Goal: Information Seeking & Learning: Understand process/instructions

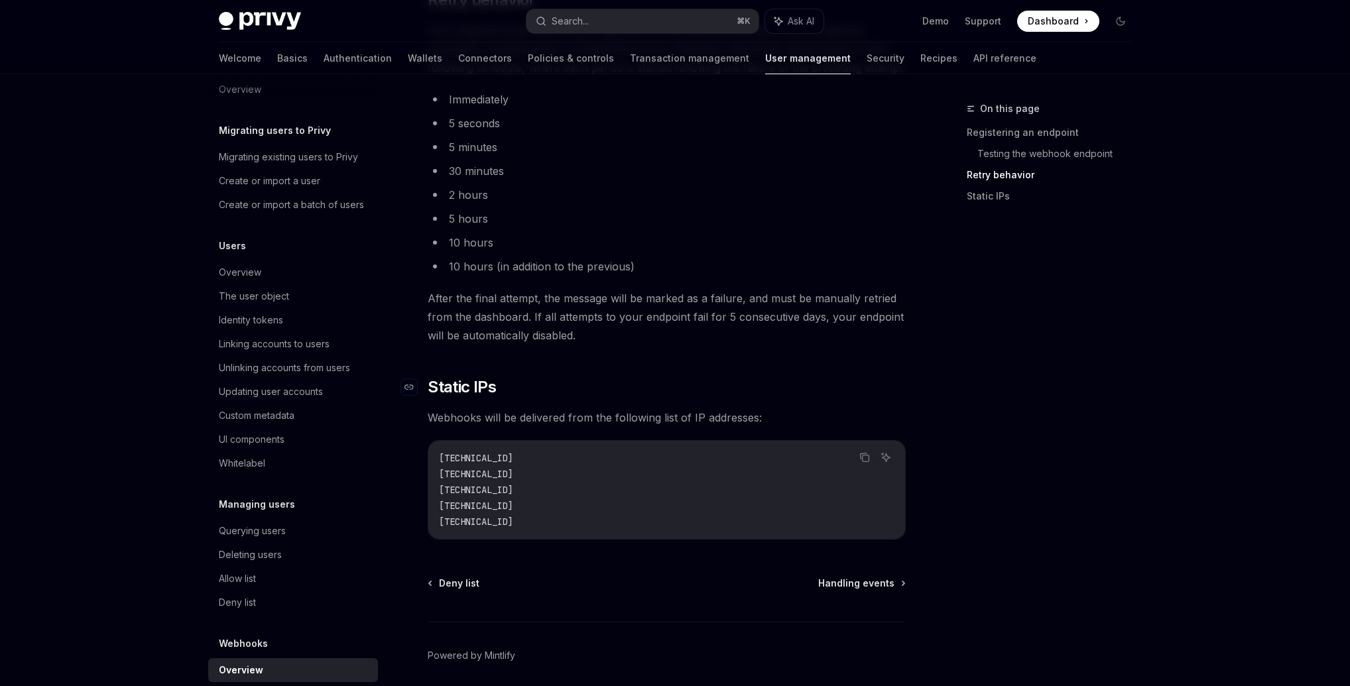
scroll to position [1594, 0]
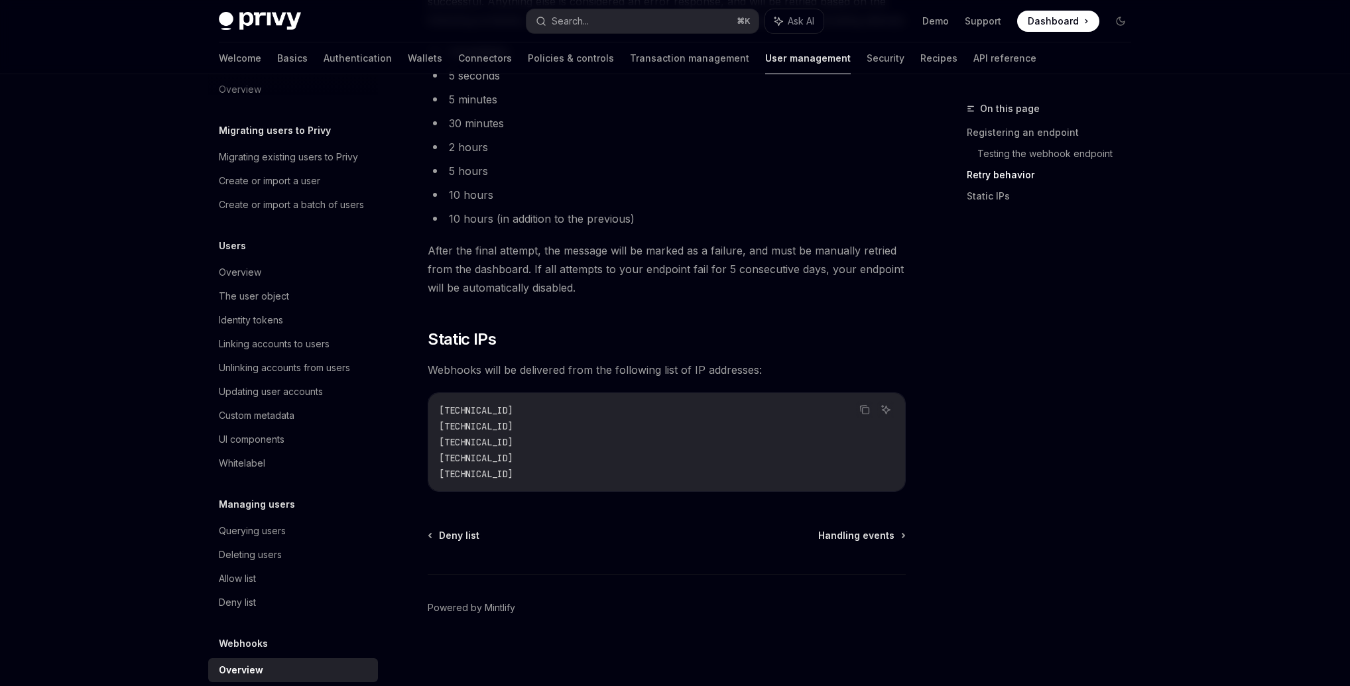
click at [890, 475] on code "[TECHNICAL_ID] [TECHNICAL_ID] [TECHNICAL_ID] [TECHNICAL_ID] [TECHNICAL_ID]" at bounding box center [667, 442] width 456 height 80
click at [1085, 424] on div "On this page Registering an endpoint Testing the webhook endpoint Retry behavio…" at bounding box center [1041, 394] width 202 height 586
drag, startPoint x: 102, startPoint y: 458, endPoint x: 160, endPoint y: 460, distance: 58.4
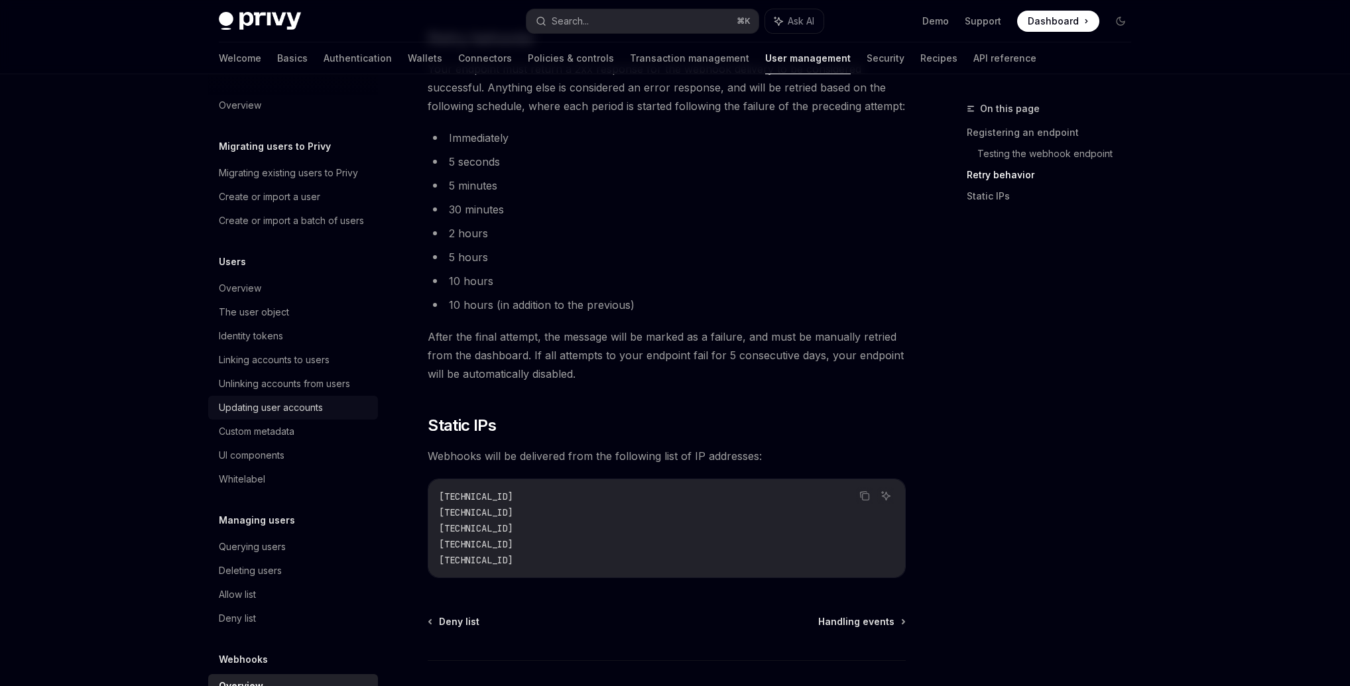
scroll to position [0, 0]
click at [790, 328] on span "After the final attempt, the message will be marked as a failure, and must be m…" at bounding box center [667, 356] width 478 height 56
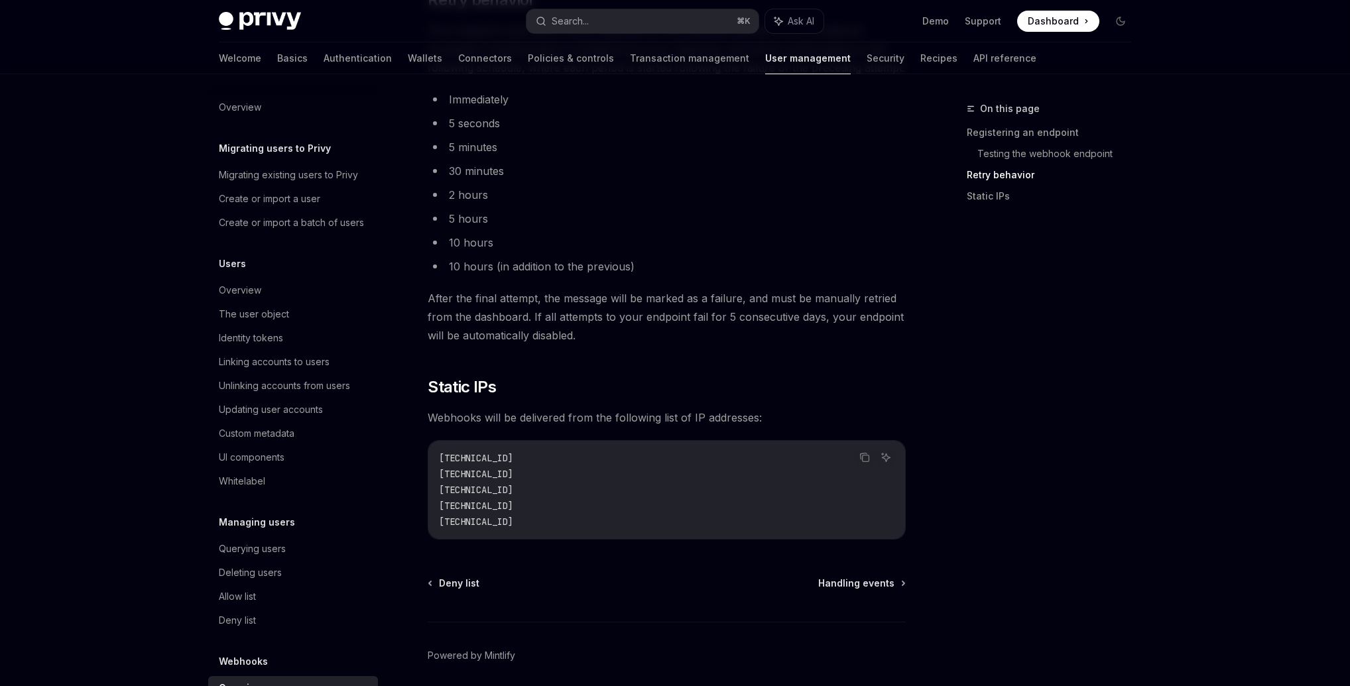
scroll to position [1594, 0]
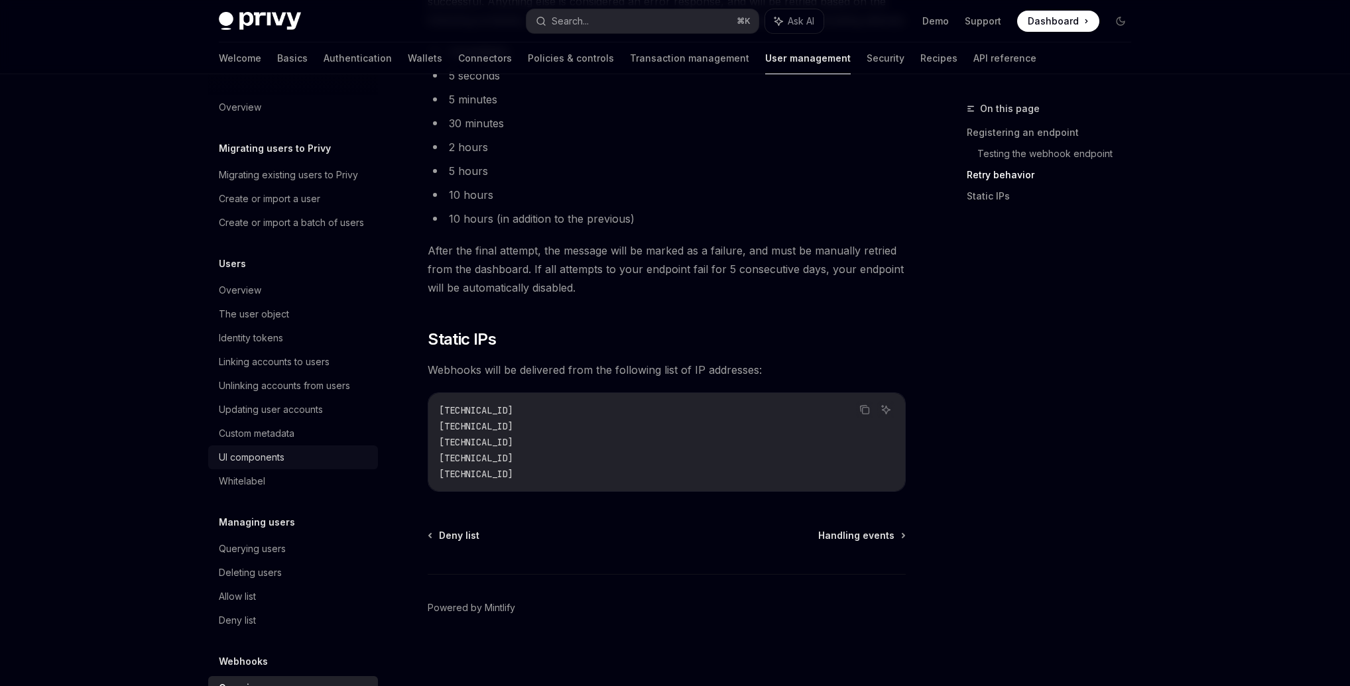
click at [260, 465] on div "UI components" at bounding box center [252, 458] width 66 height 16
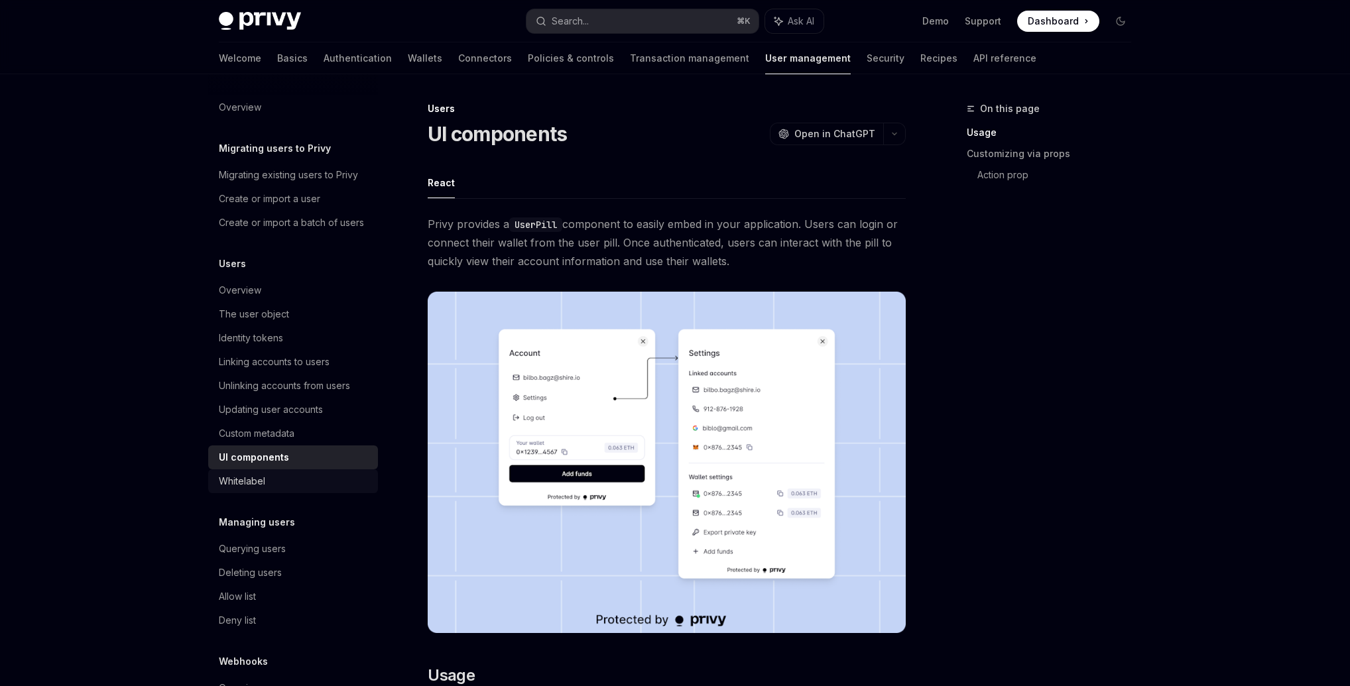
click at [259, 489] on div "Whitelabel" at bounding box center [242, 481] width 46 height 16
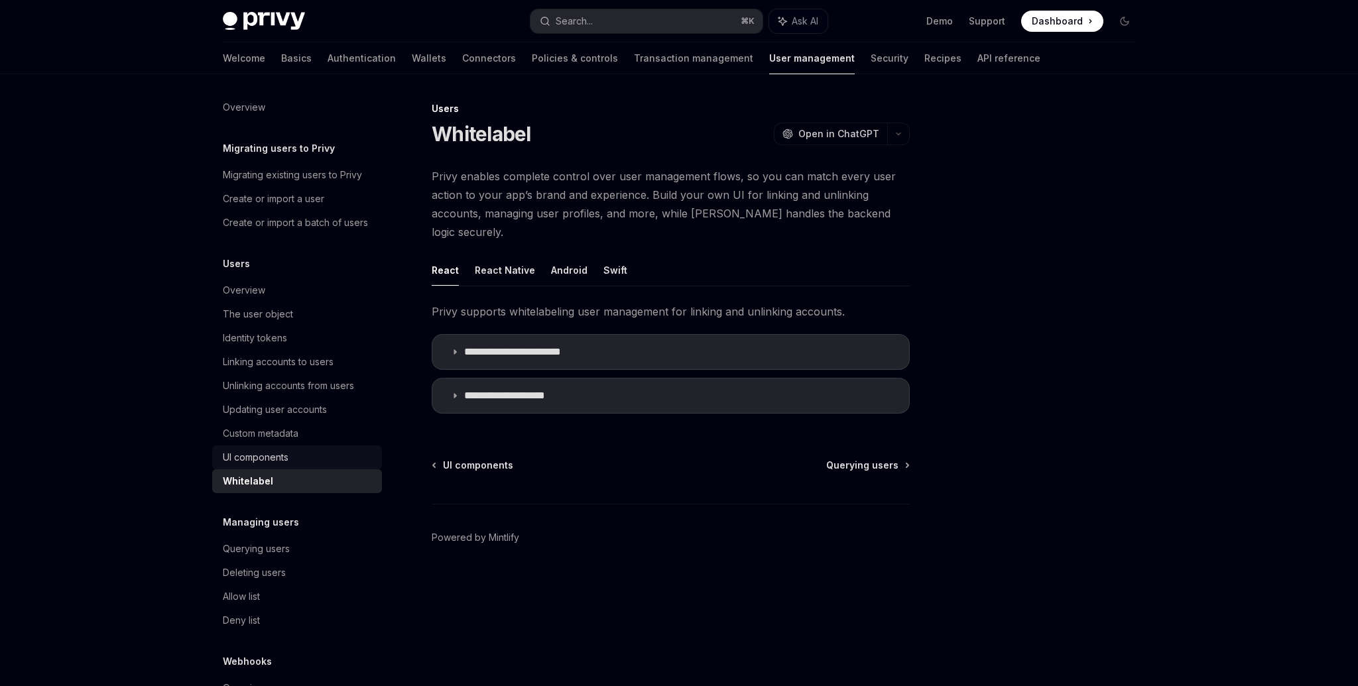
click at [267, 465] on div "UI components" at bounding box center [256, 458] width 66 height 16
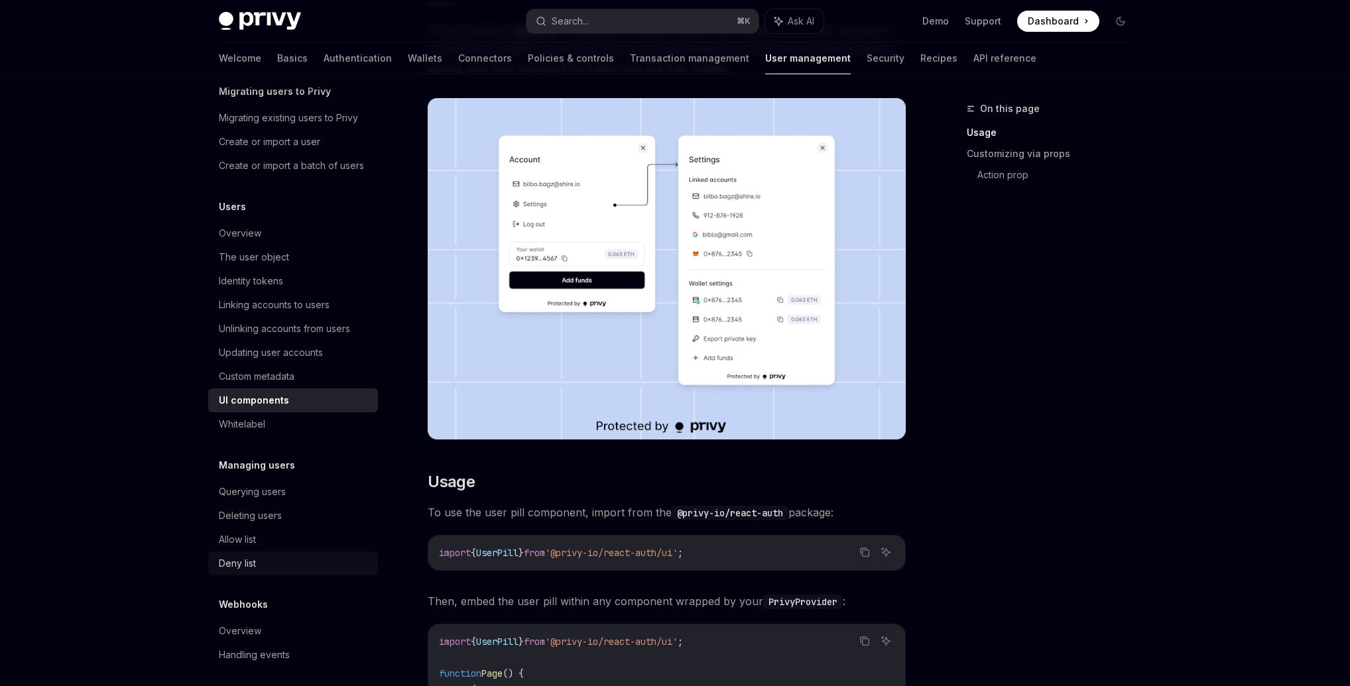
scroll to position [80, 0]
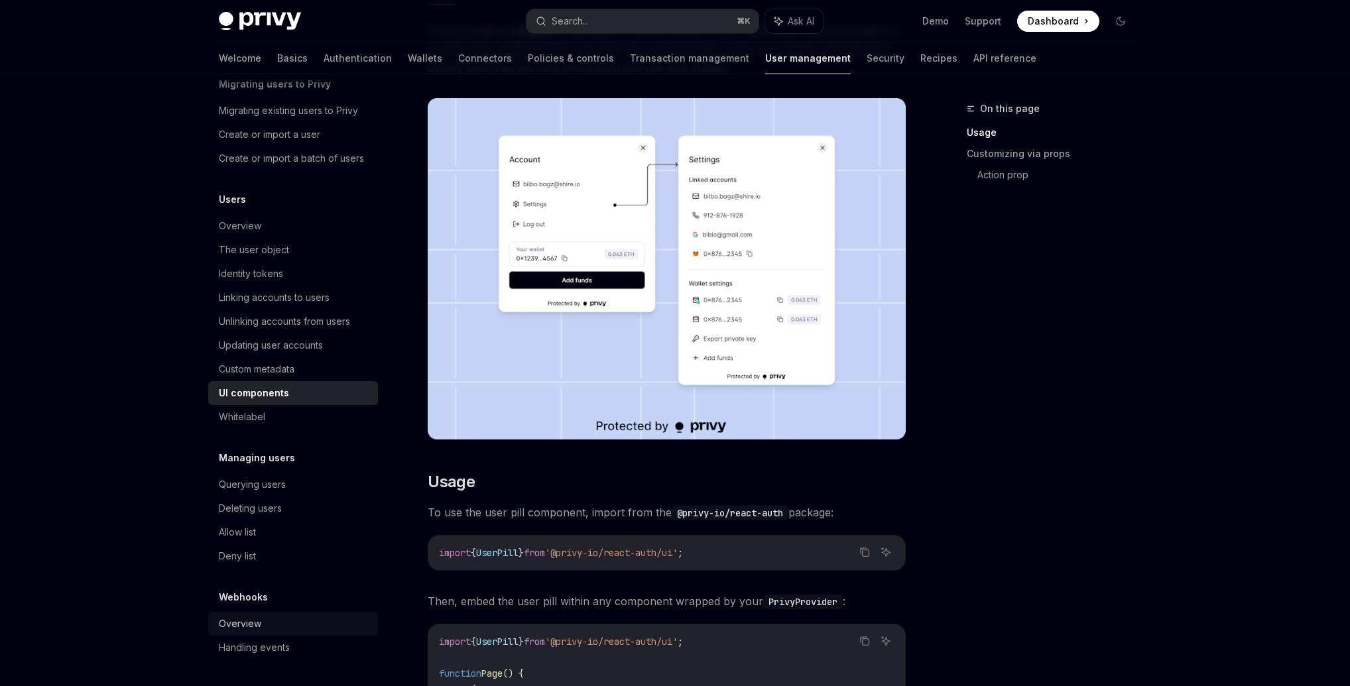
click at [264, 615] on link "Overview" at bounding box center [293, 624] width 170 height 24
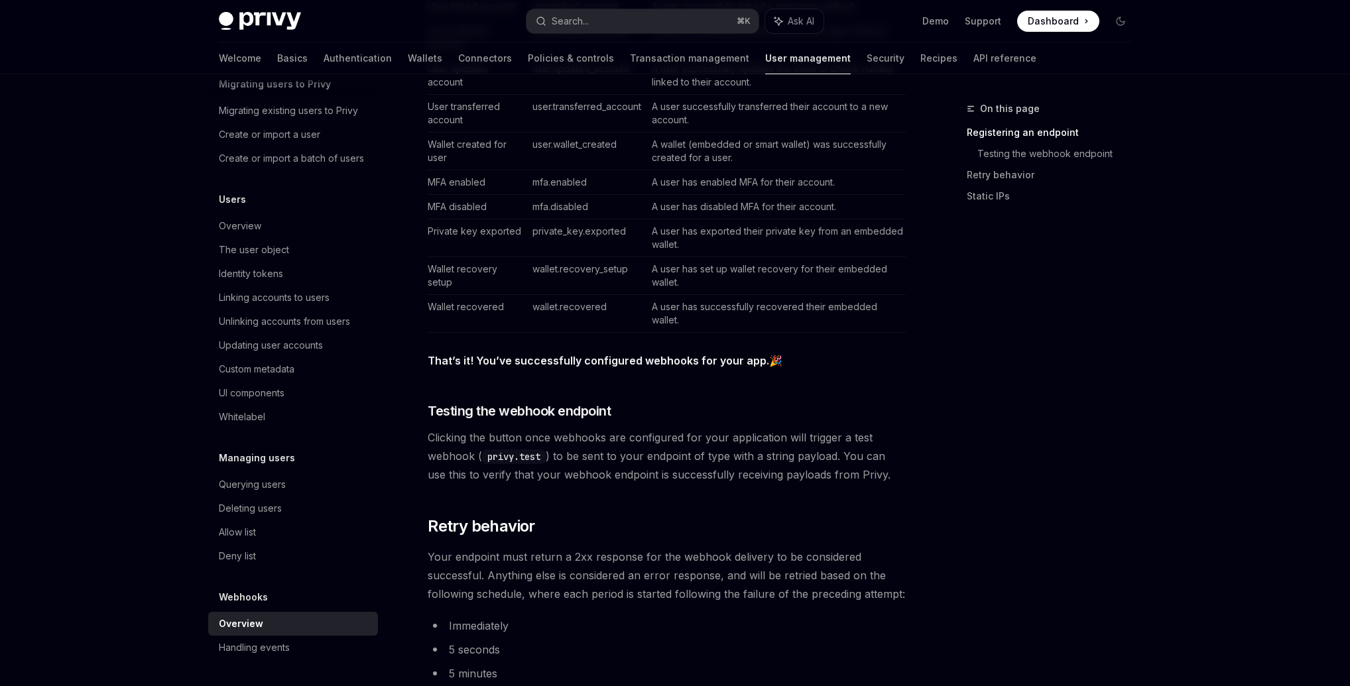
scroll to position [486, 0]
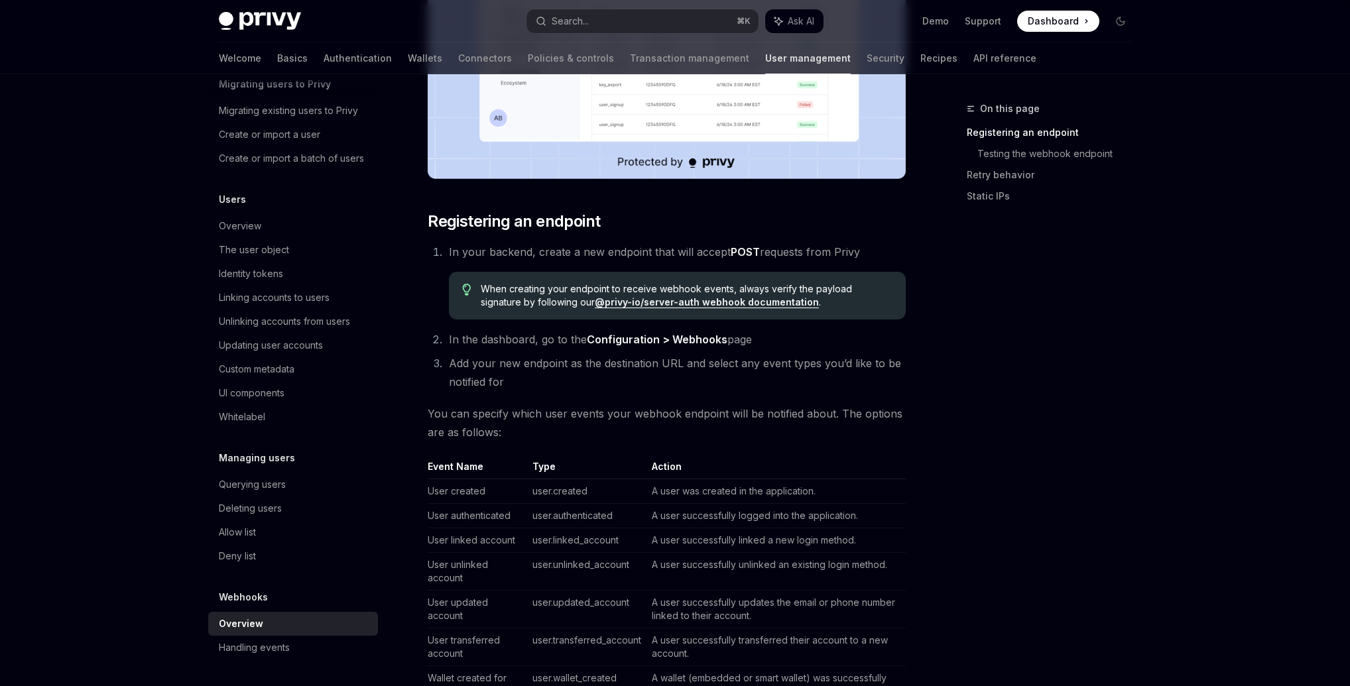
click at [625, 302] on link "@privy-io/server-auth webhook documentation" at bounding box center [707, 302] width 224 height 12
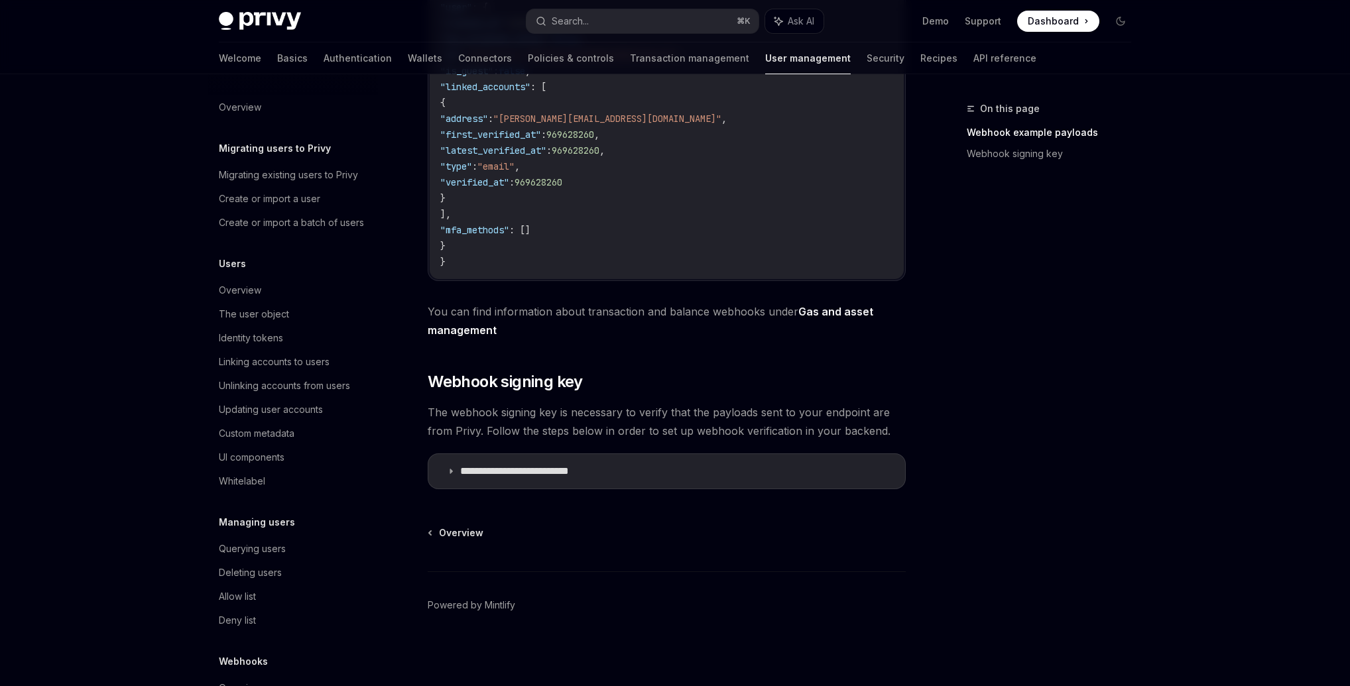
click at [314, 22] on div "Privy Docs home page" at bounding box center [367, 21] width 297 height 19
click at [292, 19] on img at bounding box center [260, 21] width 82 height 19
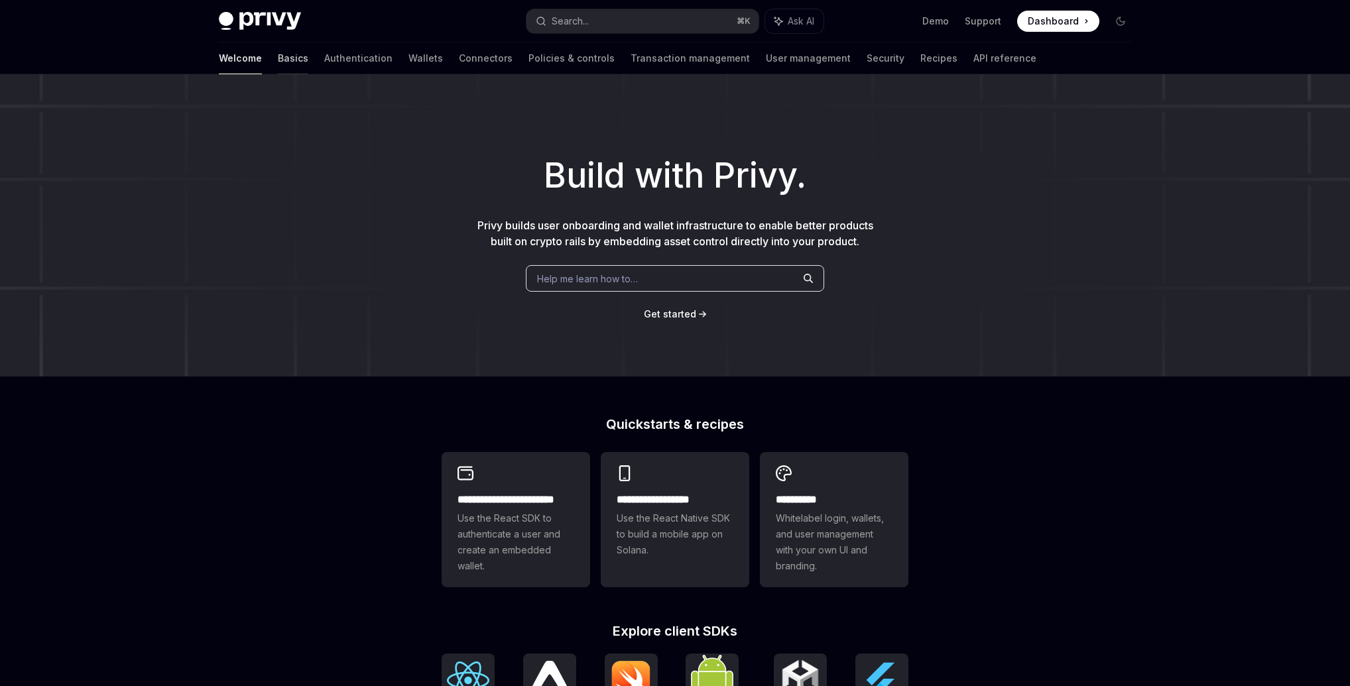
click at [278, 61] on link "Basics" at bounding box center [293, 58] width 31 height 32
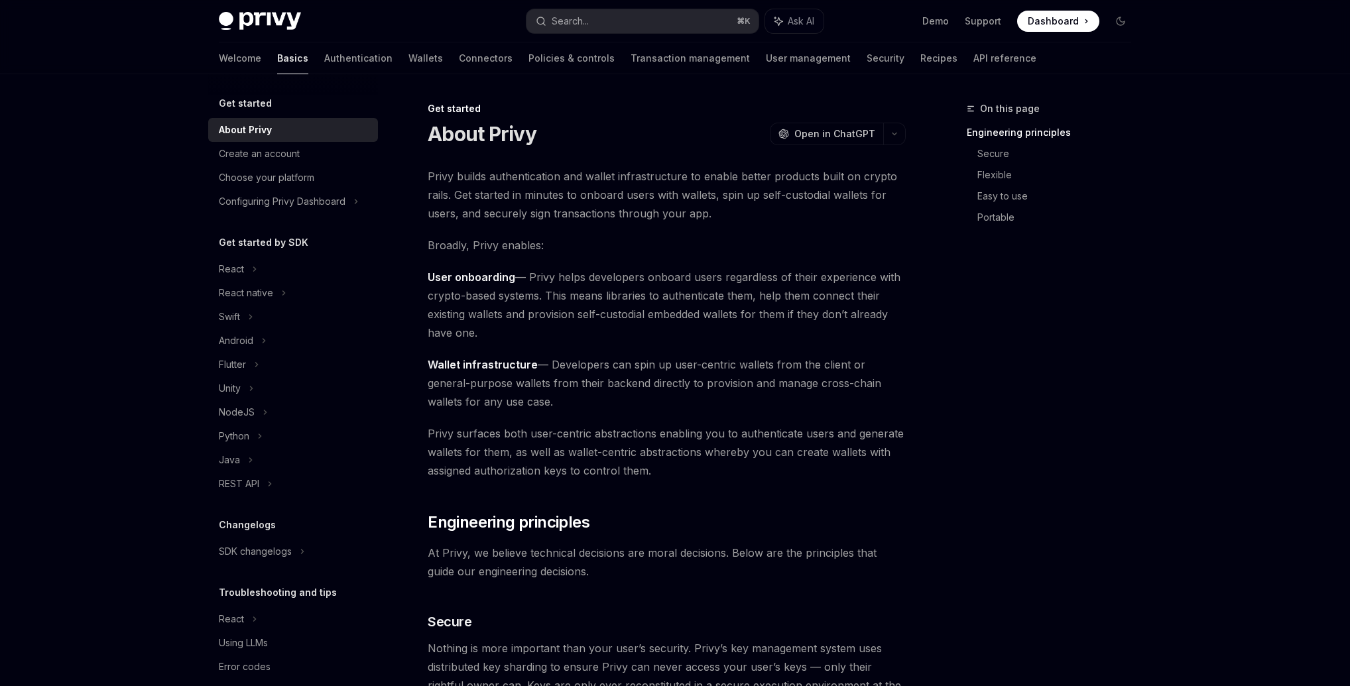
drag, startPoint x: 582, startPoint y: 168, endPoint x: 717, endPoint y: 164, distance: 135.3
click at [582, 169] on span "Privy builds authentication and wallet infrastructure to enable better products…" at bounding box center [667, 195] width 478 height 56
click at [237, 273] on div "React" at bounding box center [231, 269] width 25 height 16
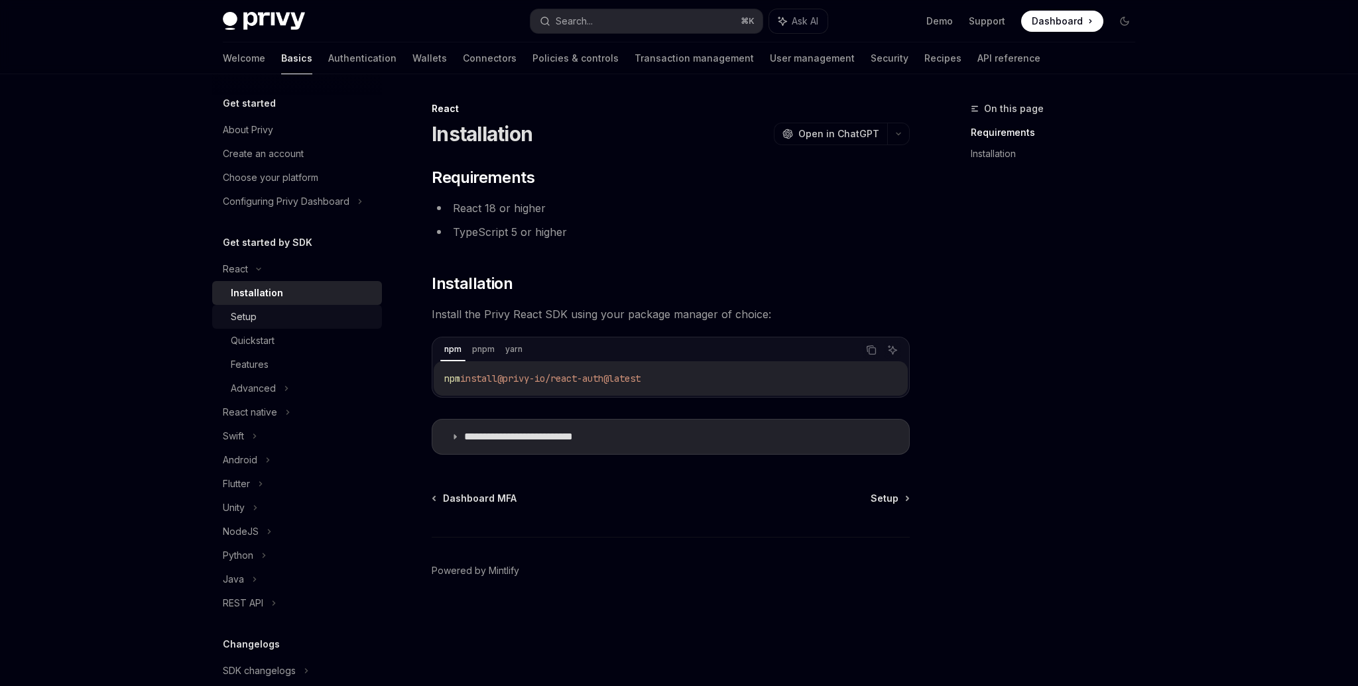
click at [297, 325] on link "Setup" at bounding box center [297, 317] width 170 height 24
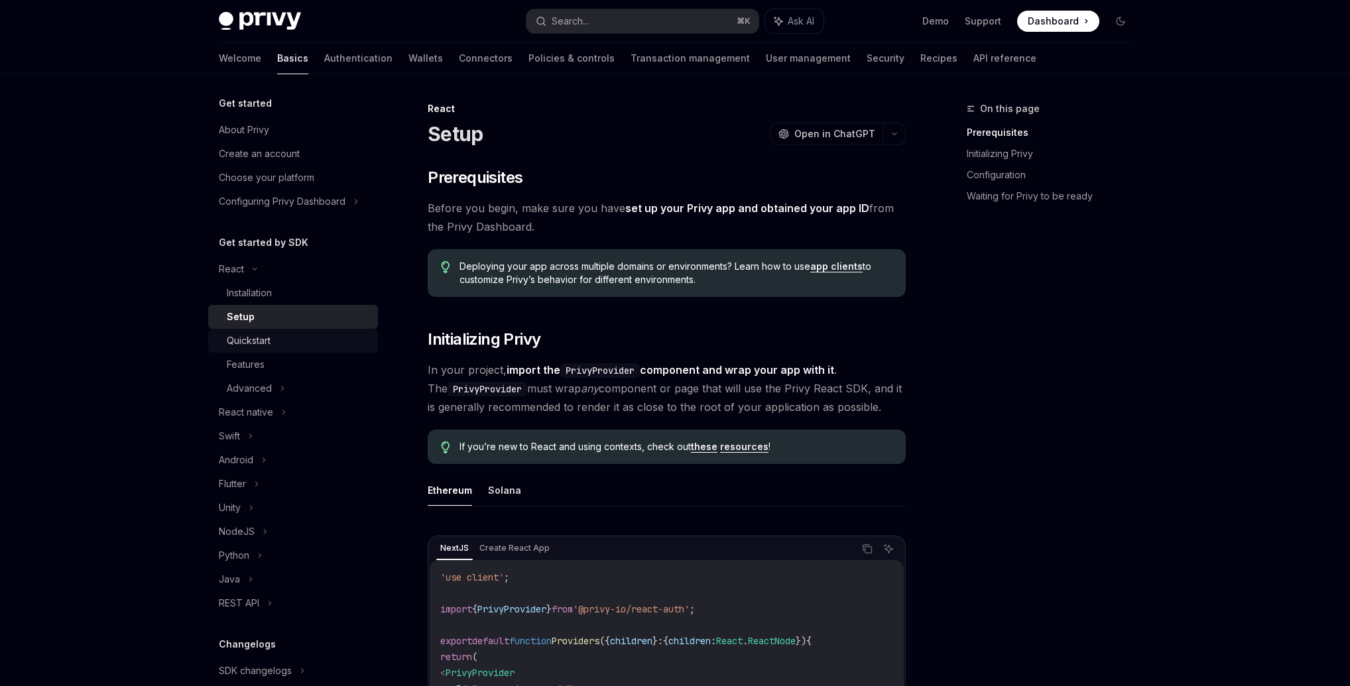
click at [294, 345] on div "Quickstart" at bounding box center [298, 341] width 143 height 16
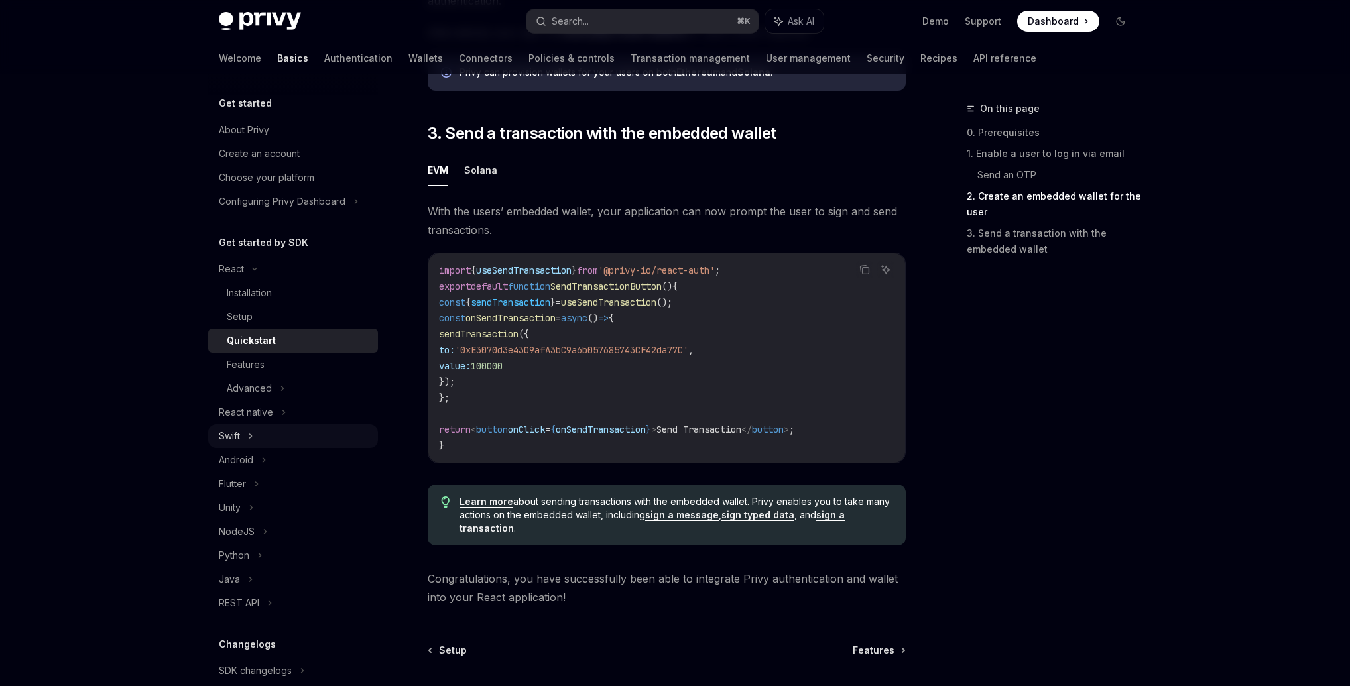
scroll to position [1227, 0]
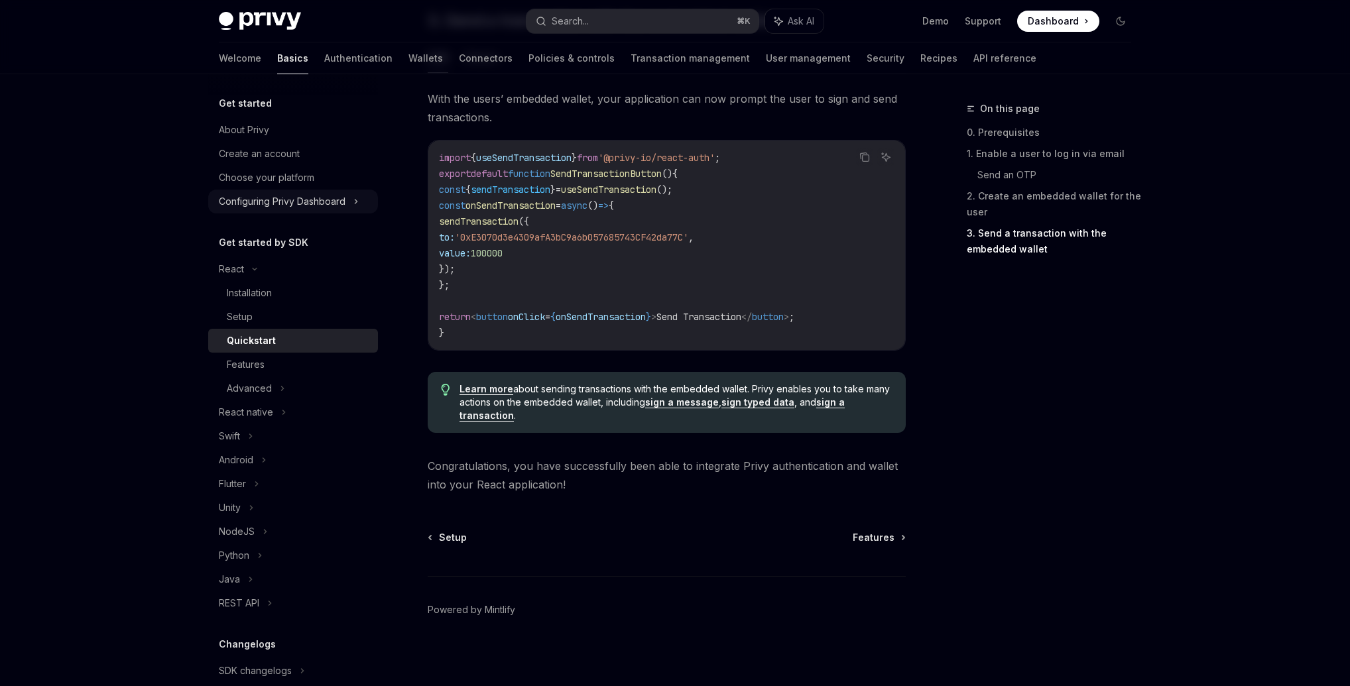
click at [298, 194] on div "Configuring Privy Dashboard" at bounding box center [282, 202] width 127 height 16
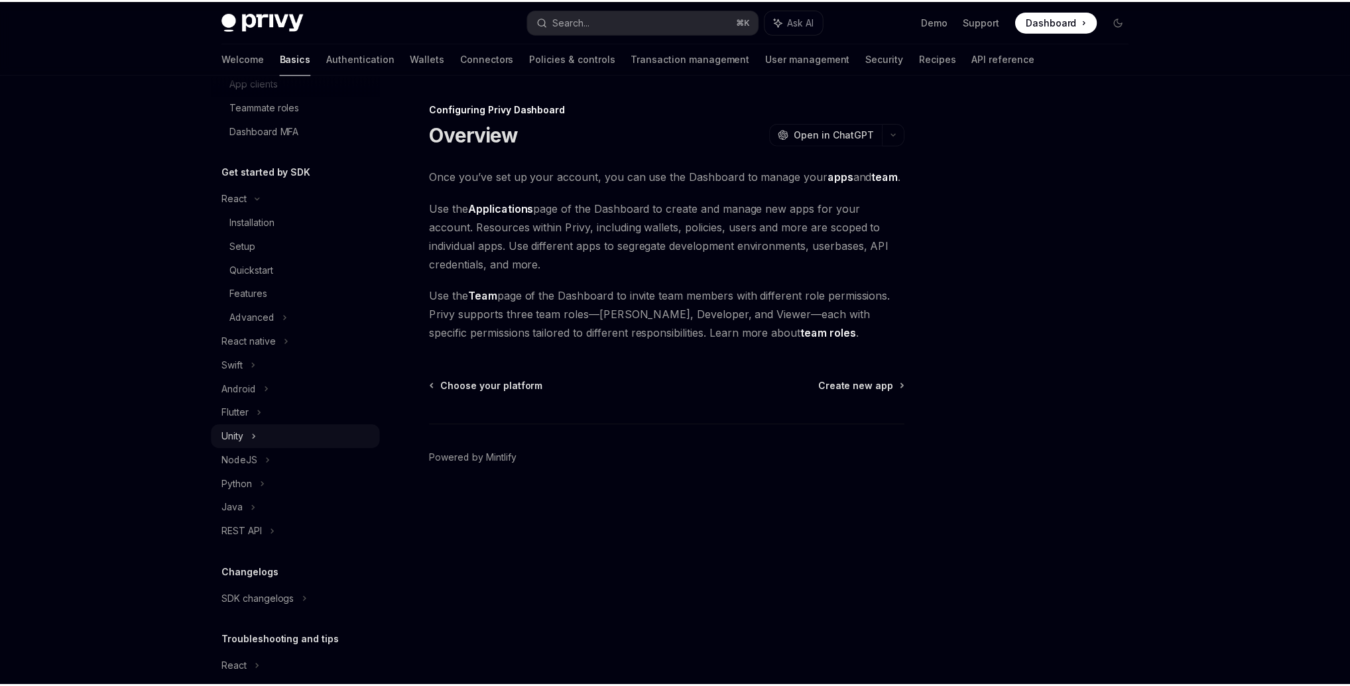
scroll to position [281, 0]
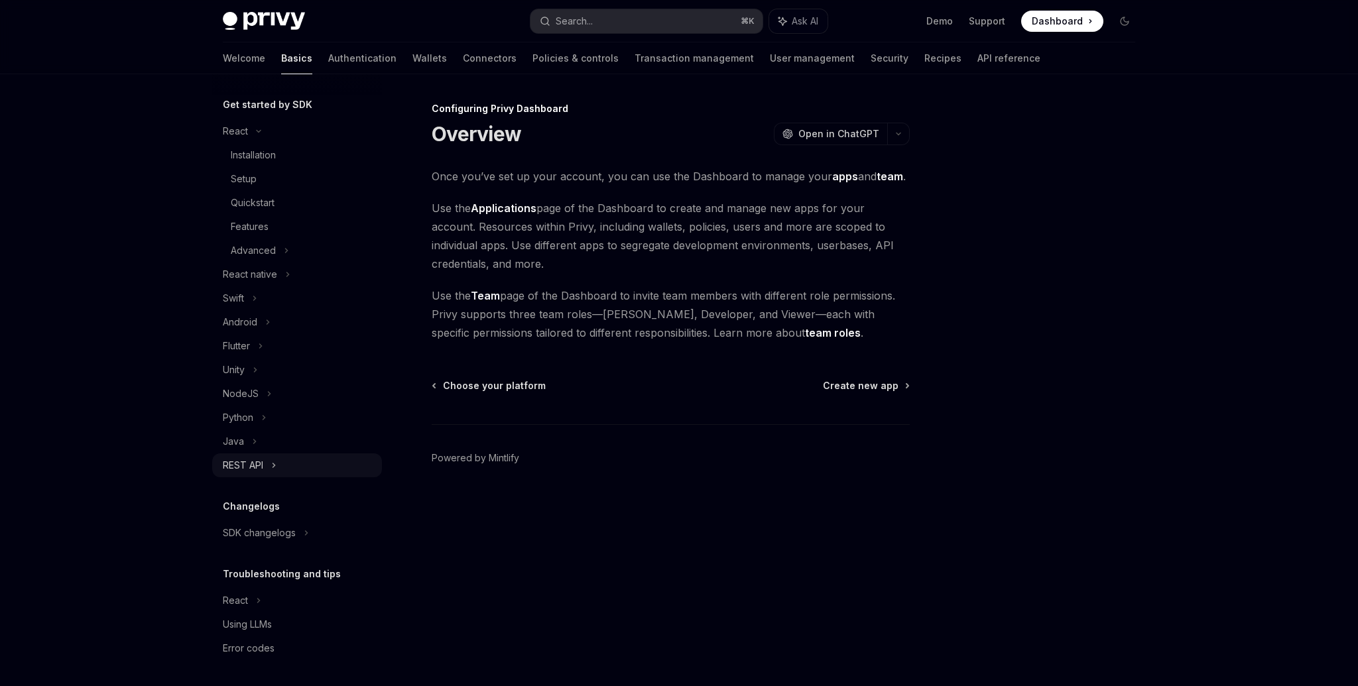
click at [290, 472] on div "REST API" at bounding box center [297, 466] width 170 height 24
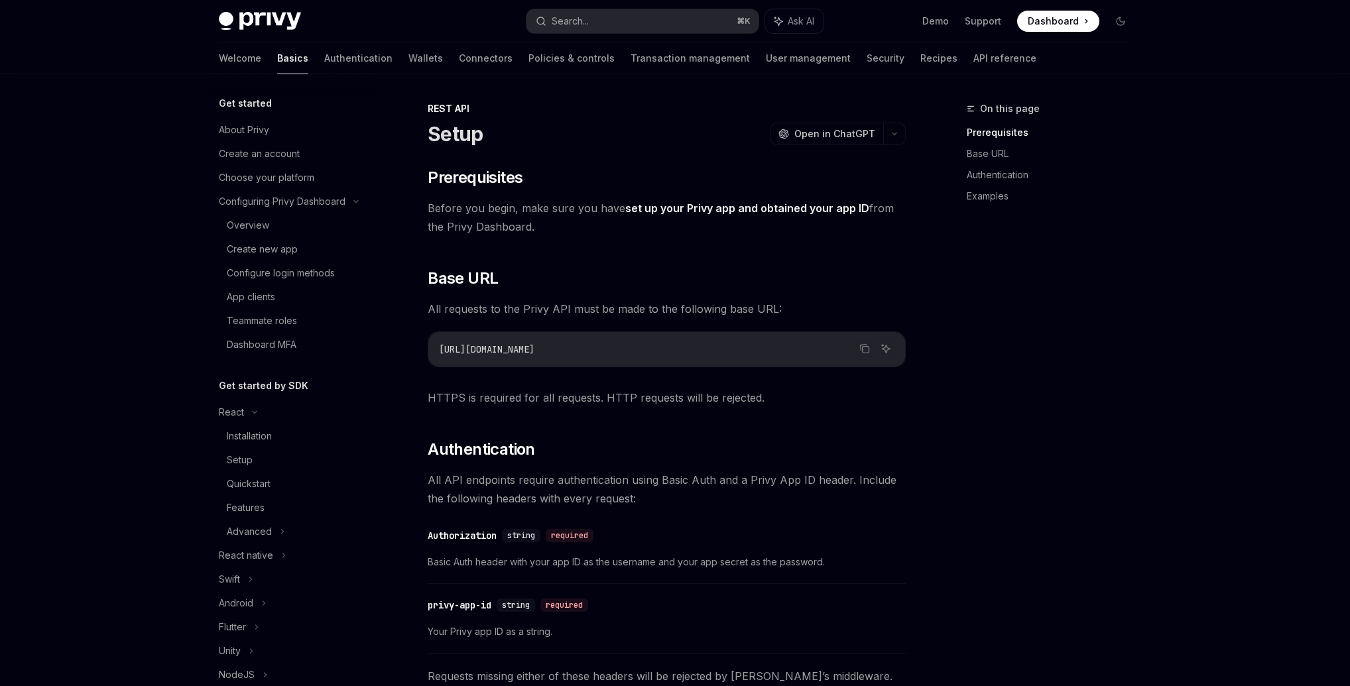
click at [383, 54] on div "Welcome Basics Authentication Wallets Connectors Policies & controls Transactio…" at bounding box center [628, 58] width 818 height 32
click at [920, 61] on link "Recipes" at bounding box center [938, 58] width 37 height 32
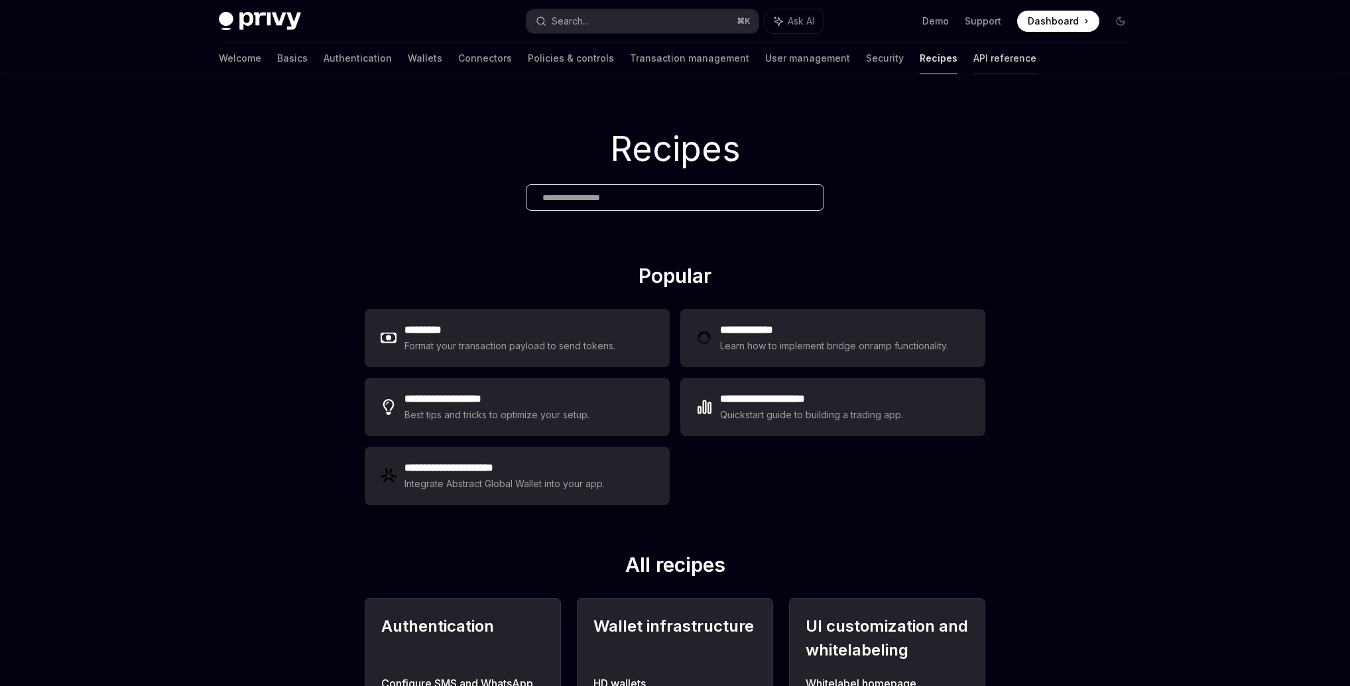
click at [973, 58] on link "API reference" at bounding box center [1004, 58] width 63 height 32
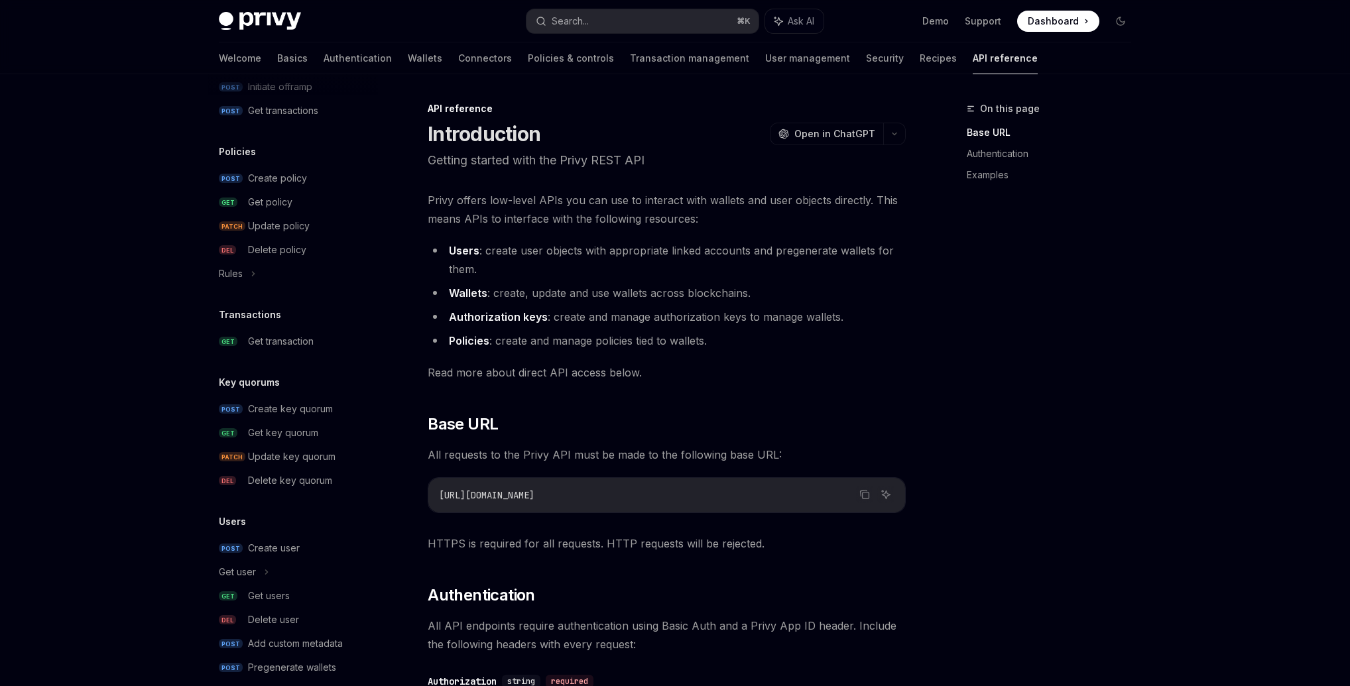
scroll to position [683, 0]
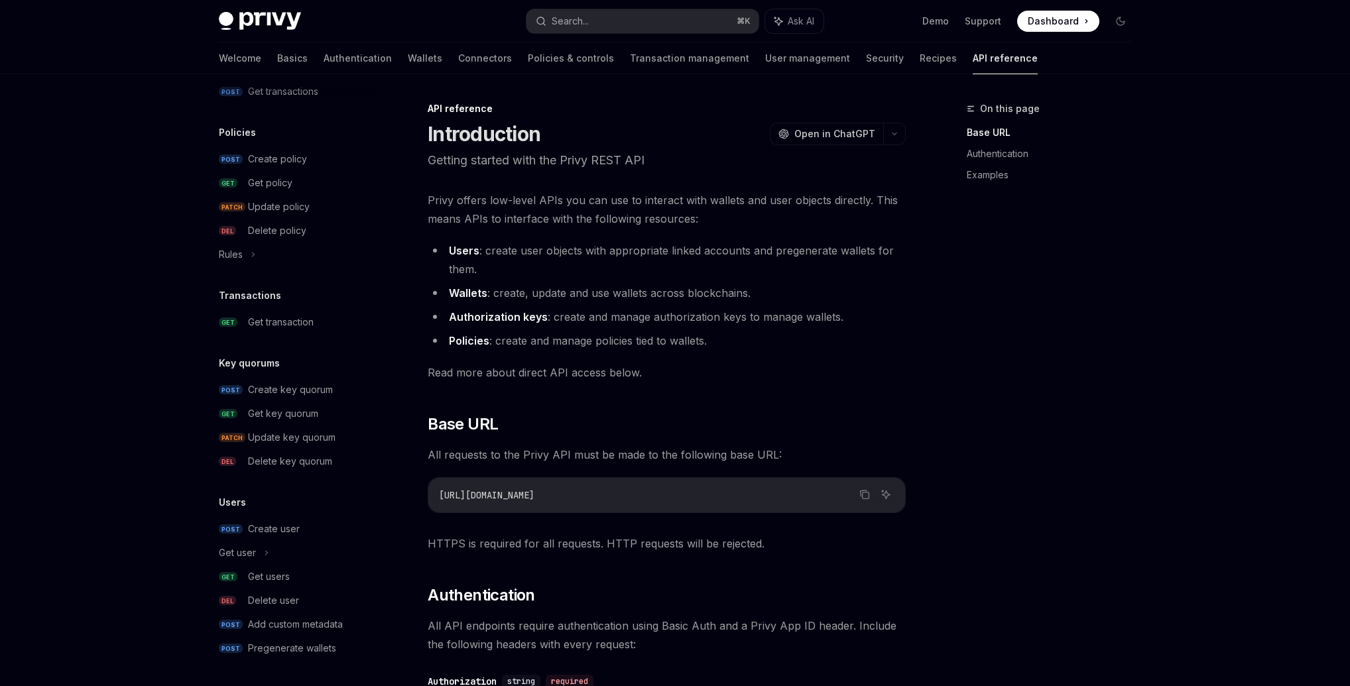
drag, startPoint x: 1014, startPoint y: 308, endPoint x: 885, endPoint y: 90, distance: 252.7
click at [1005, 283] on div "On this page Base URL Authentication Examples" at bounding box center [1041, 394] width 202 height 586
click at [920, 55] on link "Recipes" at bounding box center [938, 58] width 37 height 32
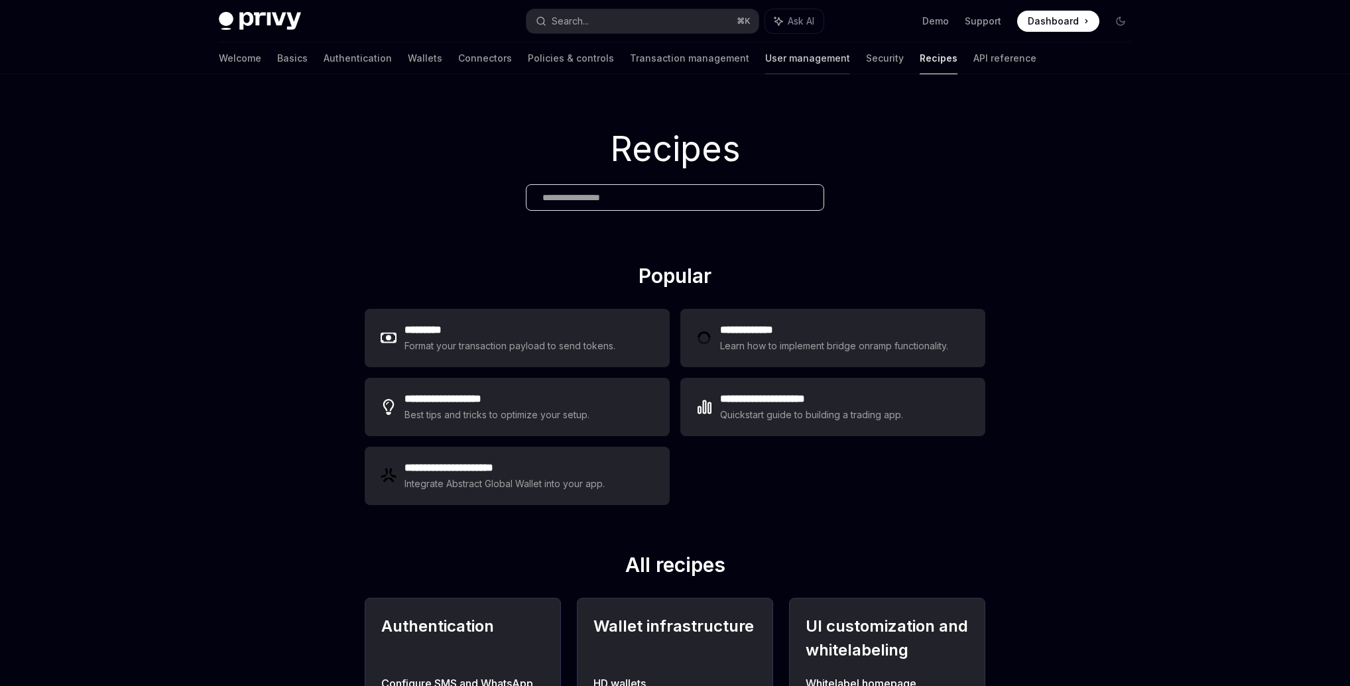
click at [765, 62] on link "User management" at bounding box center [807, 58] width 85 height 32
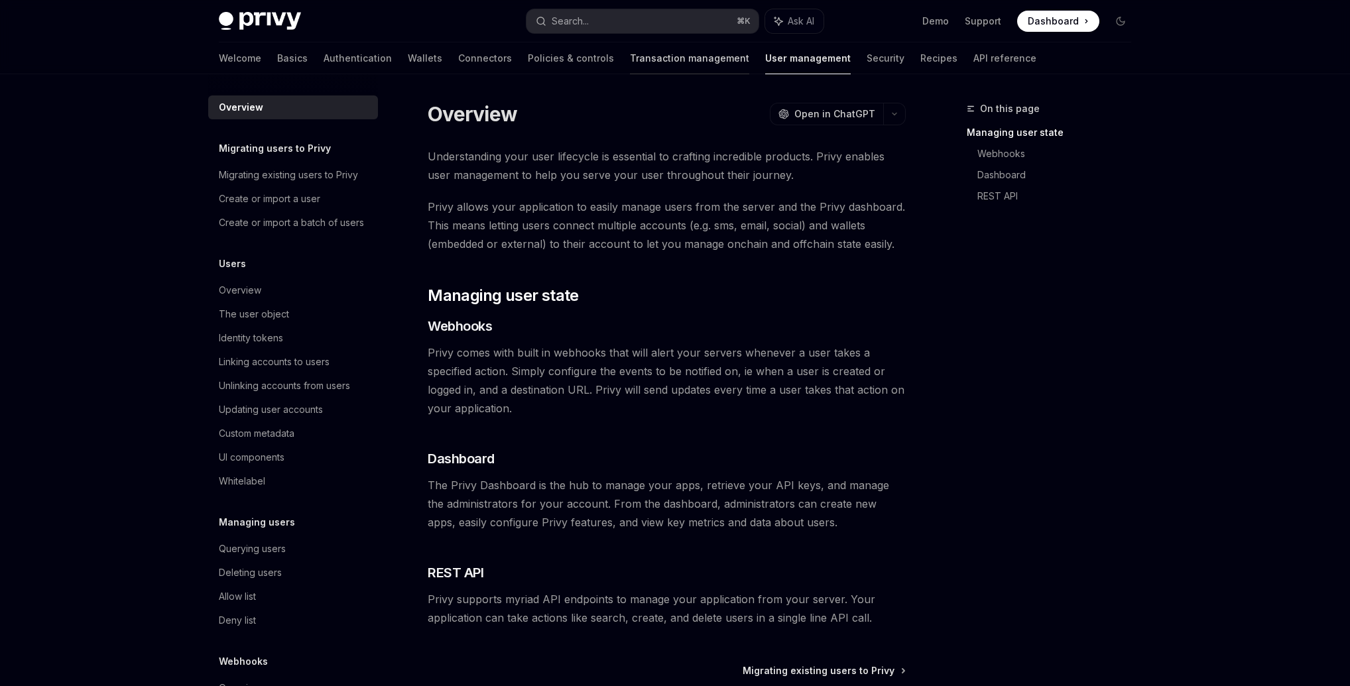
click at [630, 65] on link "Transaction management" at bounding box center [689, 58] width 119 height 32
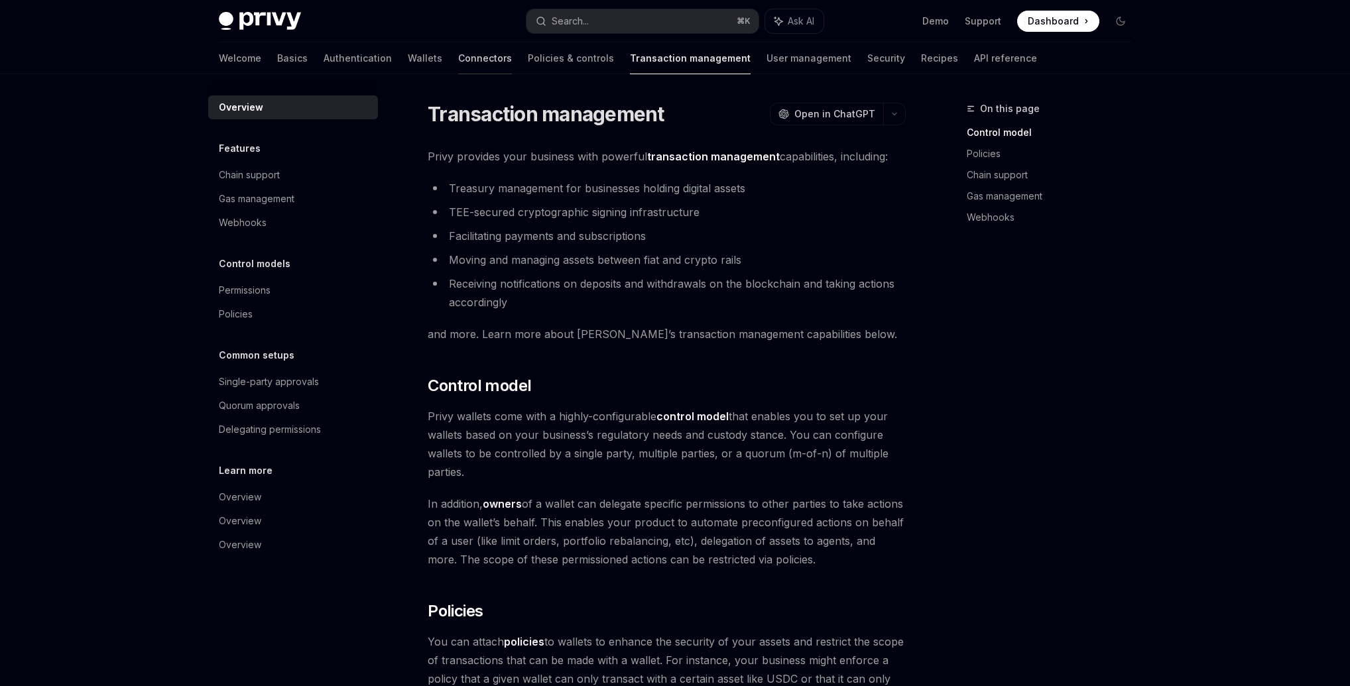
click at [458, 61] on link "Connectors" at bounding box center [485, 58] width 54 height 32
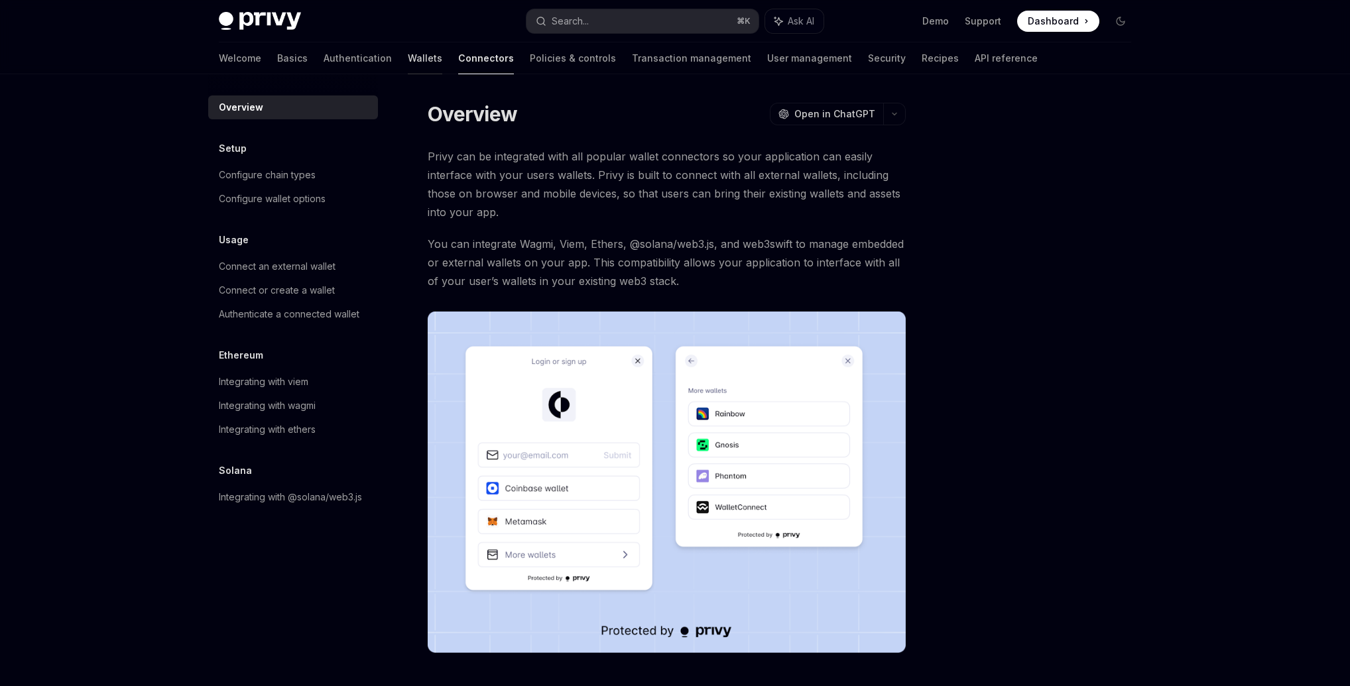
click at [408, 58] on link "Wallets" at bounding box center [425, 58] width 34 height 32
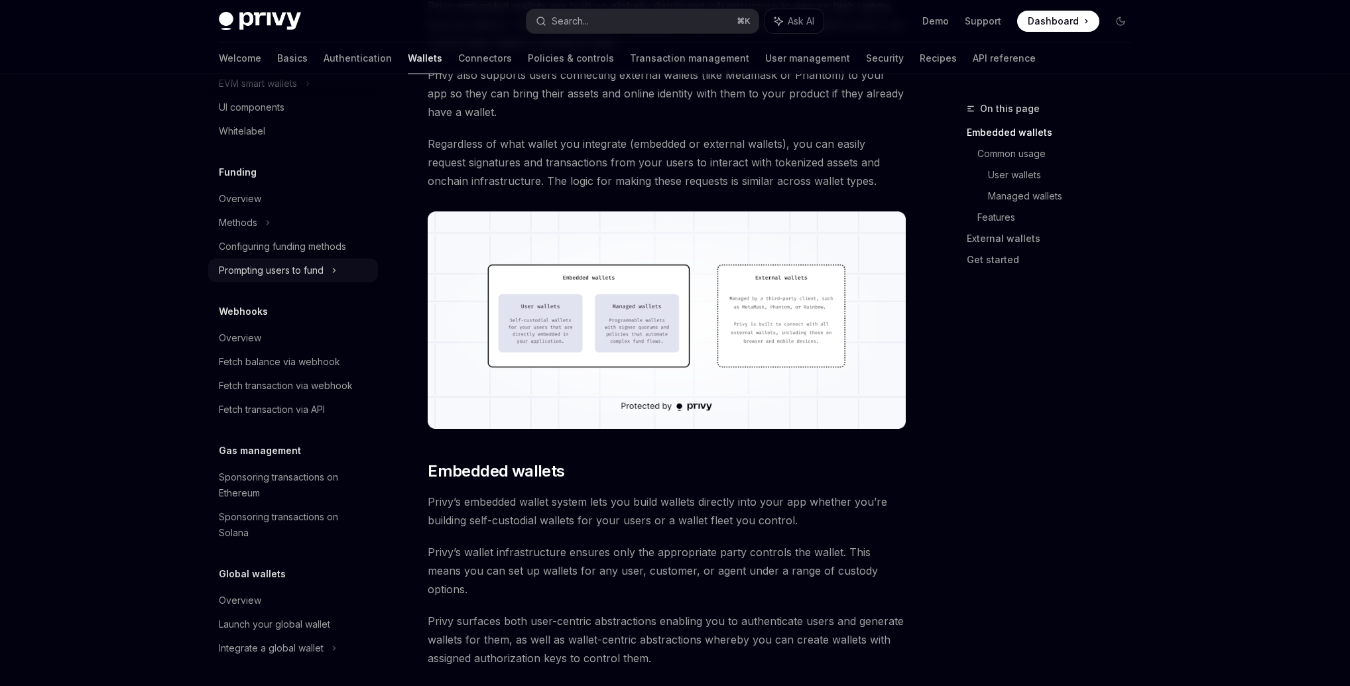
scroll to position [362, 0]
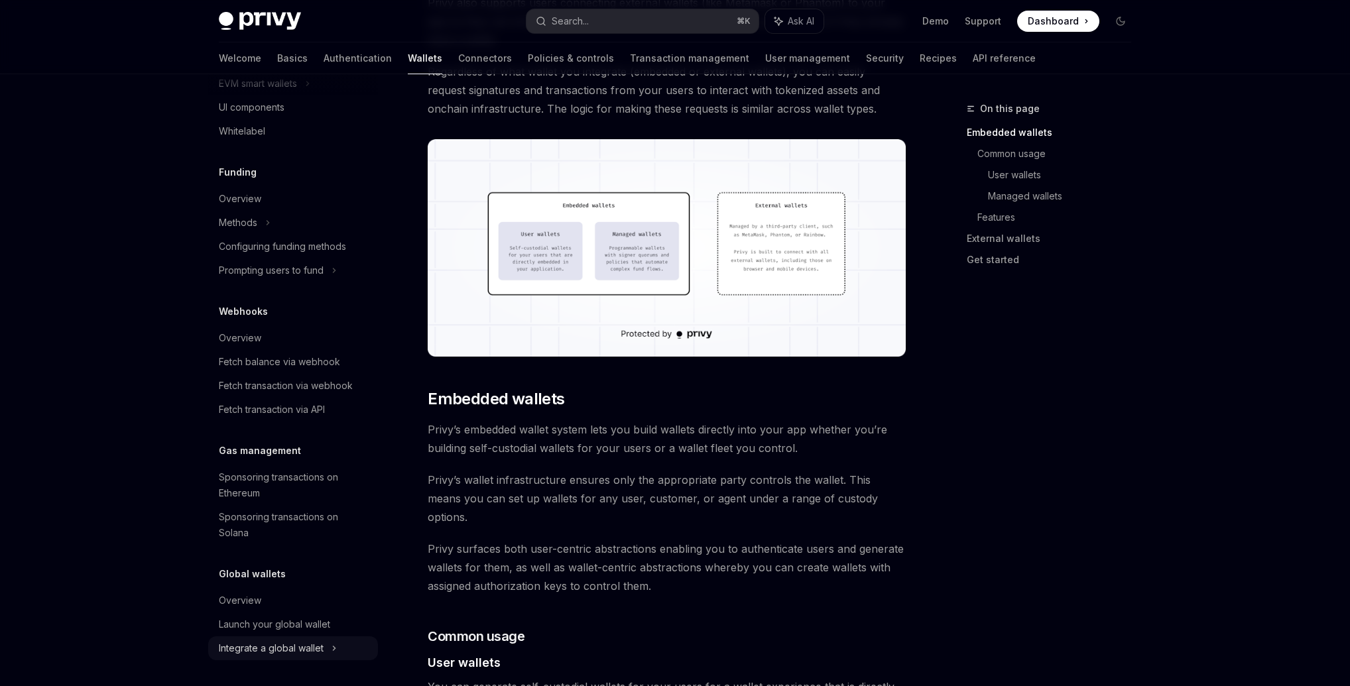
click at [248, 44] on div "Integrate a global wallet" at bounding box center [233, 36] width 29 height 16
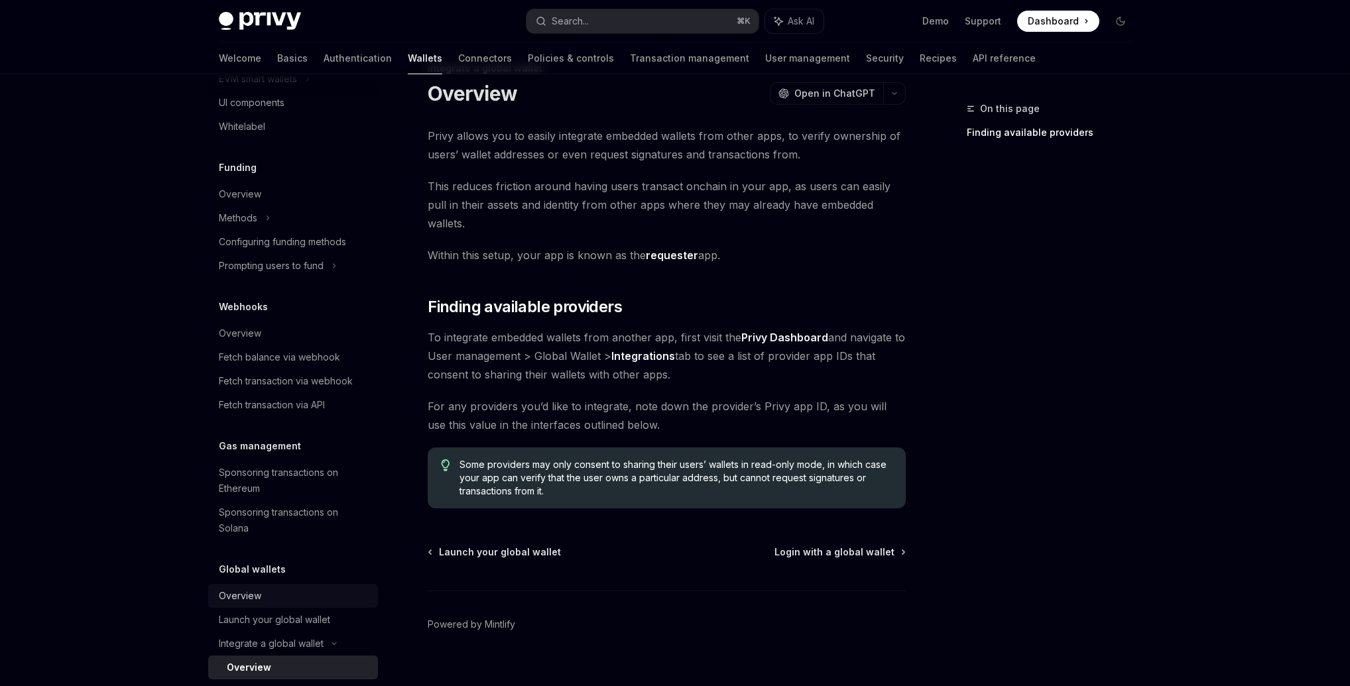
scroll to position [627, 0]
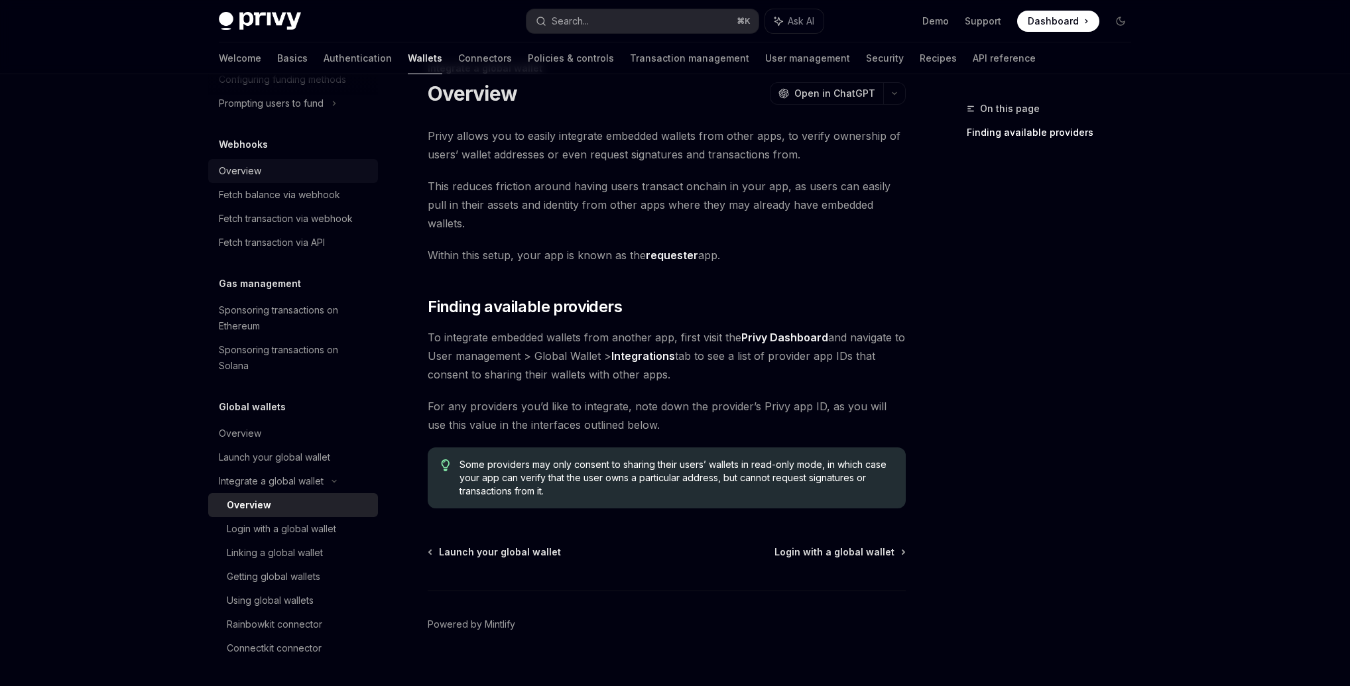
click at [244, 165] on div "Overview" at bounding box center [240, 171] width 42 height 16
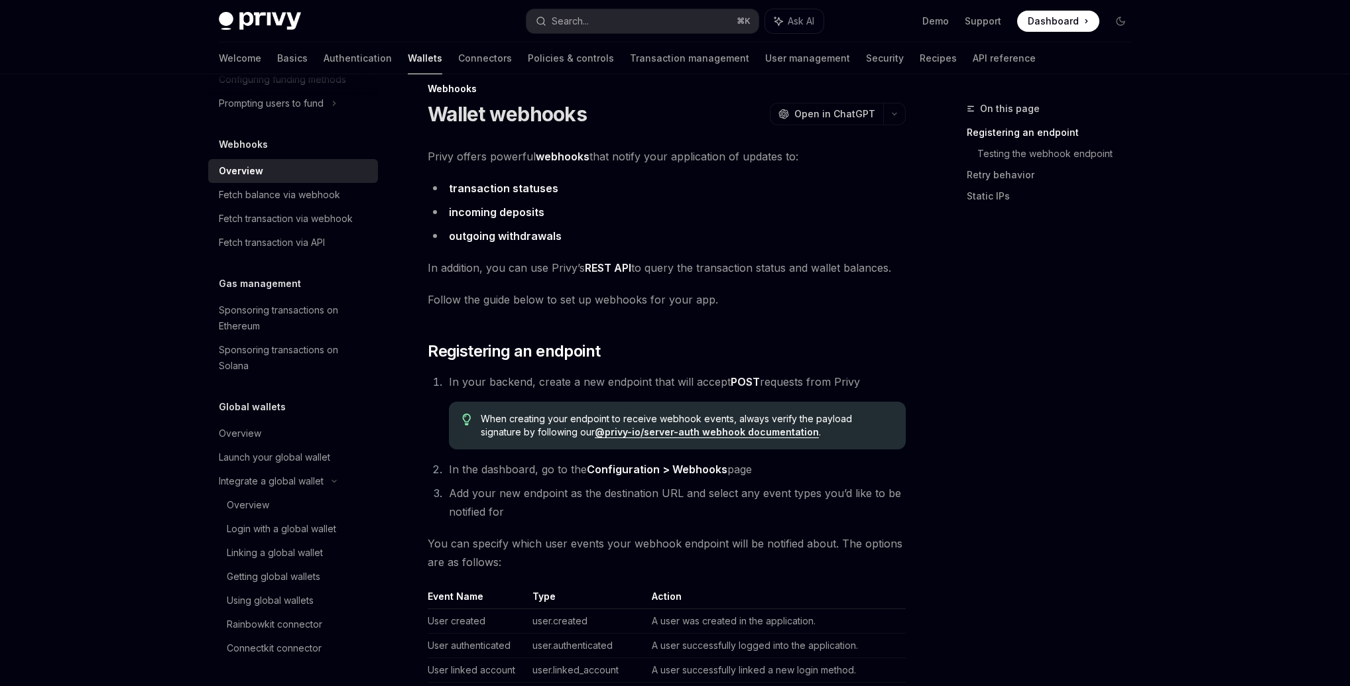
scroll to position [211, 0]
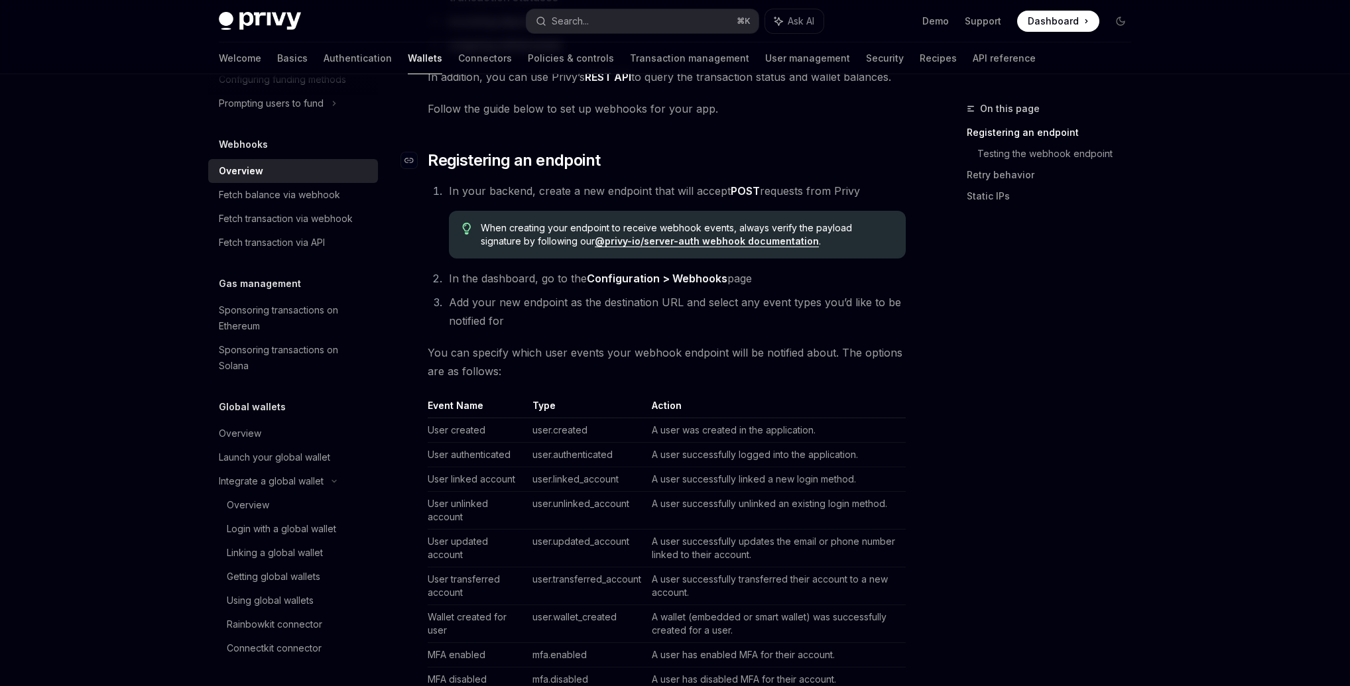
click at [438, 153] on span "Registering an endpoint" at bounding box center [514, 160] width 172 height 21
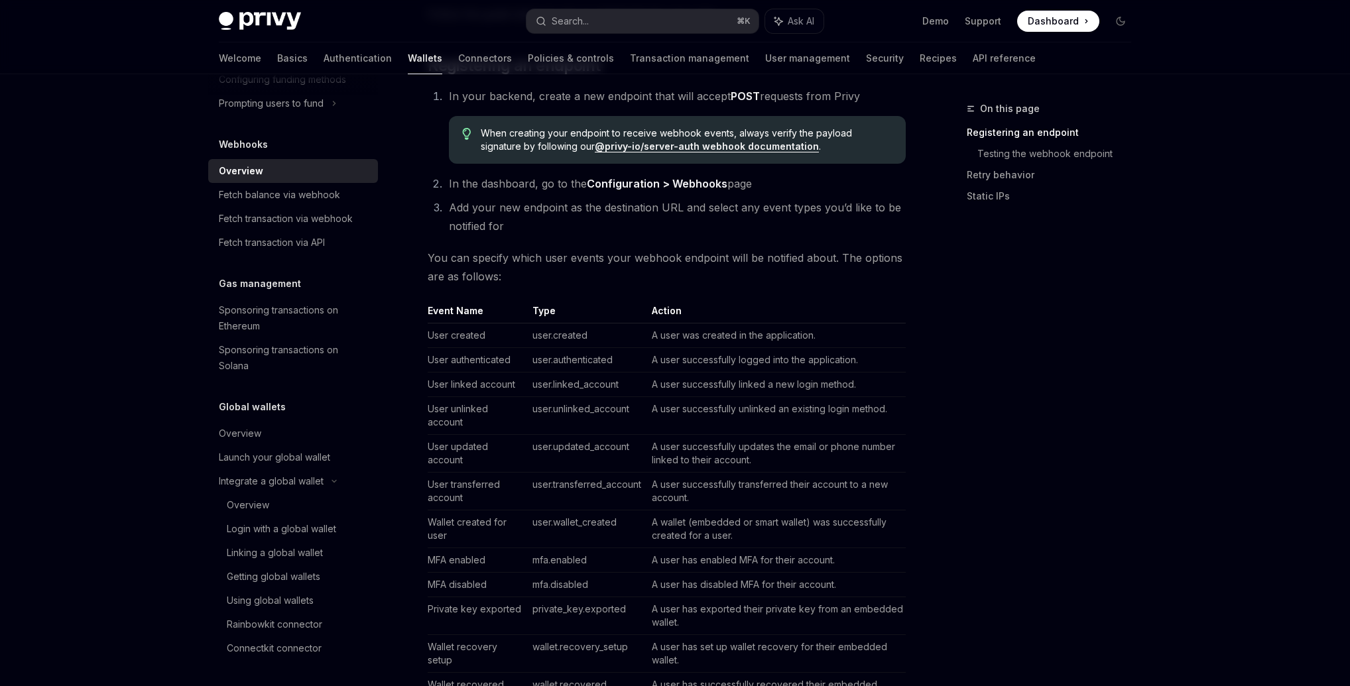
scroll to position [324, 0]
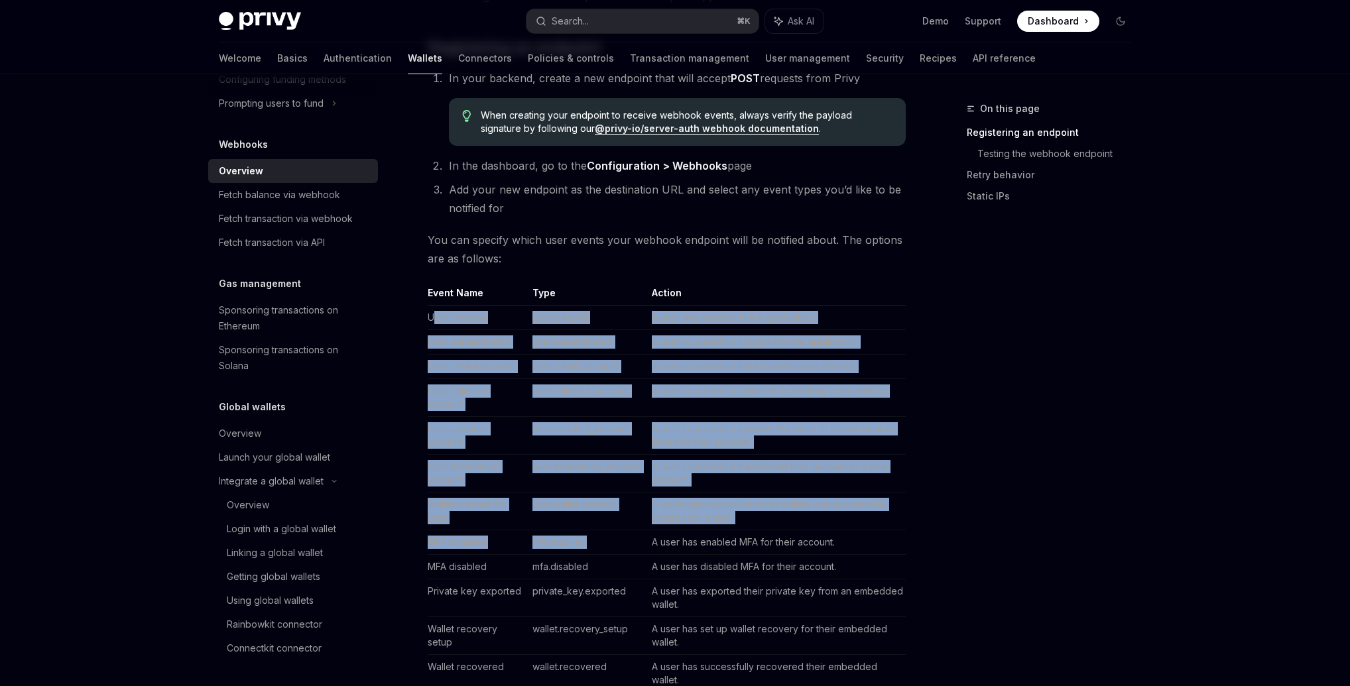
drag, startPoint x: 432, startPoint y: 315, endPoint x: 591, endPoint y: 535, distance: 271.6
click at [591, 535] on tbody "User created user.created A user was created in the application. User authentic…" at bounding box center [667, 499] width 478 height 387
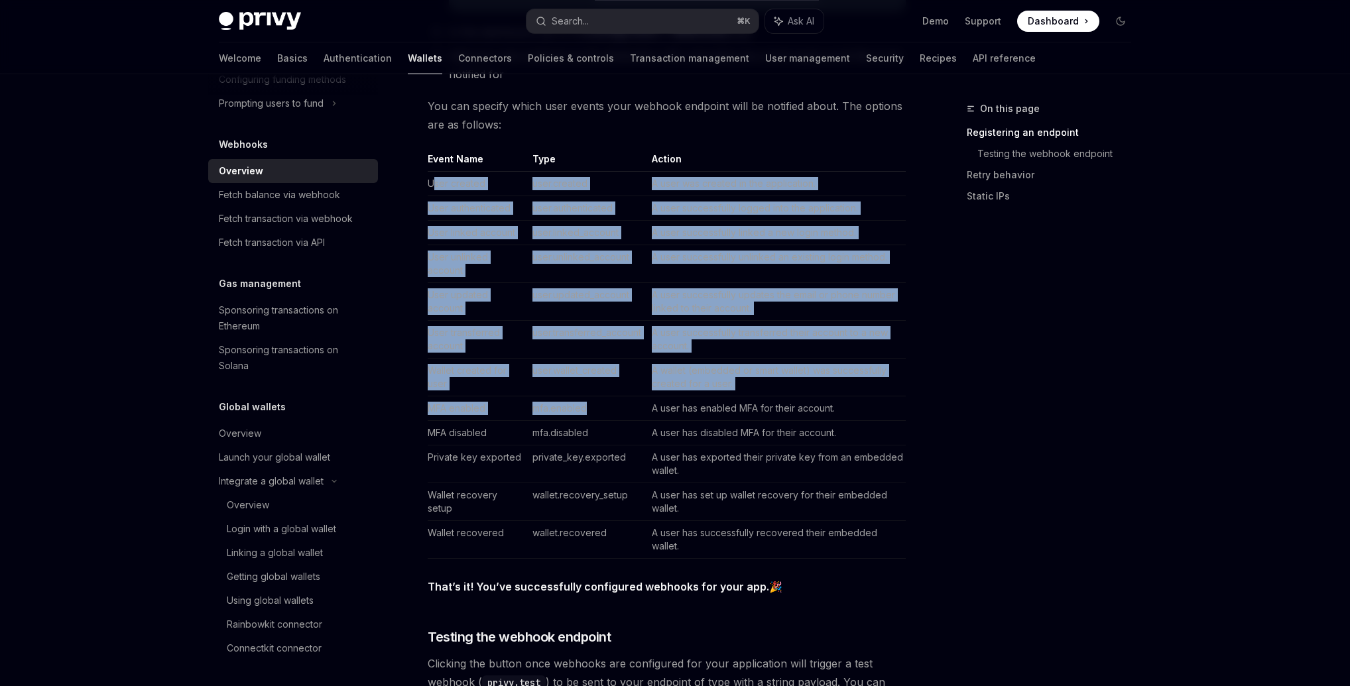
scroll to position [528, 0]
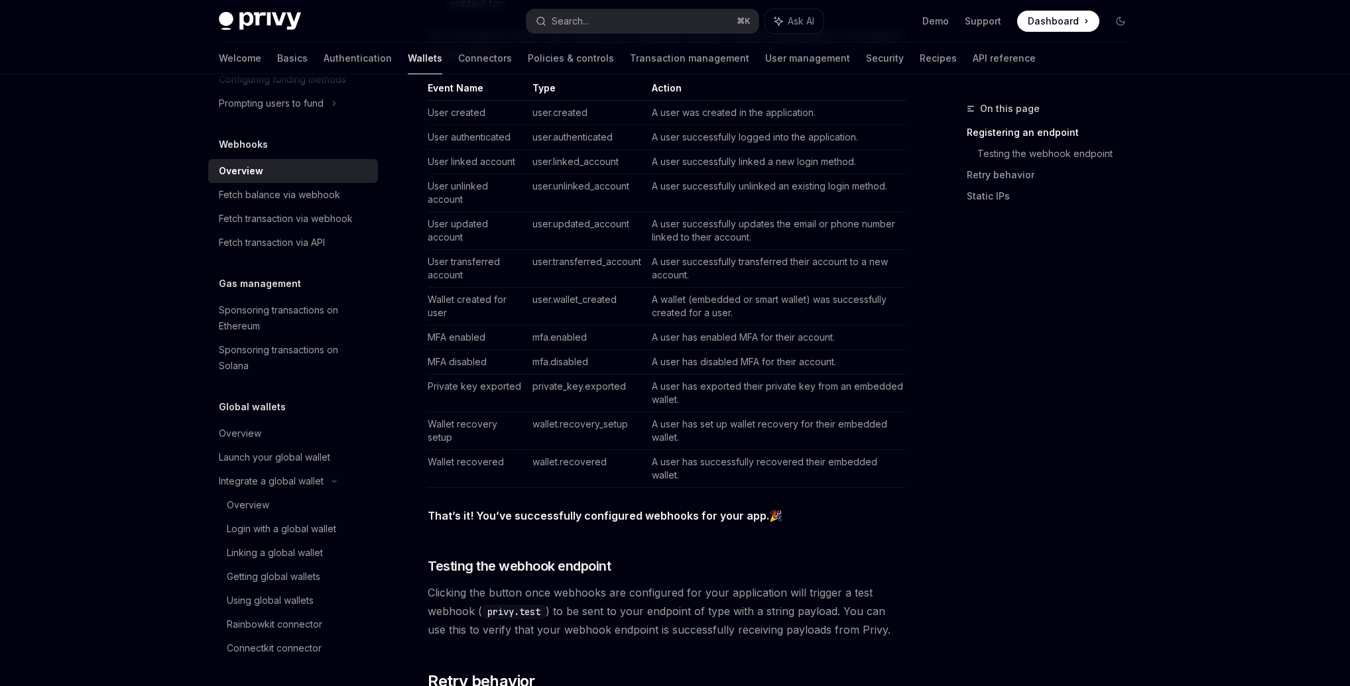
click at [624, 385] on td "private_key.exported" at bounding box center [586, 394] width 119 height 38
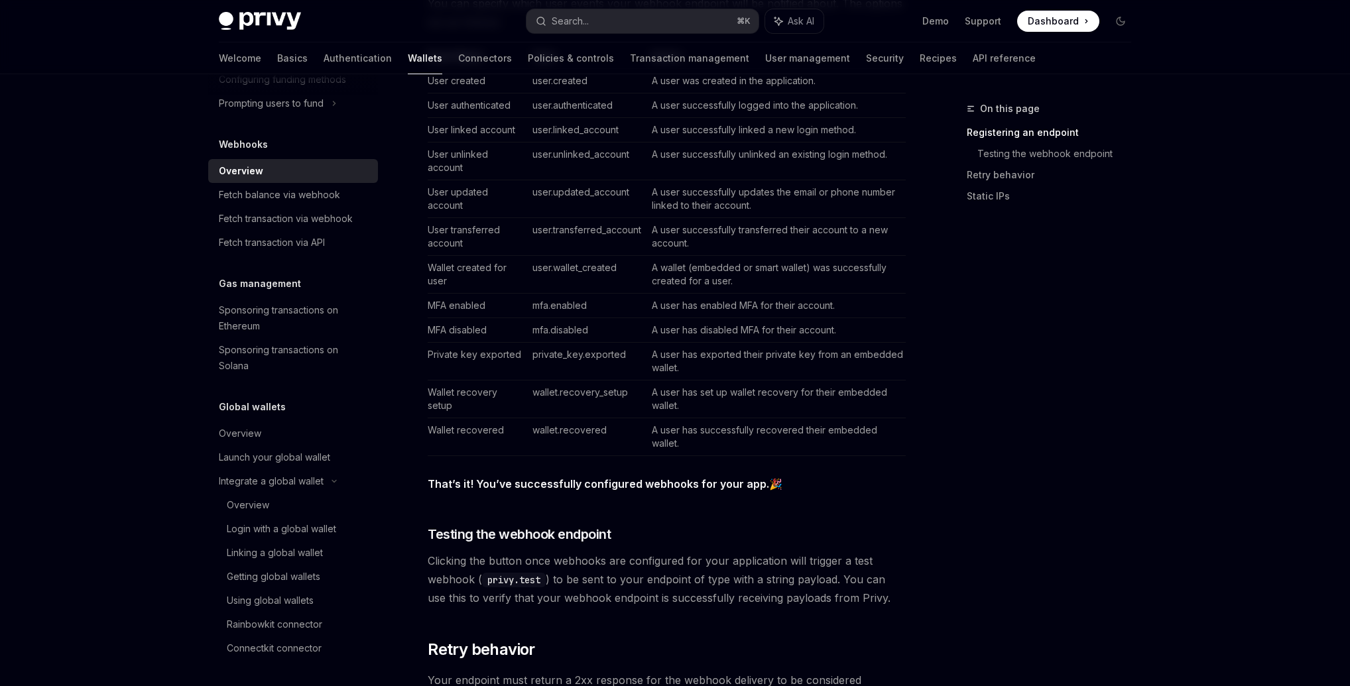
click at [665, 333] on td "A user has disabled MFA for their account." at bounding box center [776, 330] width 259 height 25
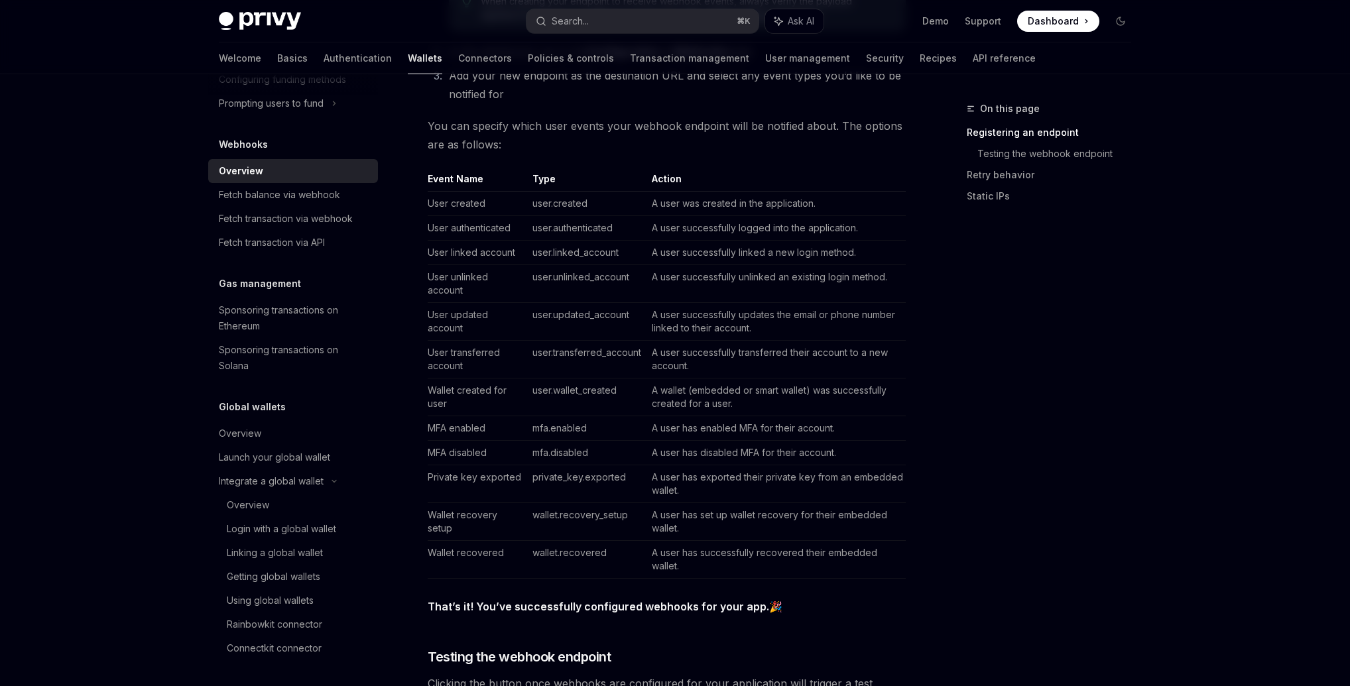
scroll to position [214, 0]
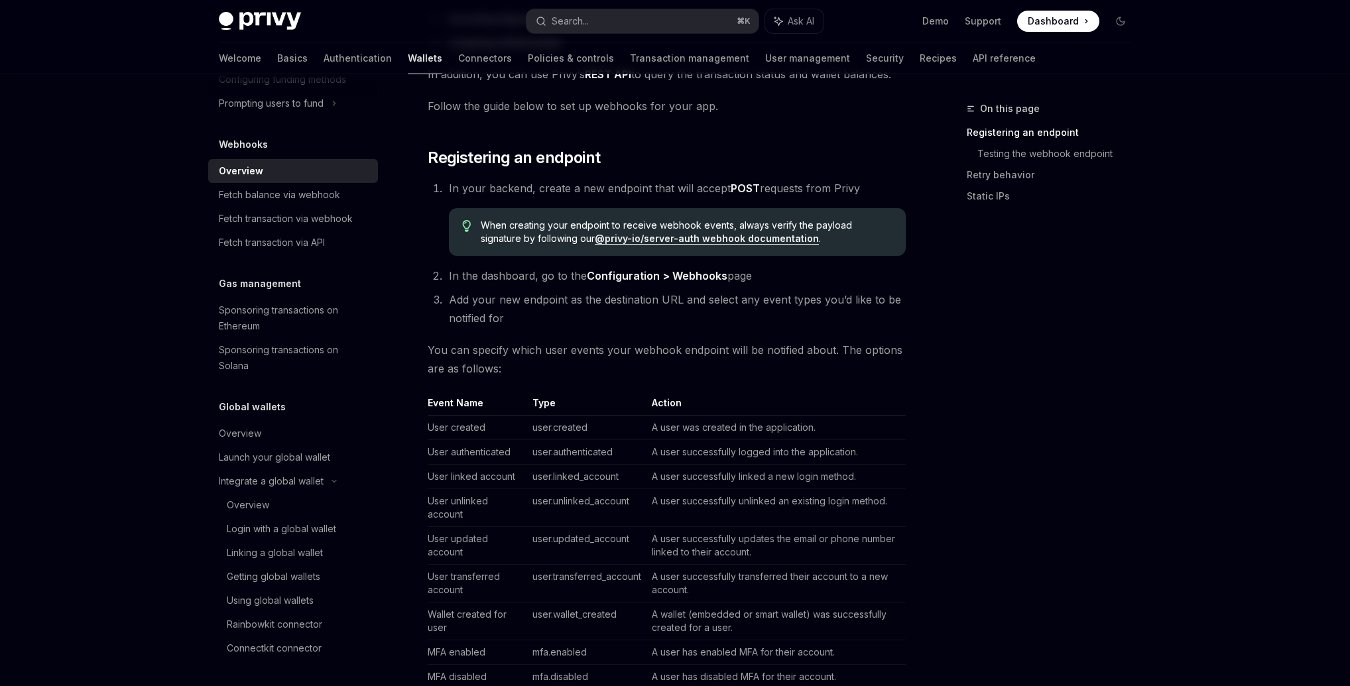
drag, startPoint x: 1137, startPoint y: 349, endPoint x: 1064, endPoint y: 141, distance: 220.6
click at [1137, 332] on div "On this page Registering an endpoint Testing the webhook endpoint Retry behavio…" at bounding box center [1041, 394] width 202 height 586
click at [1052, 147] on link "Testing the webhook endpoint" at bounding box center [1059, 153] width 164 height 21
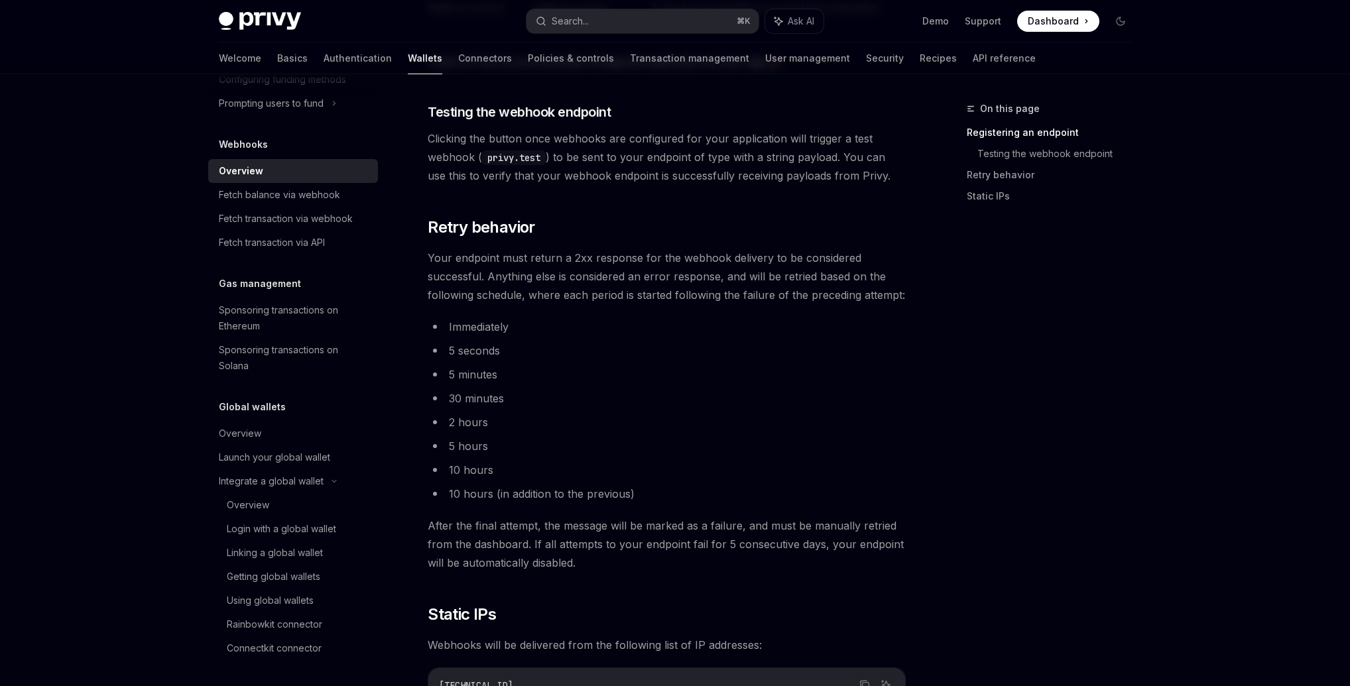
scroll to position [983, 0]
click at [743, 399] on li "30 minutes" at bounding box center [667, 398] width 478 height 19
click at [723, 301] on span "Your endpoint must return a 2xx response for the webhook delivery to be conside…" at bounding box center [667, 277] width 478 height 56
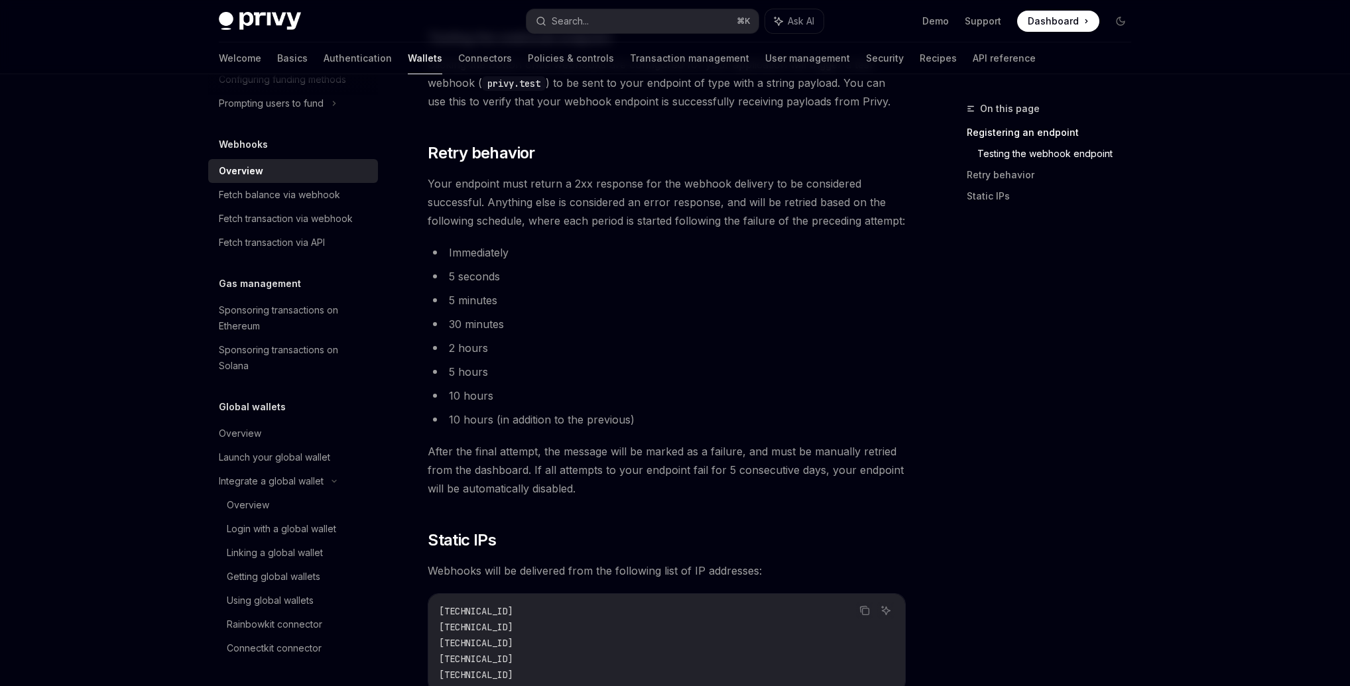
scroll to position [1200, 0]
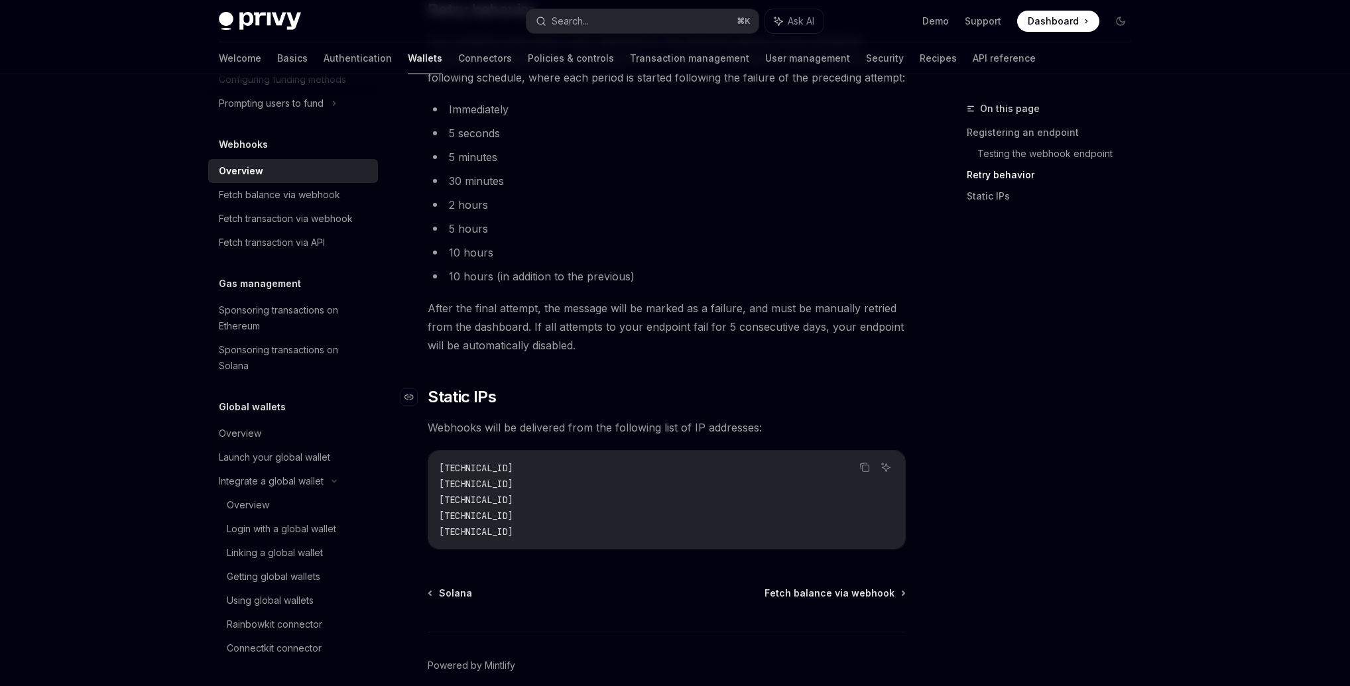
click at [702, 395] on h2 "​ Static IPs" at bounding box center [667, 397] width 478 height 21
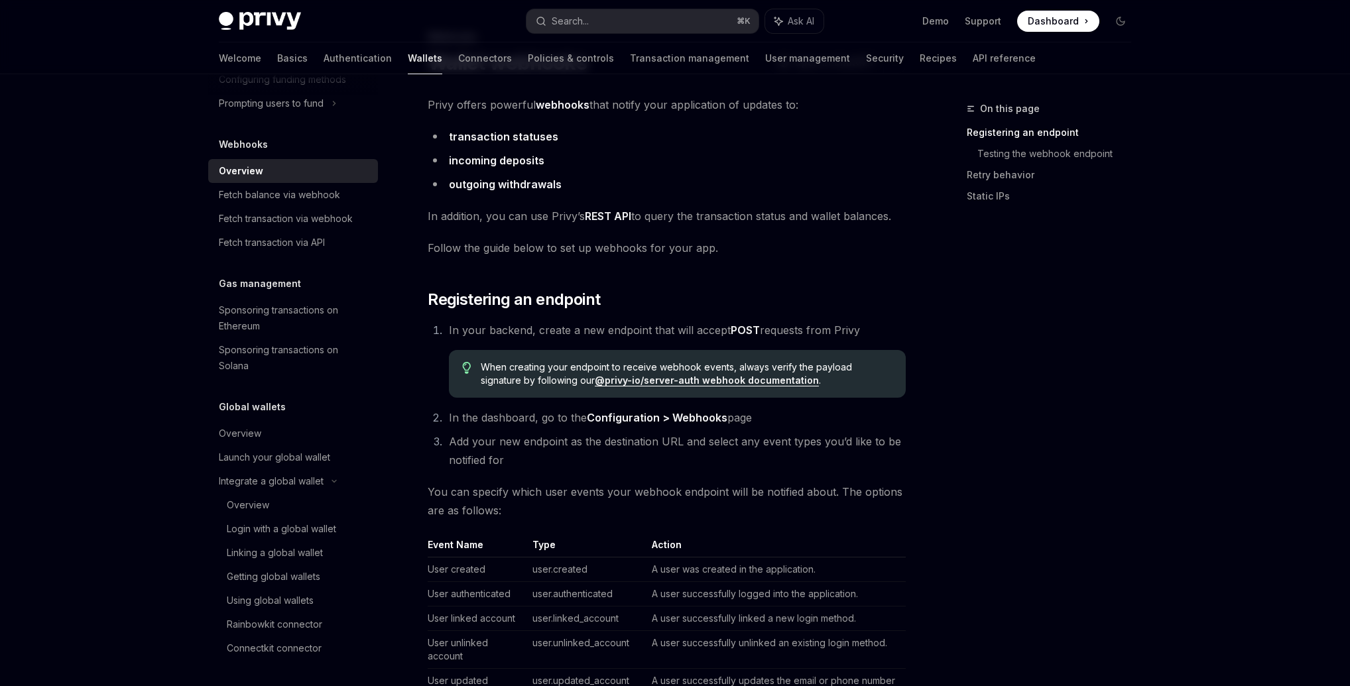
scroll to position [98, 0]
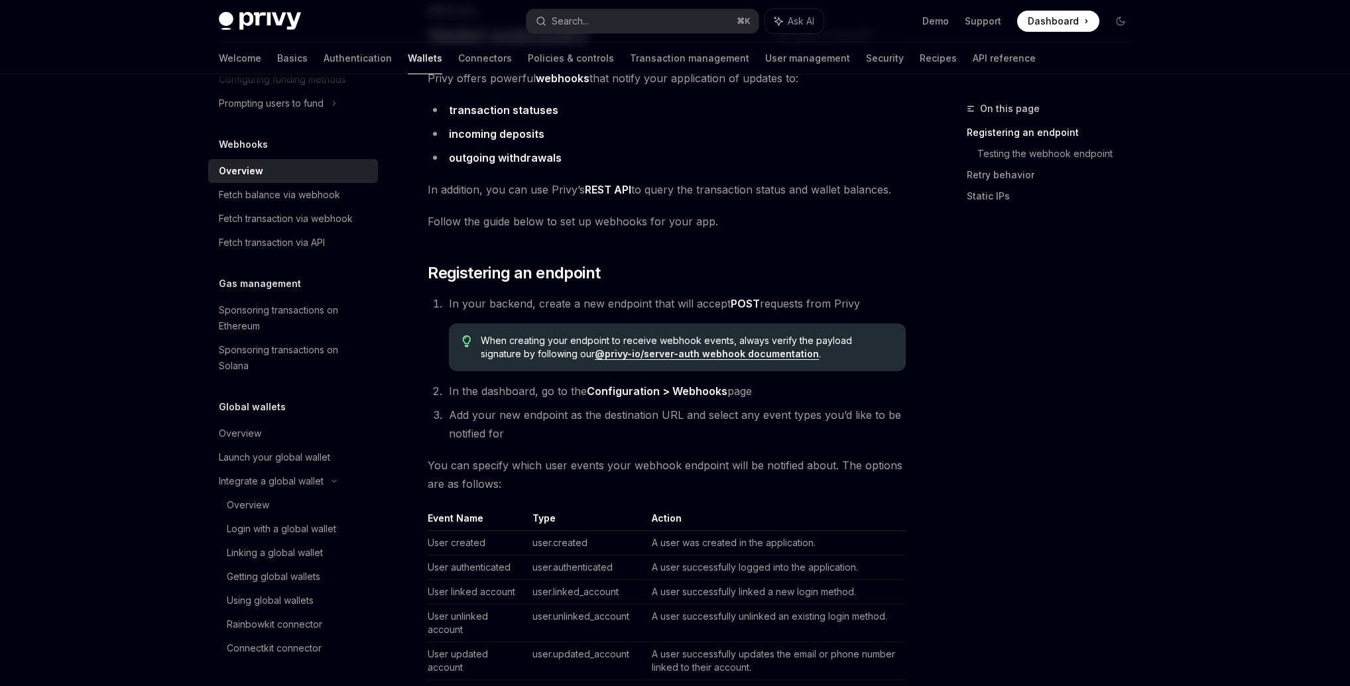
click at [631, 401] on ol "In your backend, create a new endpoint that will accept POST requests from Priv…" at bounding box center [667, 368] width 478 height 149
click at [635, 392] on strong "Configuration > Webhooks" at bounding box center [657, 391] width 141 height 13
click at [664, 357] on link "@privy-io/server-auth webhook documentation" at bounding box center [707, 354] width 224 height 12
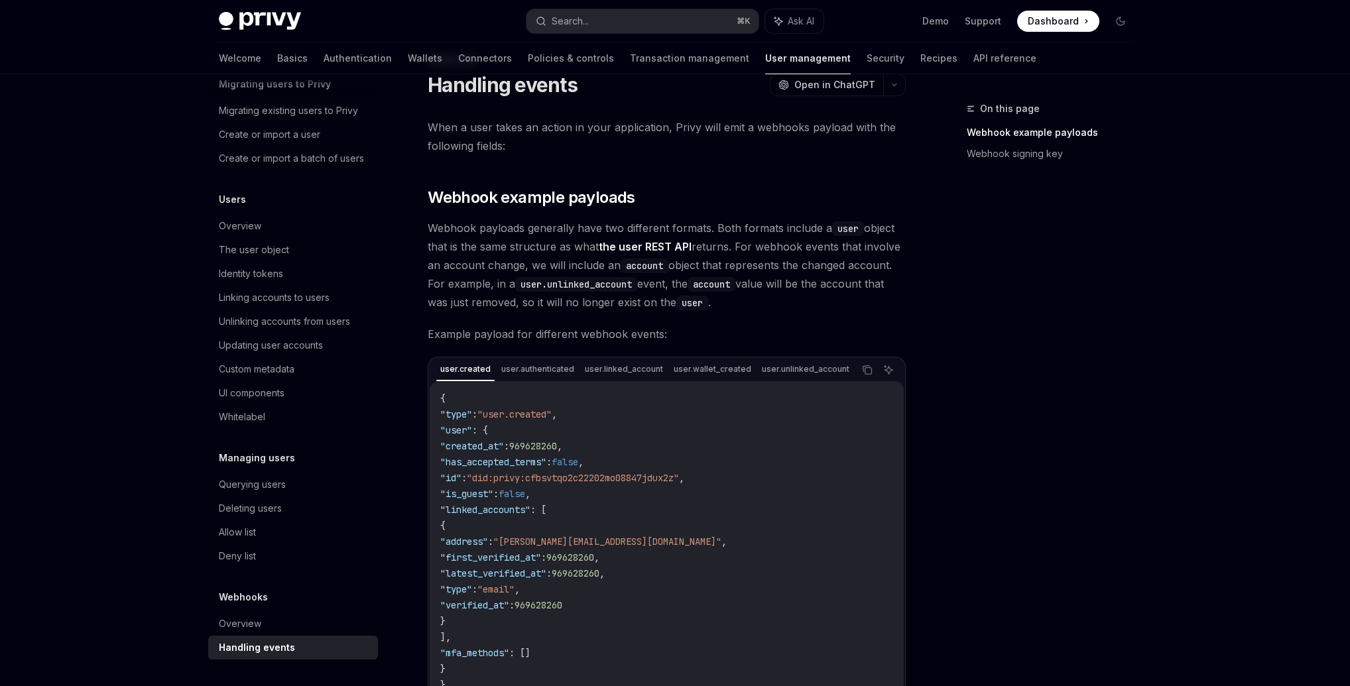
scroll to position [68, 0]
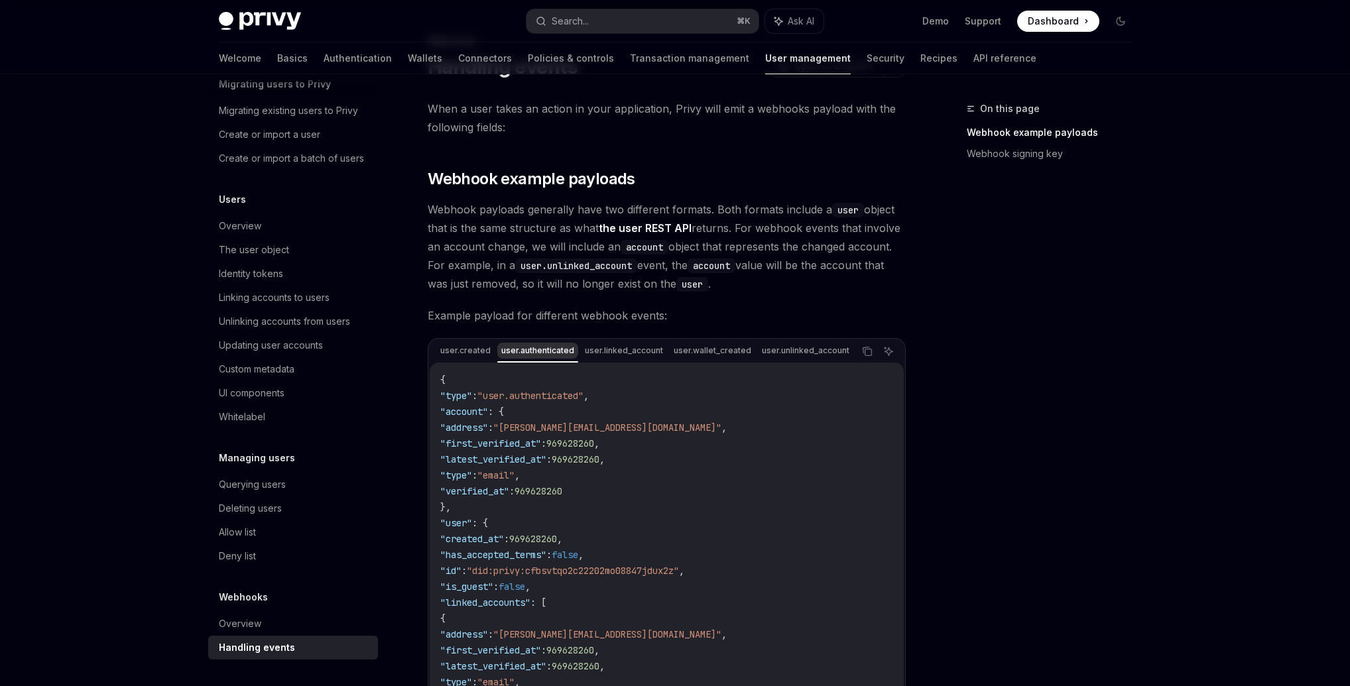
click at [508, 350] on div "user.authenticated" at bounding box center [537, 351] width 81 height 16
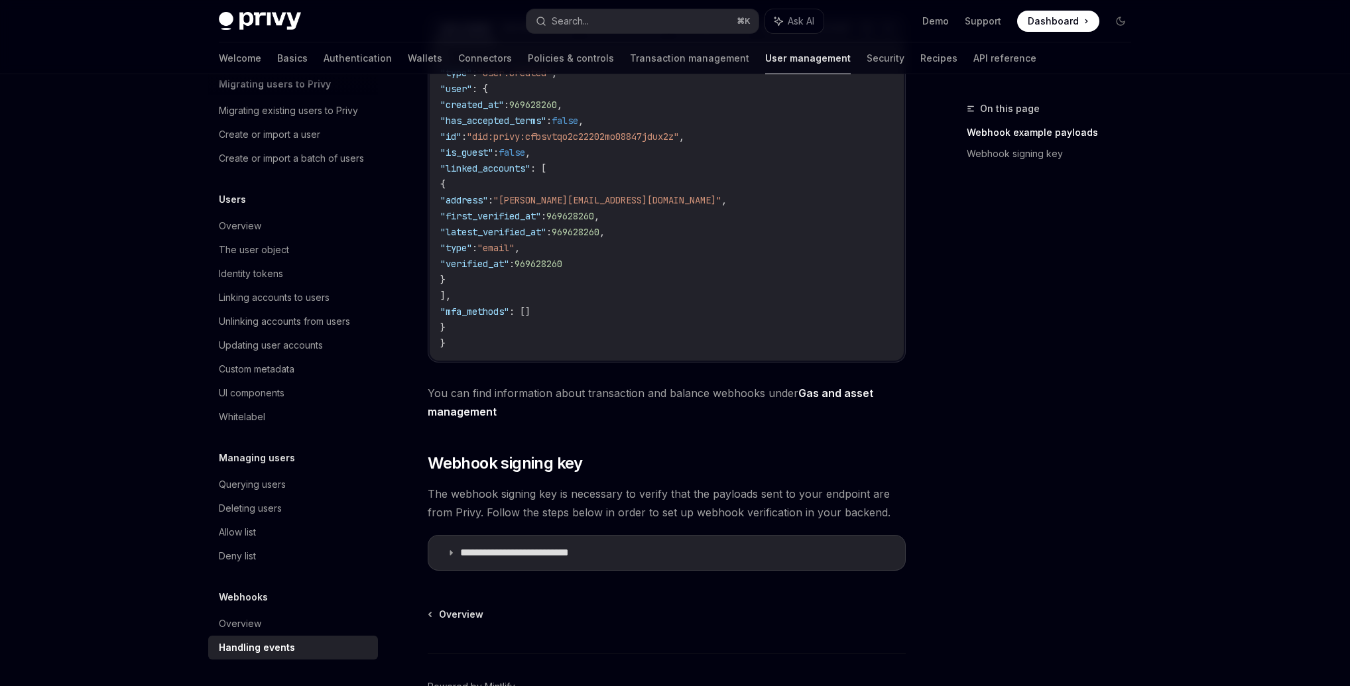
scroll to position [476, 0]
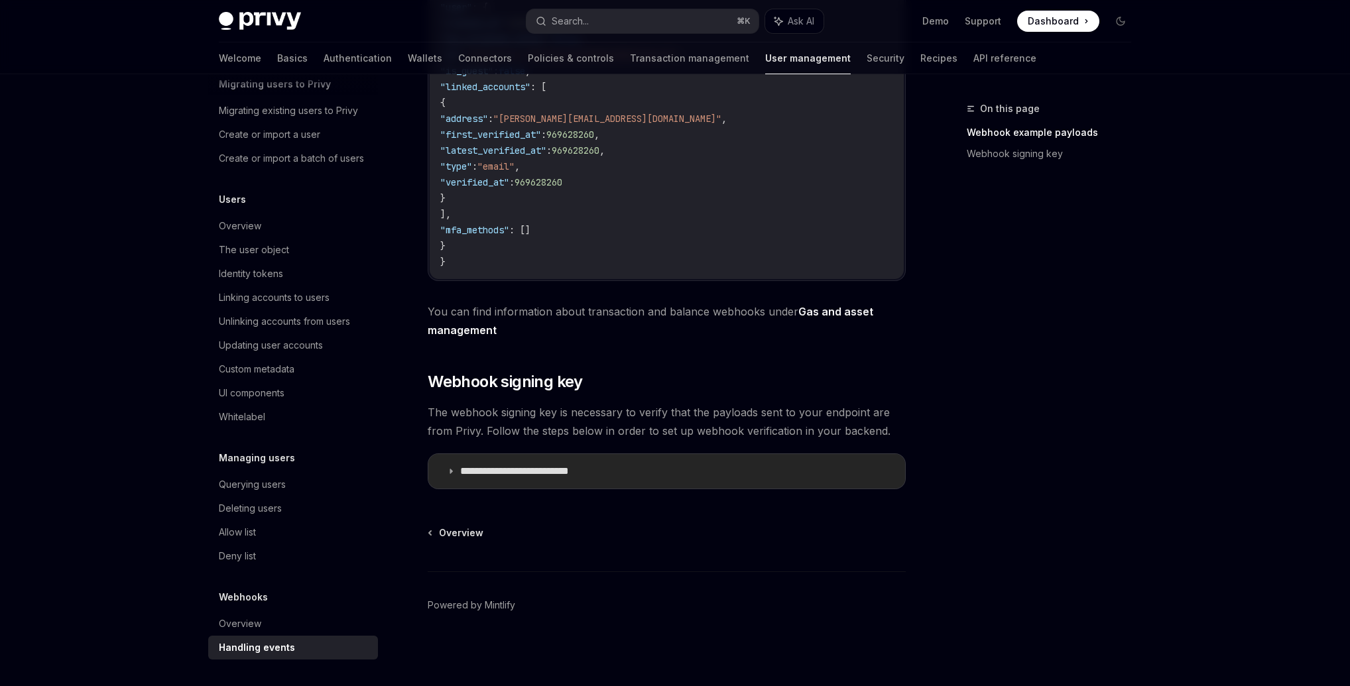
click at [509, 468] on p "**********" at bounding box center [533, 471] width 147 height 13
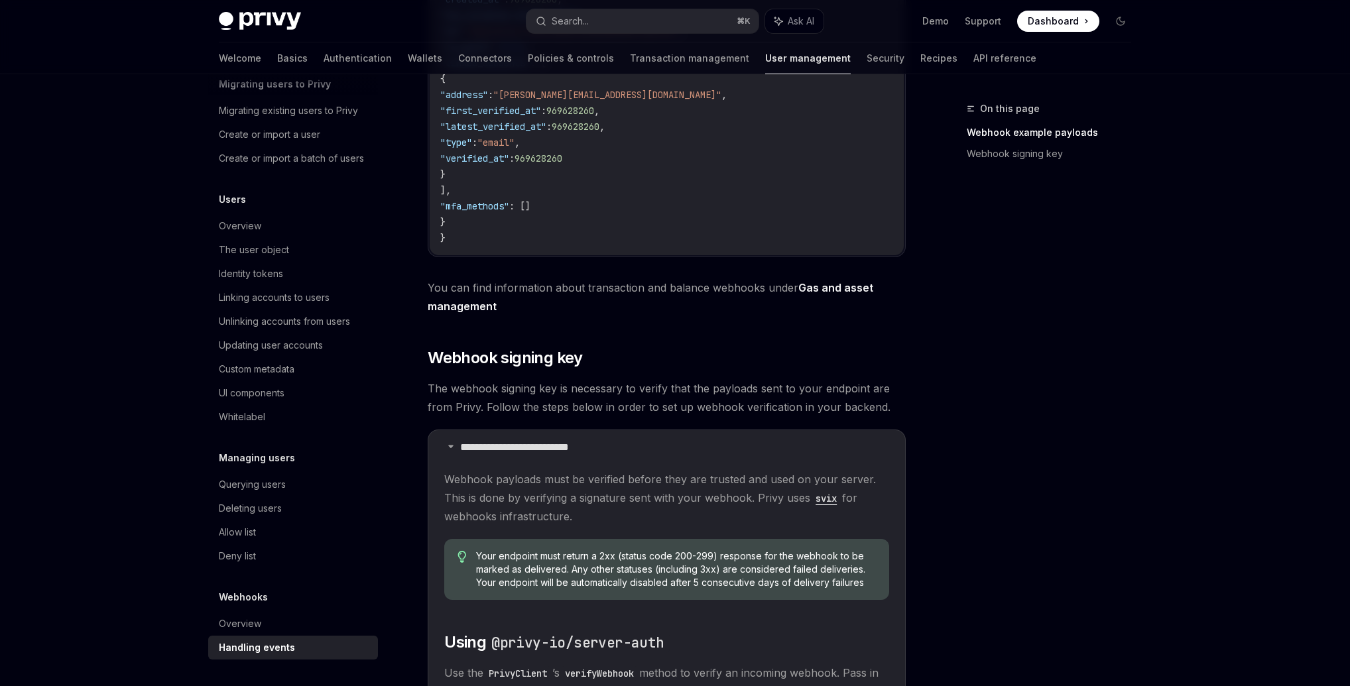
scroll to position [750, 0]
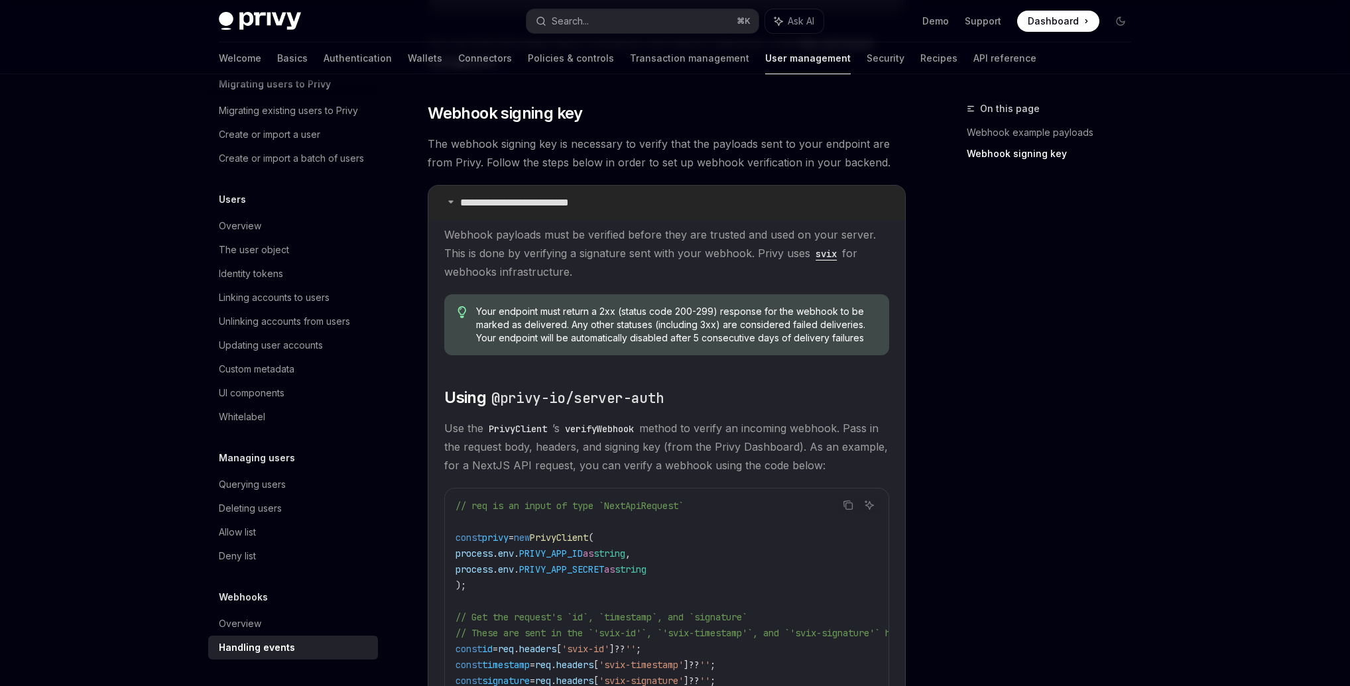
click at [442, 207] on summary "**********" at bounding box center [666, 203] width 477 height 34
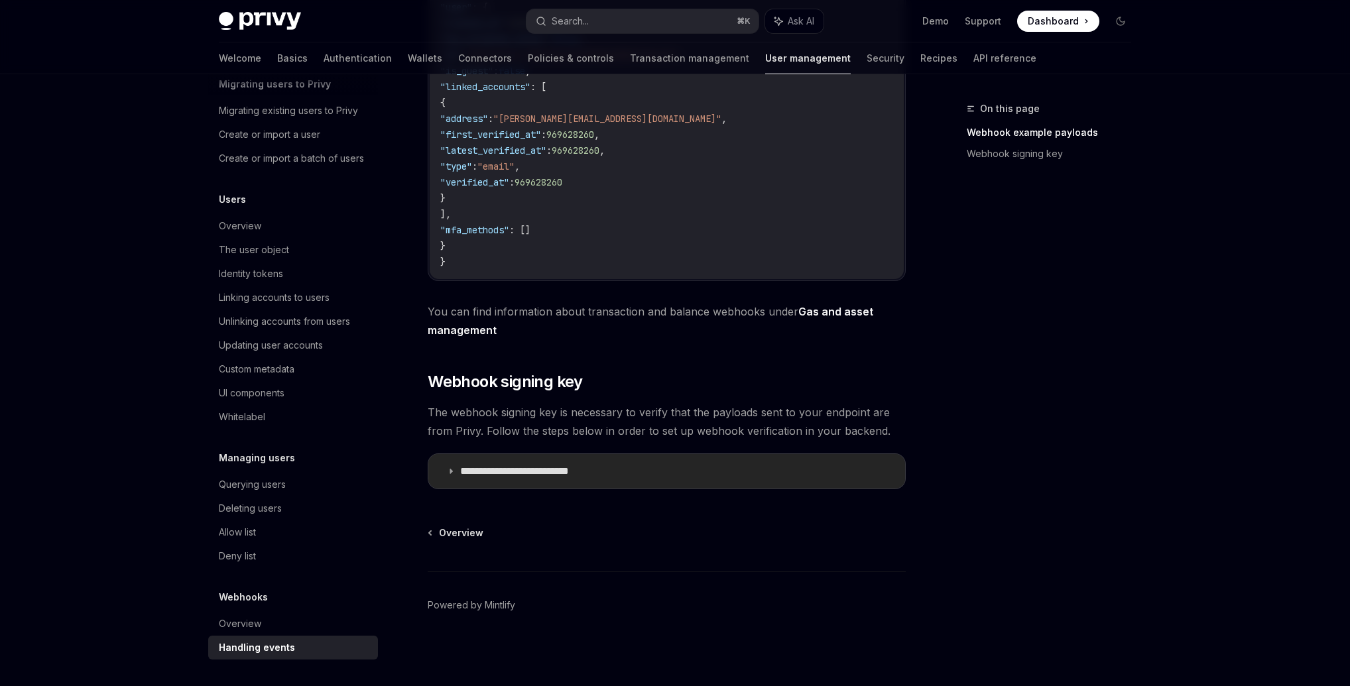
click at [503, 469] on p "**********" at bounding box center [533, 471] width 147 height 13
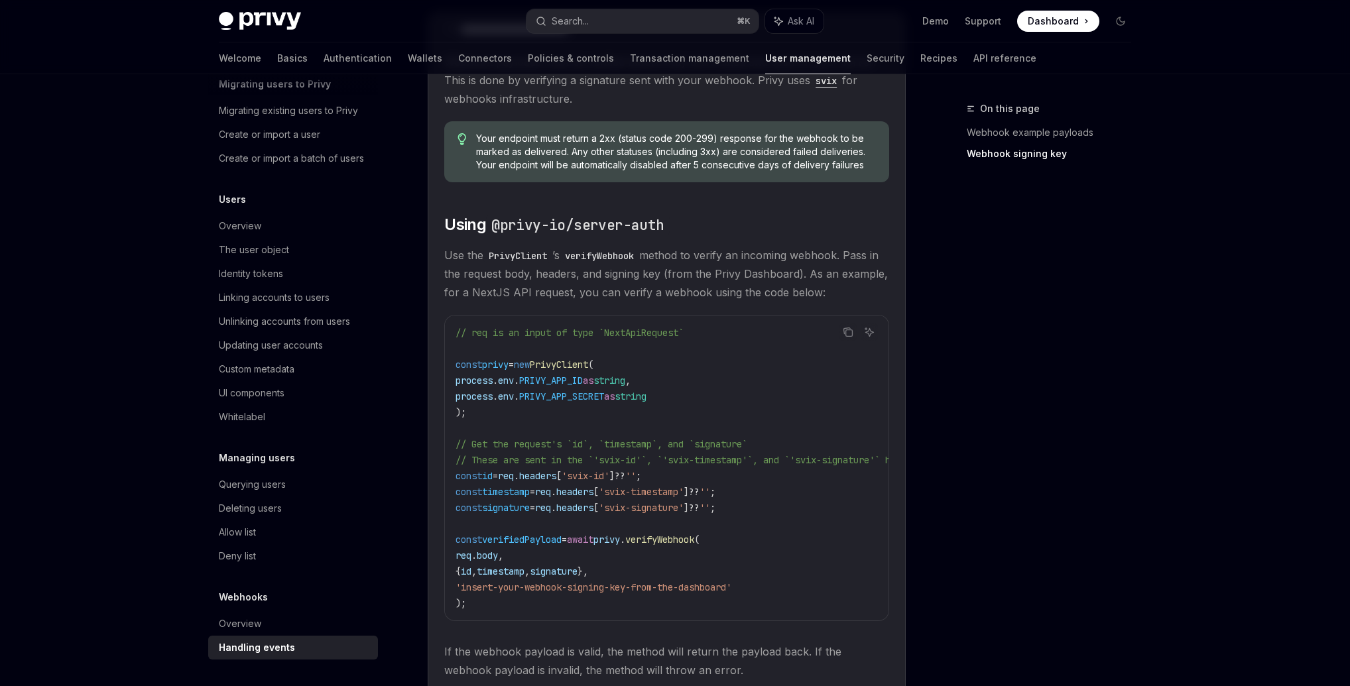
scroll to position [1074, 0]
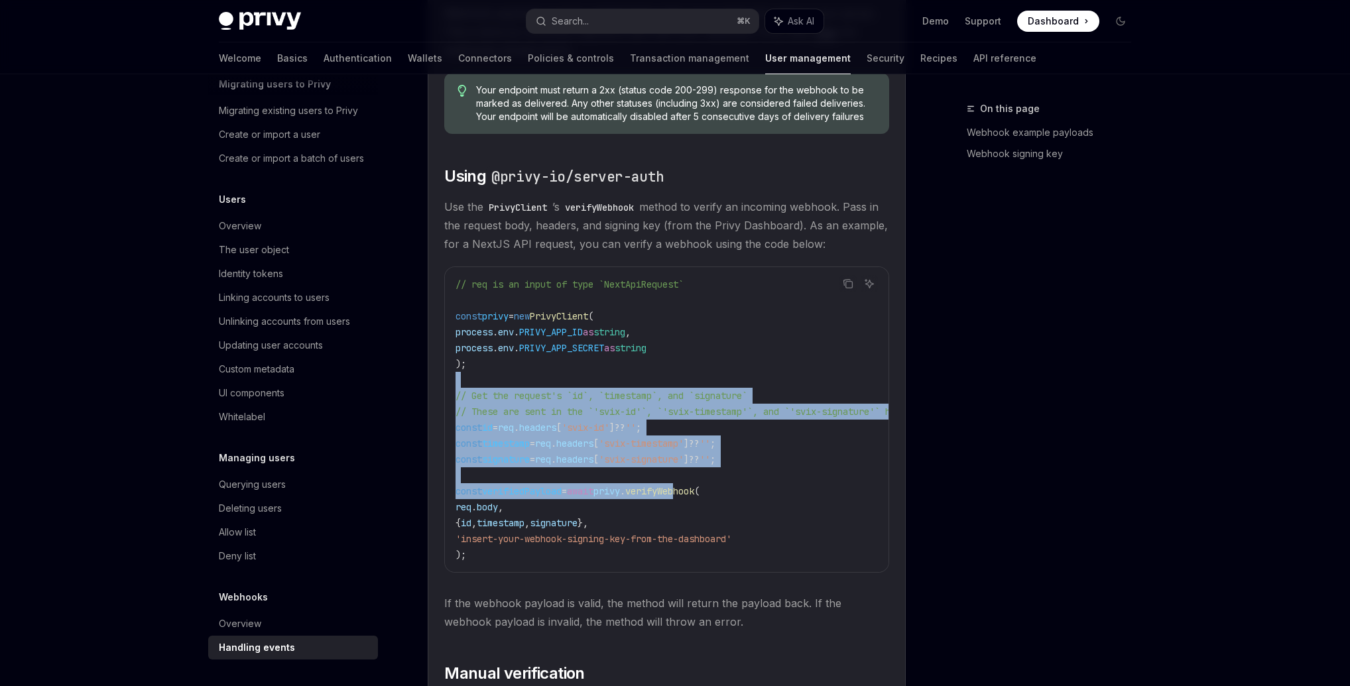
drag, startPoint x: 633, startPoint y: 379, endPoint x: 726, endPoint y: 492, distance: 147.0
click at [704, 495] on code "// req is an input of type `NextApiRequest` const privy = new PrivyClient ( pro…" at bounding box center [740, 420] width 568 height 286
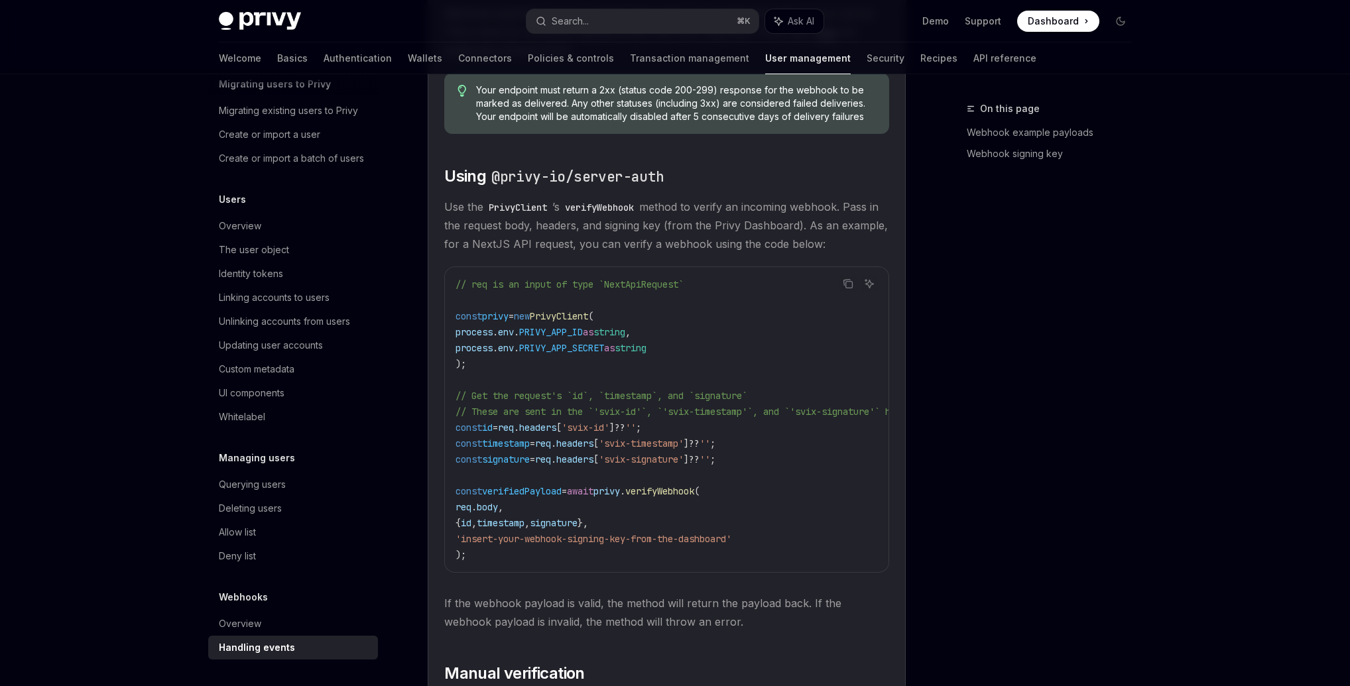
click at [742, 490] on code "// req is an input of type `NextApiRequest` const privy = new PrivyClient ( pro…" at bounding box center [740, 420] width 568 height 286
click at [566, 338] on span "PRIVY_APP_ID" at bounding box center [551, 332] width 64 height 12
click at [597, 352] on span "PRIVY_APP_SECRET" at bounding box center [561, 348] width 85 height 12
click at [598, 352] on span "PRIVY_APP_SECRET" at bounding box center [561, 348] width 85 height 12
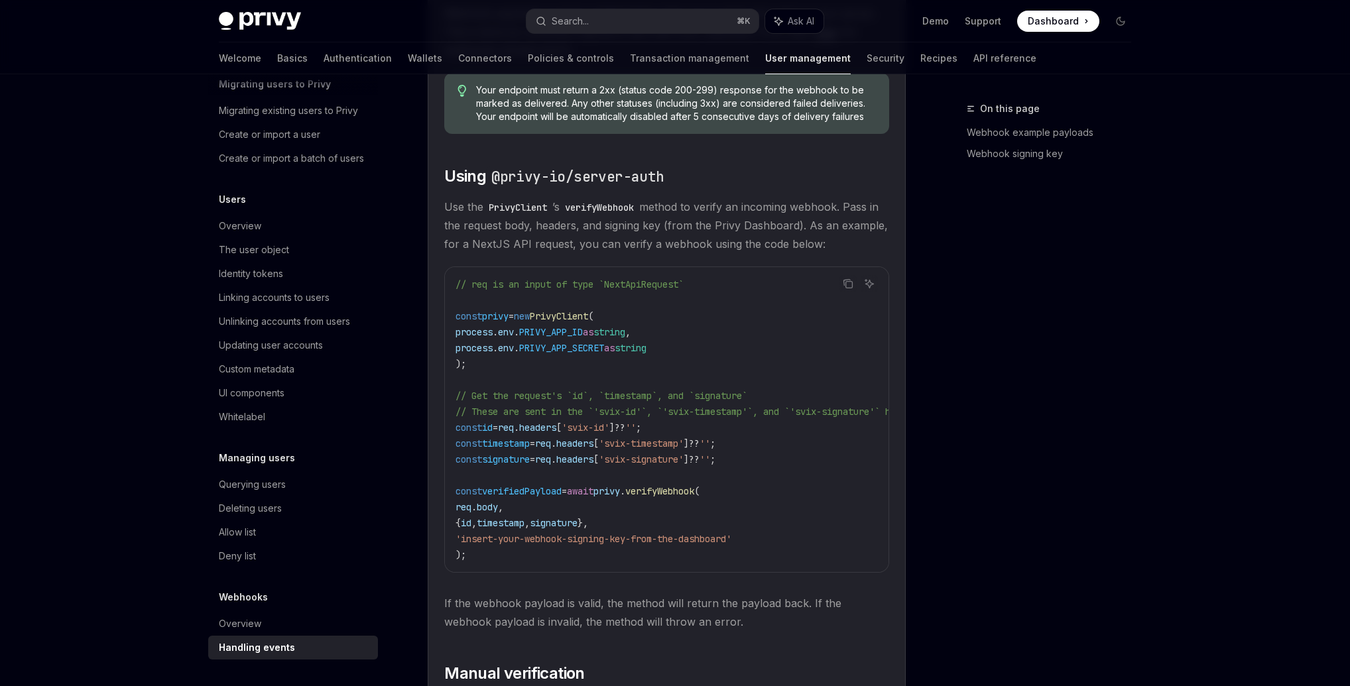
click at [712, 351] on code "// req is an input of type `NextApiRequest` const privy = new PrivyClient ( pro…" at bounding box center [740, 420] width 568 height 286
click at [669, 339] on code "// req is an input of type `NextApiRequest` const privy = new PrivyClient ( pro…" at bounding box center [740, 420] width 568 height 286
drag, startPoint x: 589, startPoint y: 323, endPoint x: 617, endPoint y: 366, distance: 51.3
click at [617, 366] on code "// req is an input of type `NextApiRequest` const privy = new PrivyClient ( pro…" at bounding box center [740, 420] width 568 height 286
click at [684, 461] on span "'svix-signature'" at bounding box center [641, 460] width 85 height 12
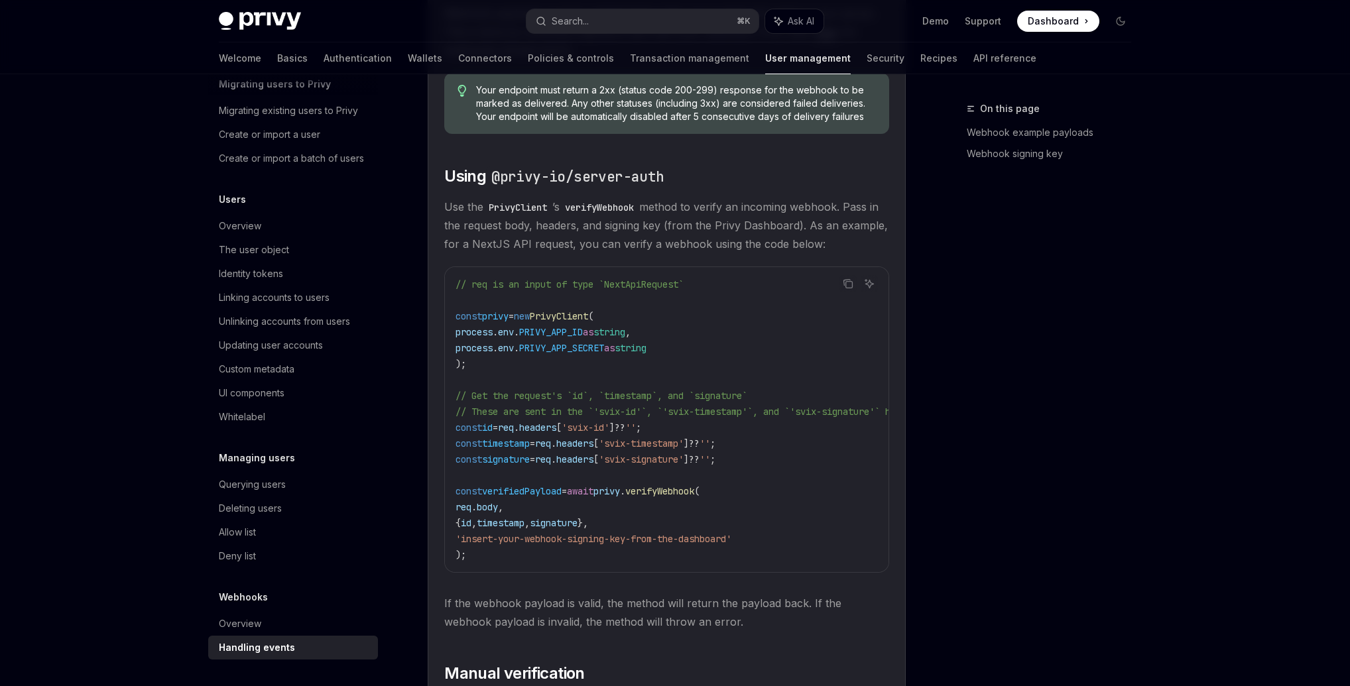
click at [692, 520] on code "// req is an input of type `NextApiRequest` const privy = new PrivyClient ( pro…" at bounding box center [740, 420] width 568 height 286
drag, startPoint x: 465, startPoint y: 509, endPoint x: 664, endPoint y: 517, distance: 198.4
click at [658, 510] on code "// req is an input of type `NextApiRequest` const privy = new PrivyClient ( pro…" at bounding box center [740, 420] width 568 height 286
click at [664, 517] on code "// req is an input of type `NextApiRequest` const privy = new PrivyClient ( pro…" at bounding box center [740, 420] width 568 height 286
click at [685, 497] on span "verifyWebhook" at bounding box center [659, 491] width 69 height 12
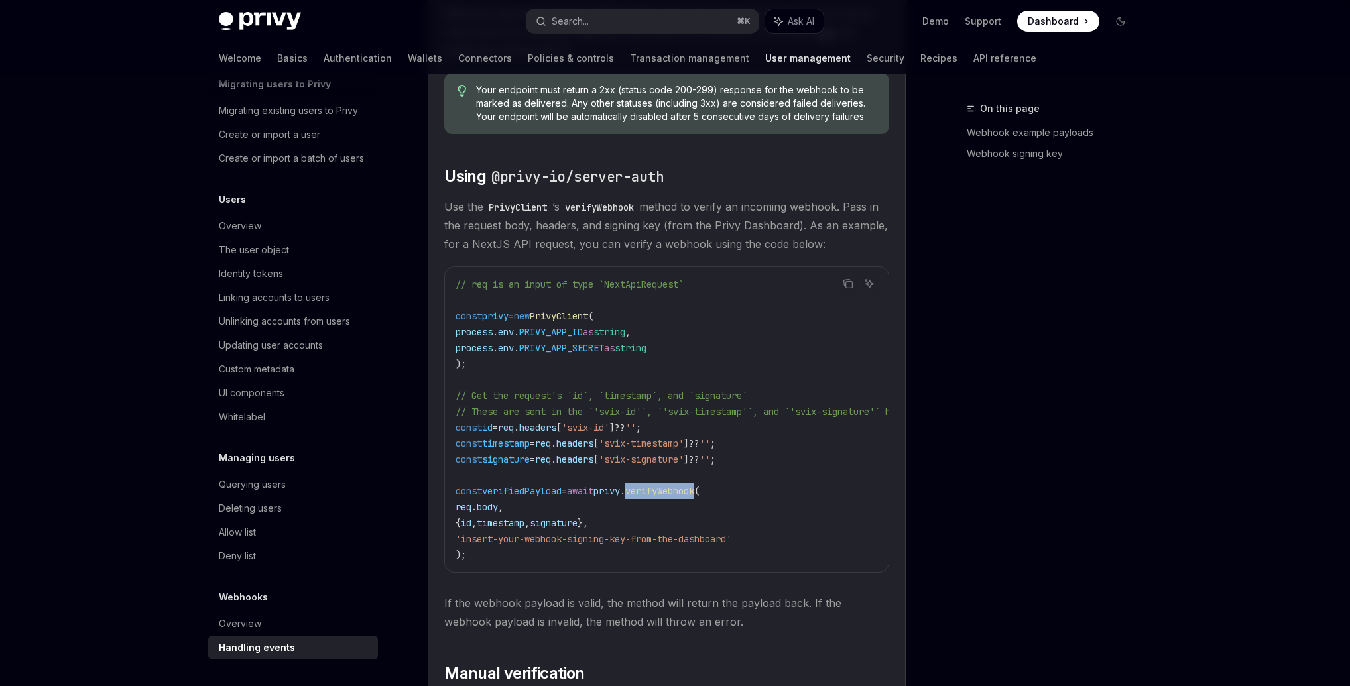
click at [685, 497] on span "verifyWebhook" at bounding box center [659, 491] width 69 height 12
click at [681, 513] on code "// req is an input of type `NextApiRequest` const privy = new PrivyClient ( pro…" at bounding box center [740, 420] width 568 height 286
click at [666, 527] on code "// req is an input of type `NextApiRequest` const privy = new PrivyClient ( pro…" at bounding box center [740, 420] width 568 height 286
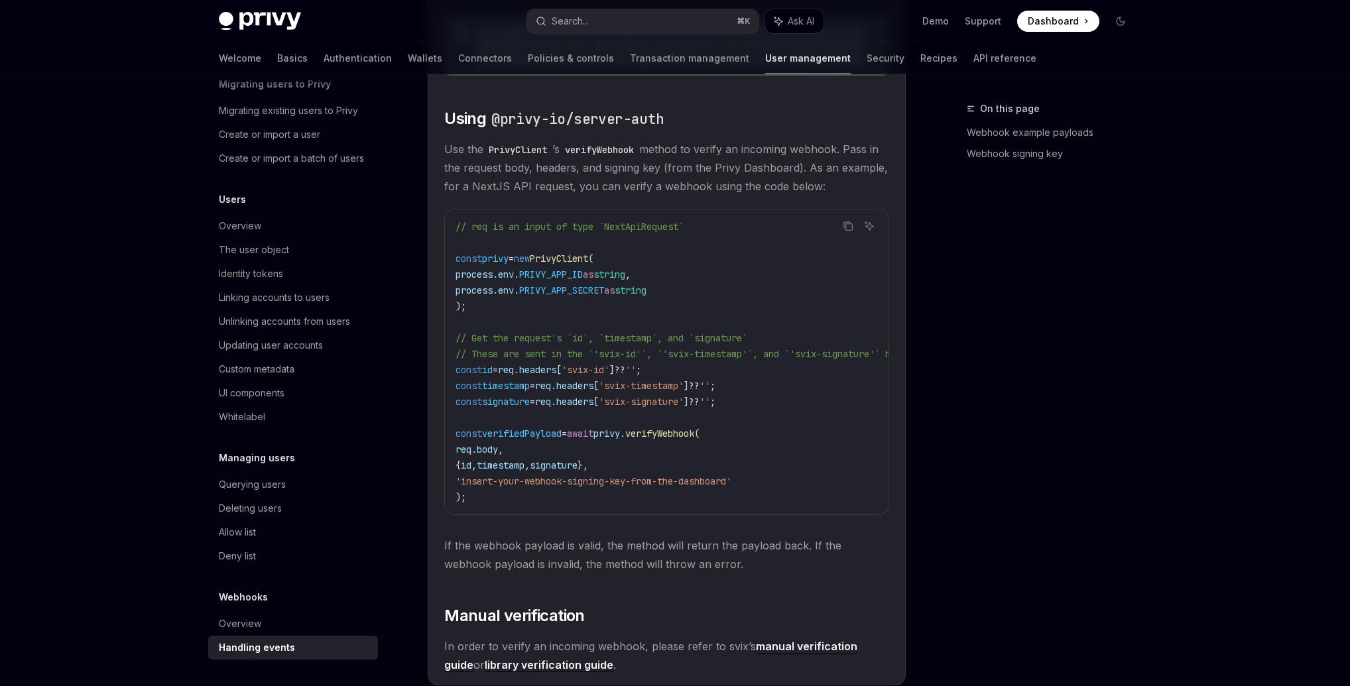
scroll to position [1166, 0]
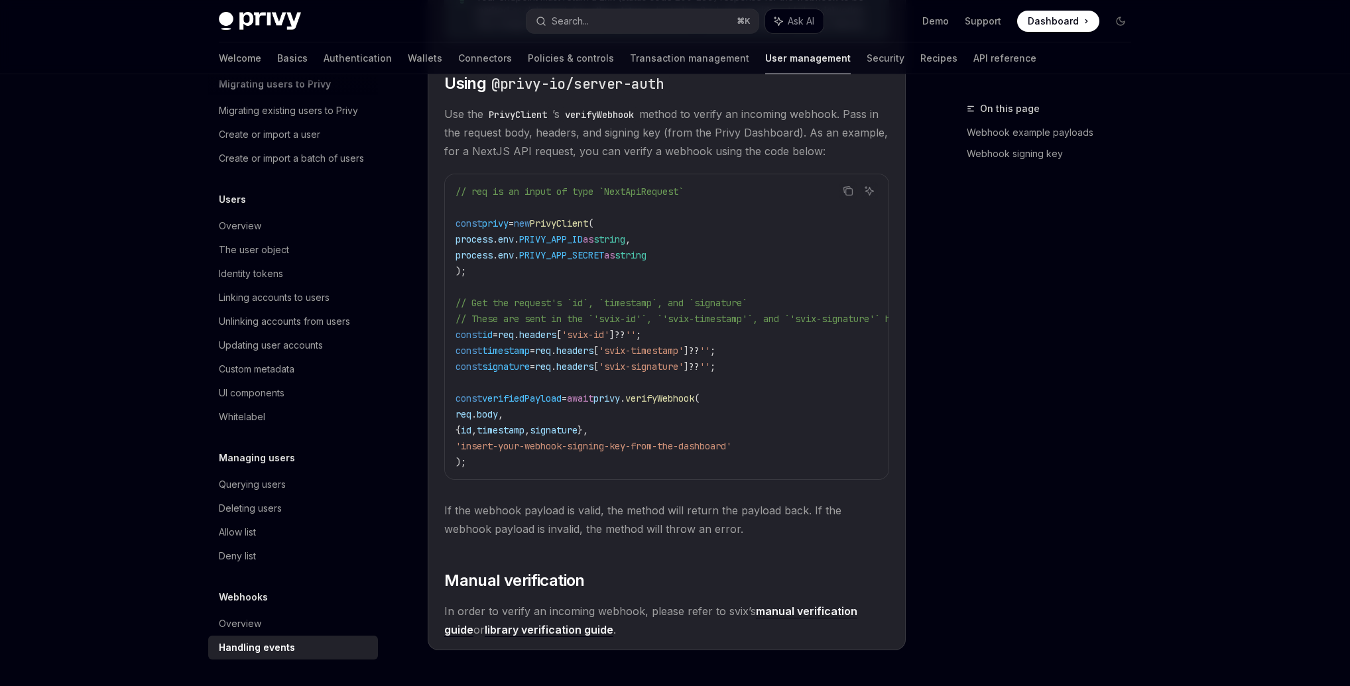
click at [660, 427] on code "// req is an input of type `NextApiRequest` const privy = new PrivyClient ( pro…" at bounding box center [740, 327] width 568 height 286
click at [666, 400] on span "verifyWebhook" at bounding box center [659, 399] width 69 height 12
click at [662, 428] on code "// req is an input of type `NextApiRequest` const privy = new PrivyClient ( pro…" at bounding box center [740, 327] width 568 height 286
click at [665, 404] on span "verifyWebhook" at bounding box center [659, 399] width 69 height 12
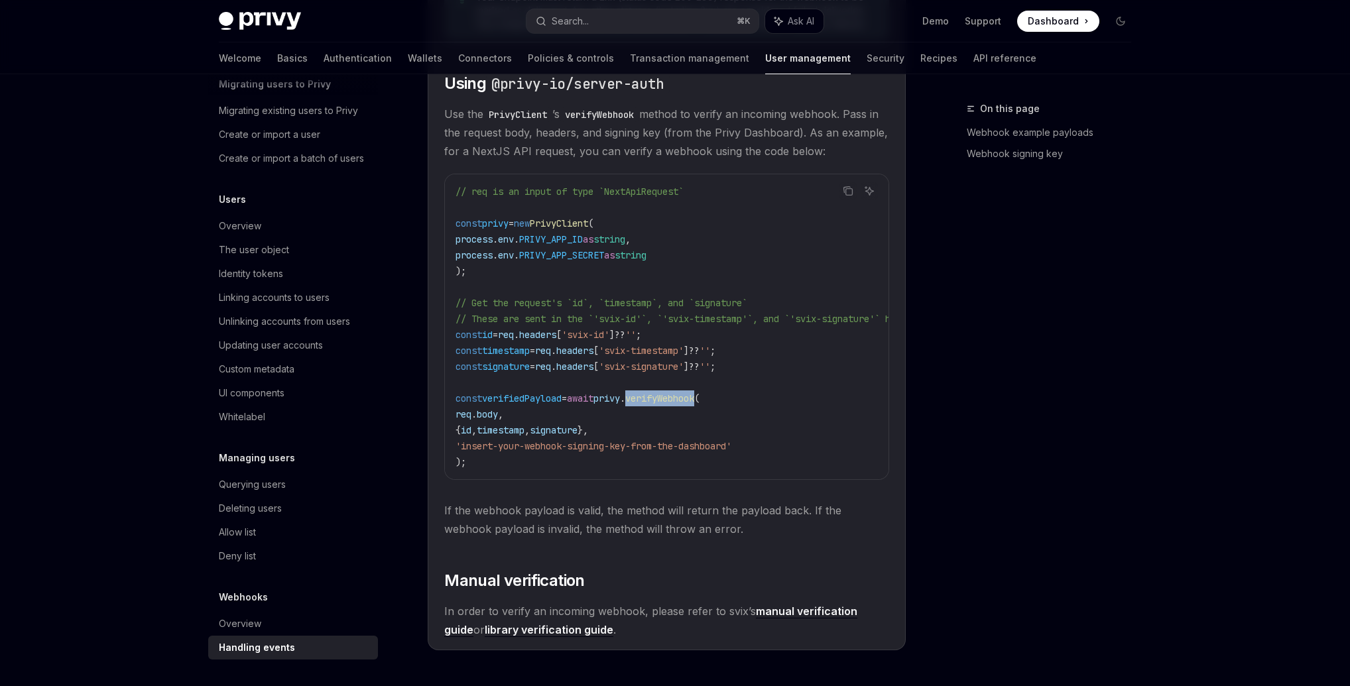
click at [665, 404] on span "verifyWebhook" at bounding box center [659, 399] width 69 height 12
click at [666, 434] on code "// req is an input of type `NextApiRequest` const privy = new PrivyClient ( pro…" at bounding box center [740, 327] width 568 height 286
drag, startPoint x: 463, startPoint y: 422, endPoint x: 774, endPoint y: 447, distance: 312.0
click at [774, 447] on code "// req is an input of type `NextApiRequest` const privy = new PrivyClient ( pro…" at bounding box center [740, 327] width 568 height 286
click at [659, 467] on code "// req is an input of type `NextApiRequest` const privy = new PrivyClient ( pro…" at bounding box center [740, 327] width 568 height 286
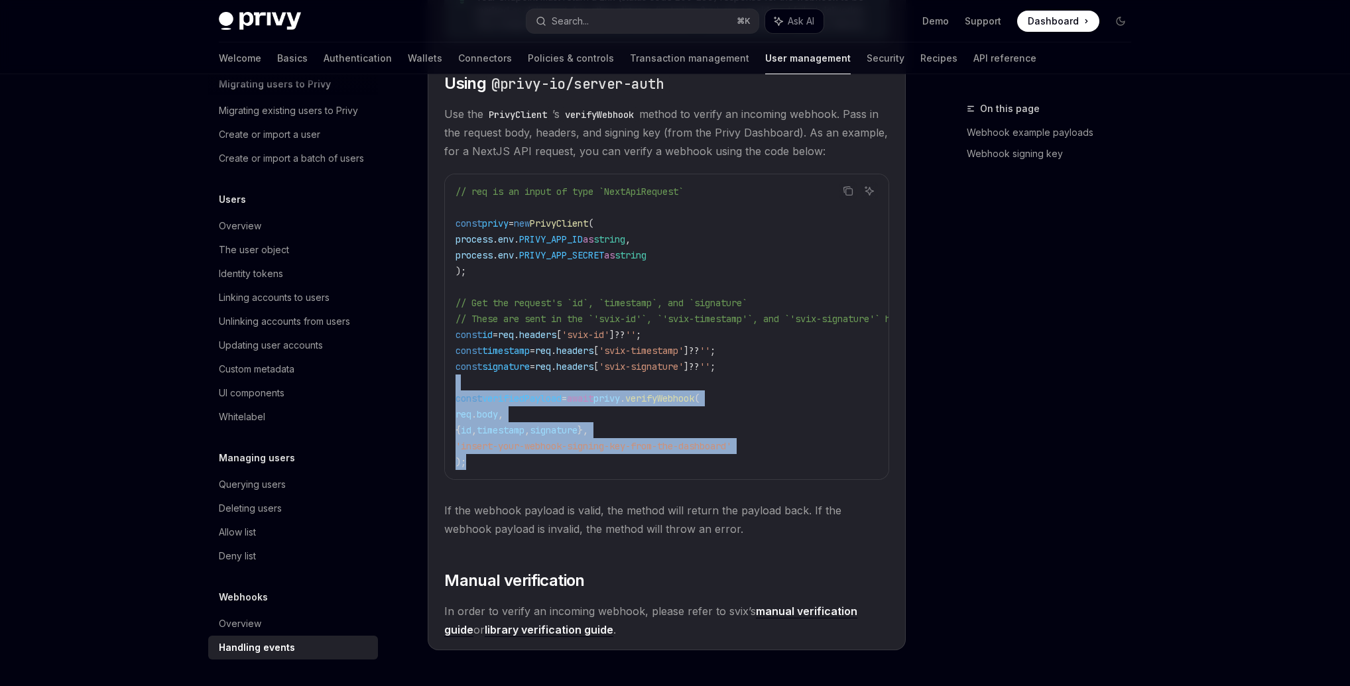
drag, startPoint x: 589, startPoint y: 466, endPoint x: 452, endPoint y: 391, distance: 156.7
click at [452, 391] on div "// req is an input of type `NextApiRequest` const privy = new PrivyClient ( pro…" at bounding box center [667, 326] width 444 height 305
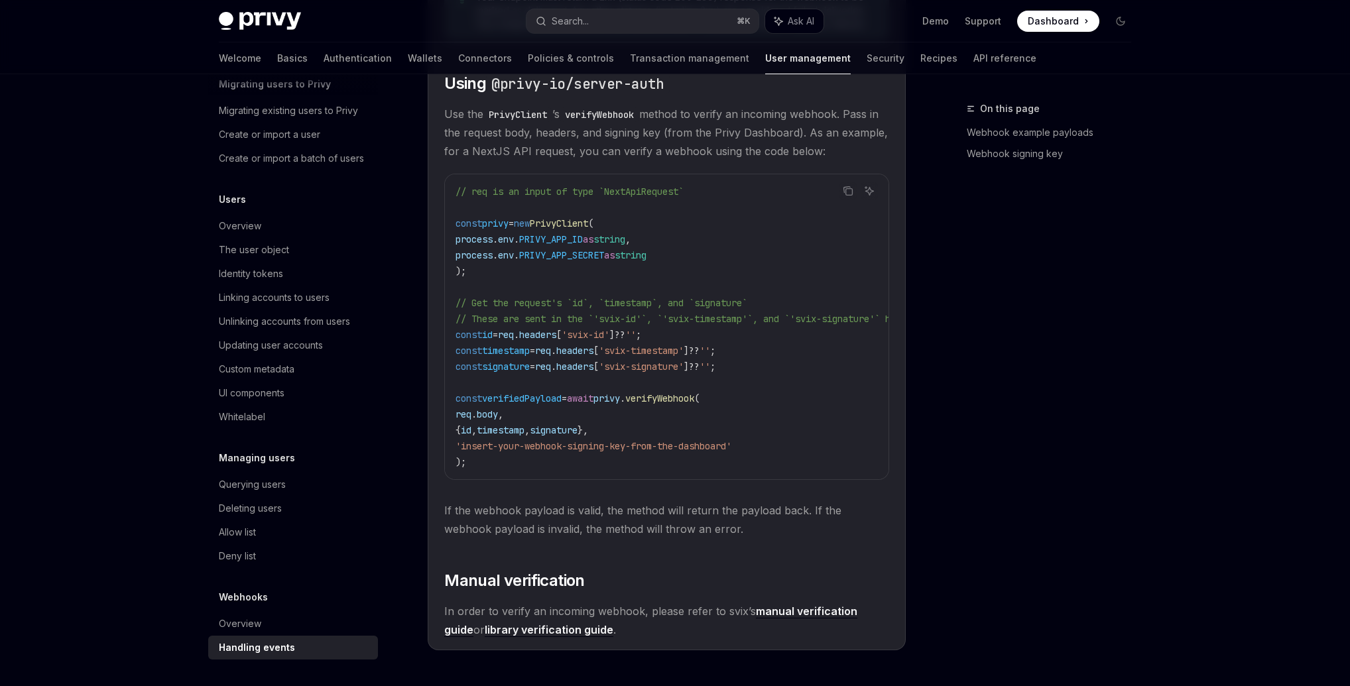
click at [1119, 430] on div "On this page Webhook example payloads Webhook signing key" at bounding box center [1041, 394] width 202 height 586
click at [859, 456] on code "// req is an input of type `NextApiRequest` const privy = new PrivyClient ( pro…" at bounding box center [740, 327] width 568 height 286
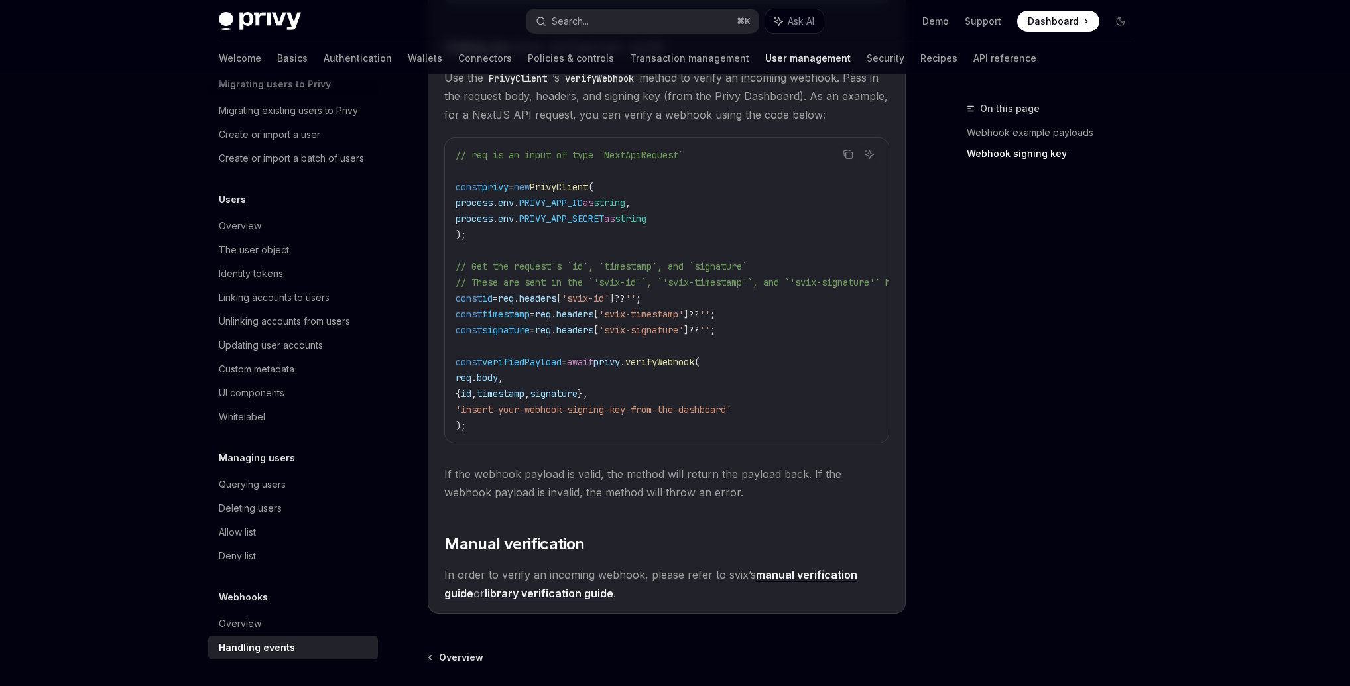
scroll to position [984, 0]
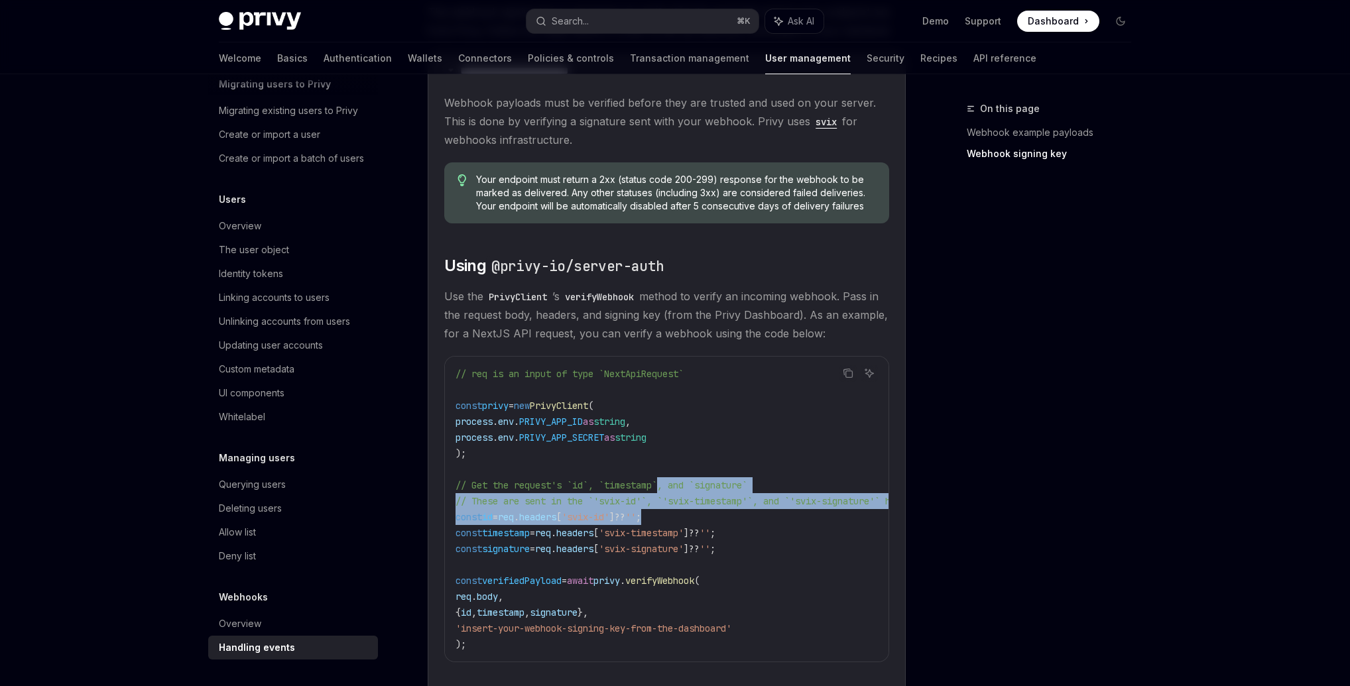
drag, startPoint x: 666, startPoint y: 484, endPoint x: 697, endPoint y: 529, distance: 54.4
click at [693, 526] on code "// req is an input of type `NextApiRequest` const privy = new PrivyClient ( pro…" at bounding box center [740, 509] width 568 height 286
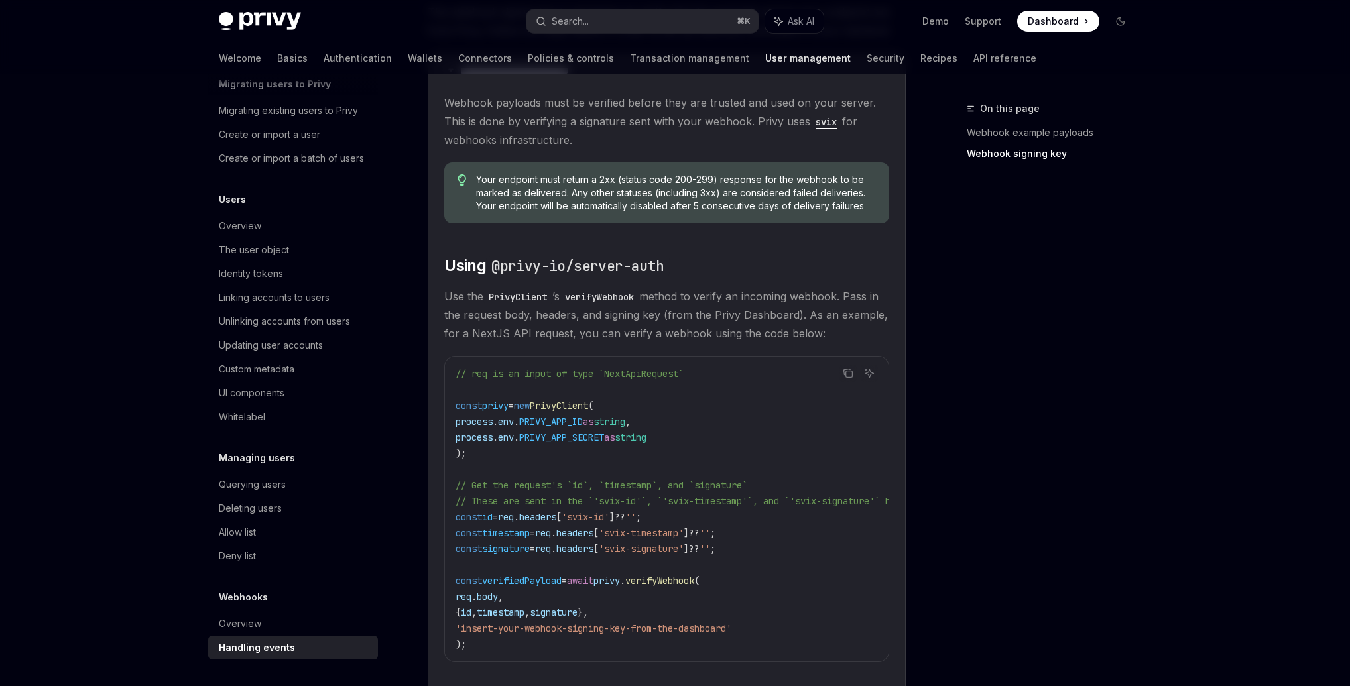
click at [759, 544] on code "// req is an input of type `NextApiRequest` const privy = new PrivyClient ( pro…" at bounding box center [740, 509] width 568 height 286
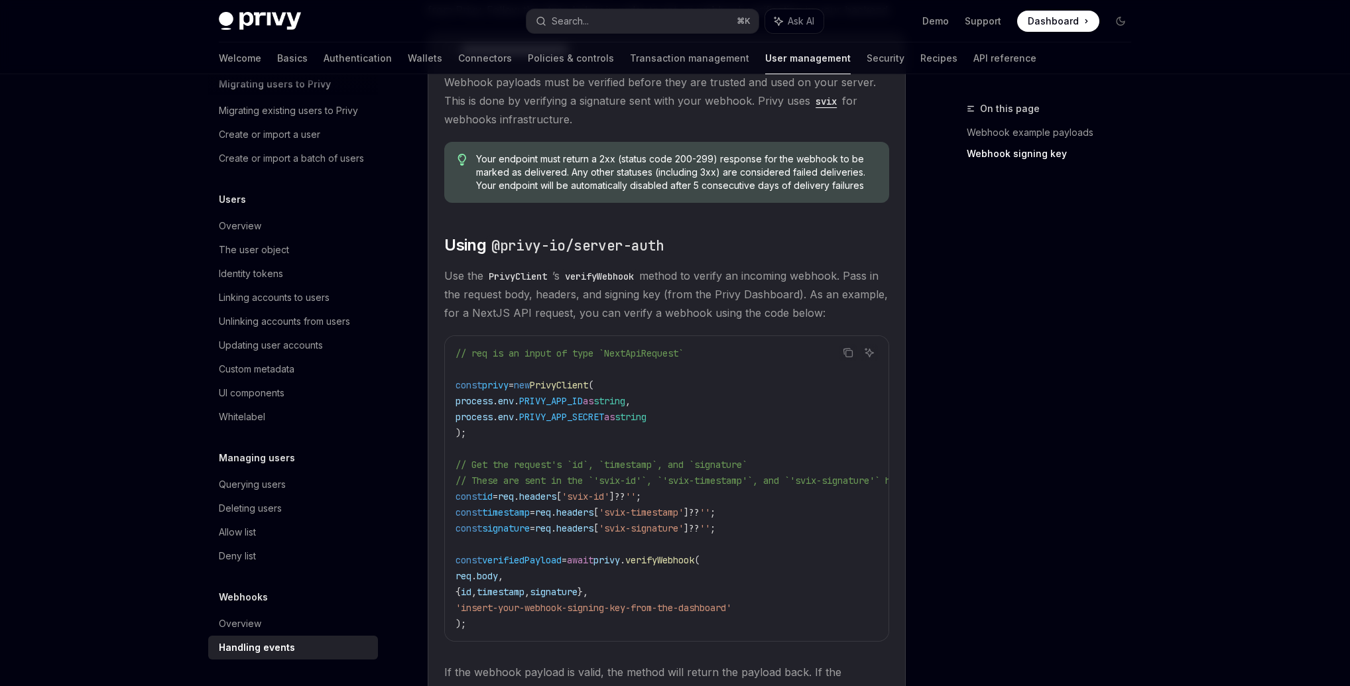
click at [765, 541] on code "// req is an input of type `NextApiRequest` const privy = new PrivyClient ( pro…" at bounding box center [740, 488] width 568 height 286
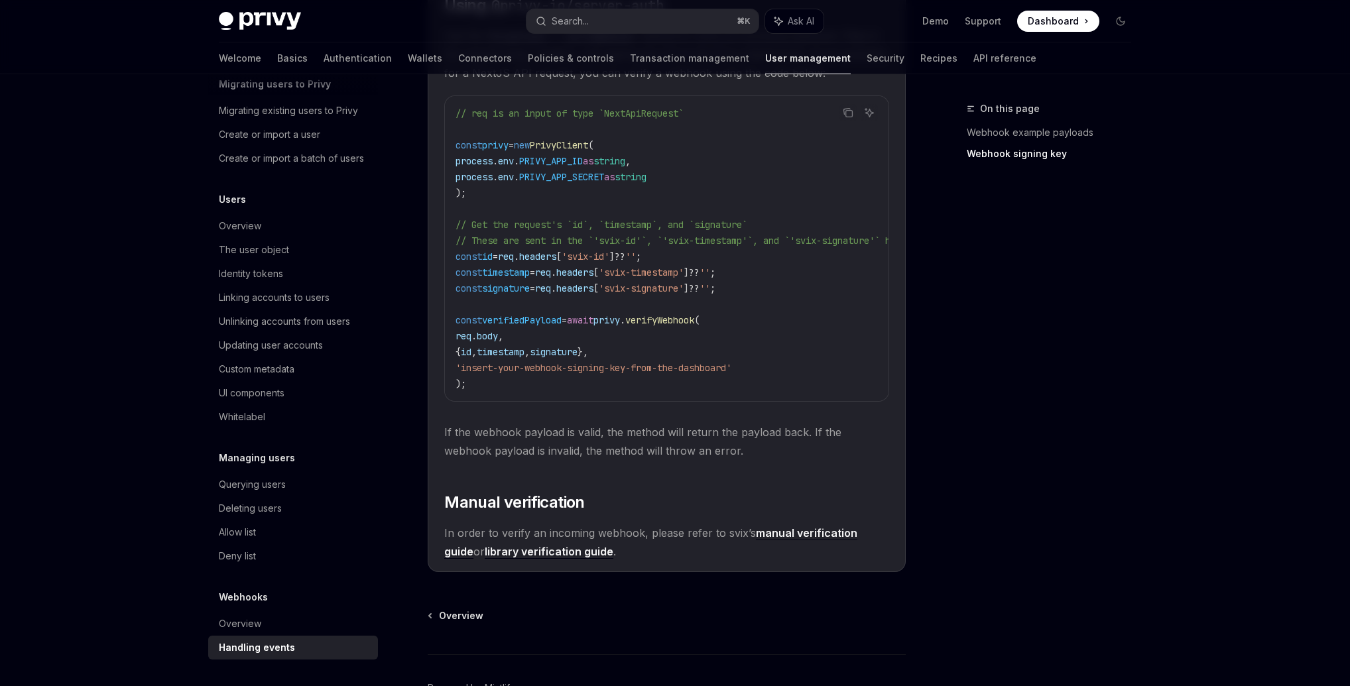
scroll to position [1337, 0]
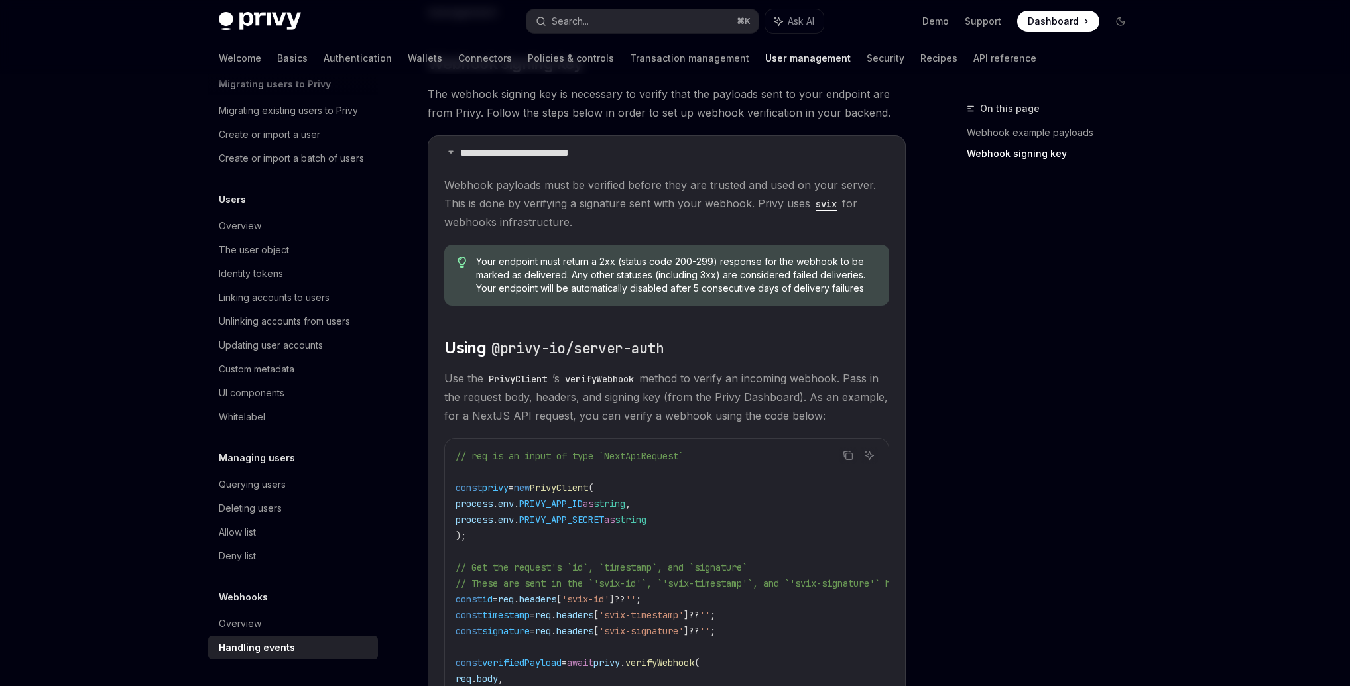
scroll to position [888, 0]
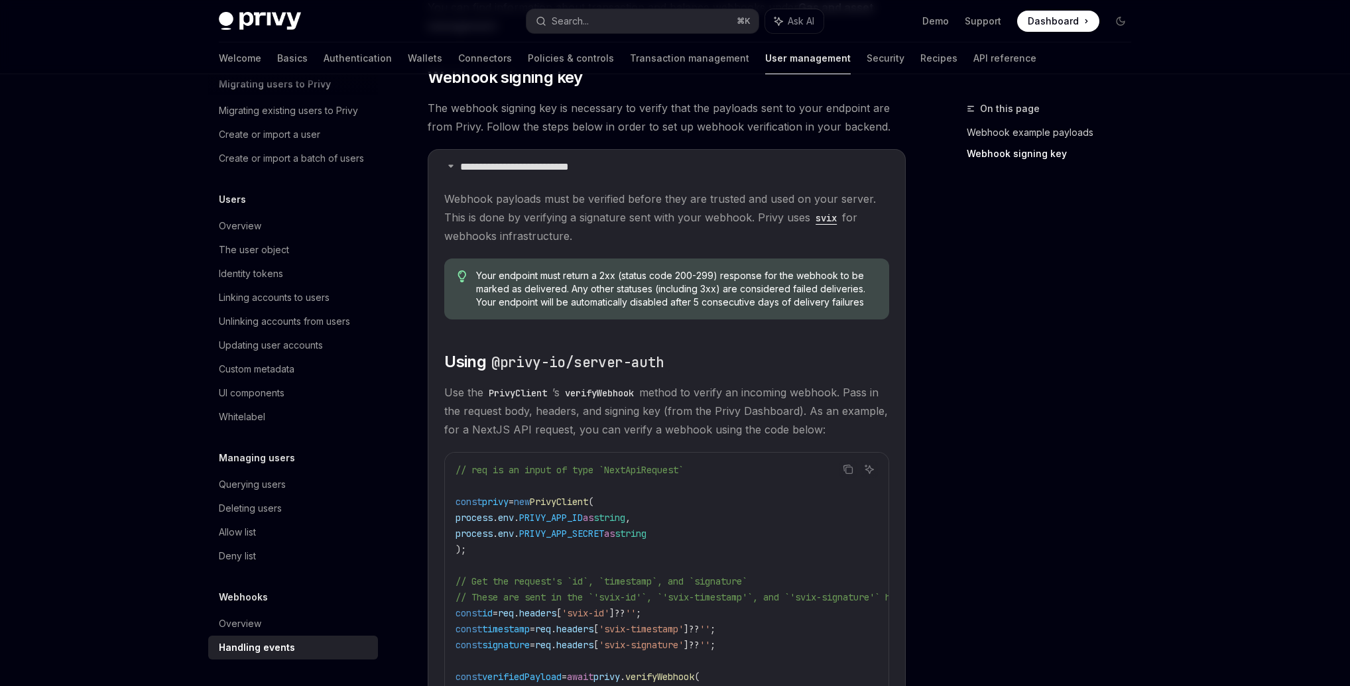
click at [1053, 131] on link "Webhook example payloads" at bounding box center [1054, 132] width 175 height 21
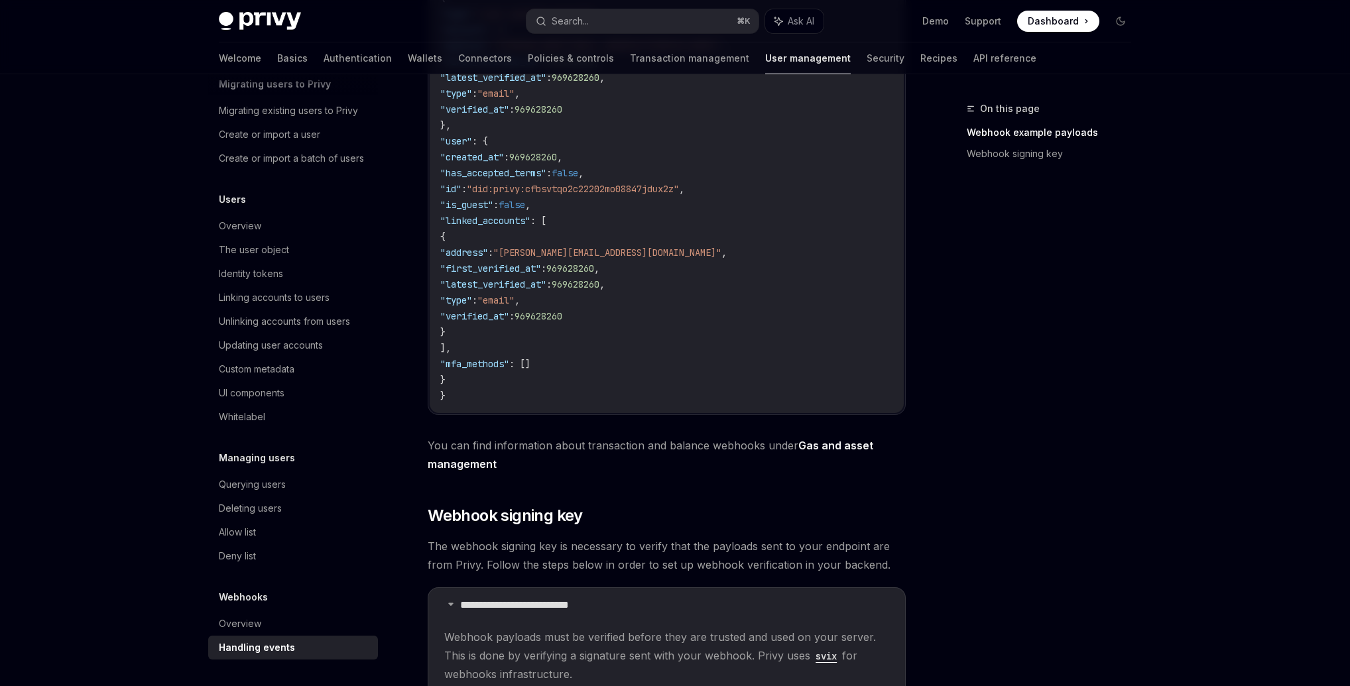
scroll to position [646, 0]
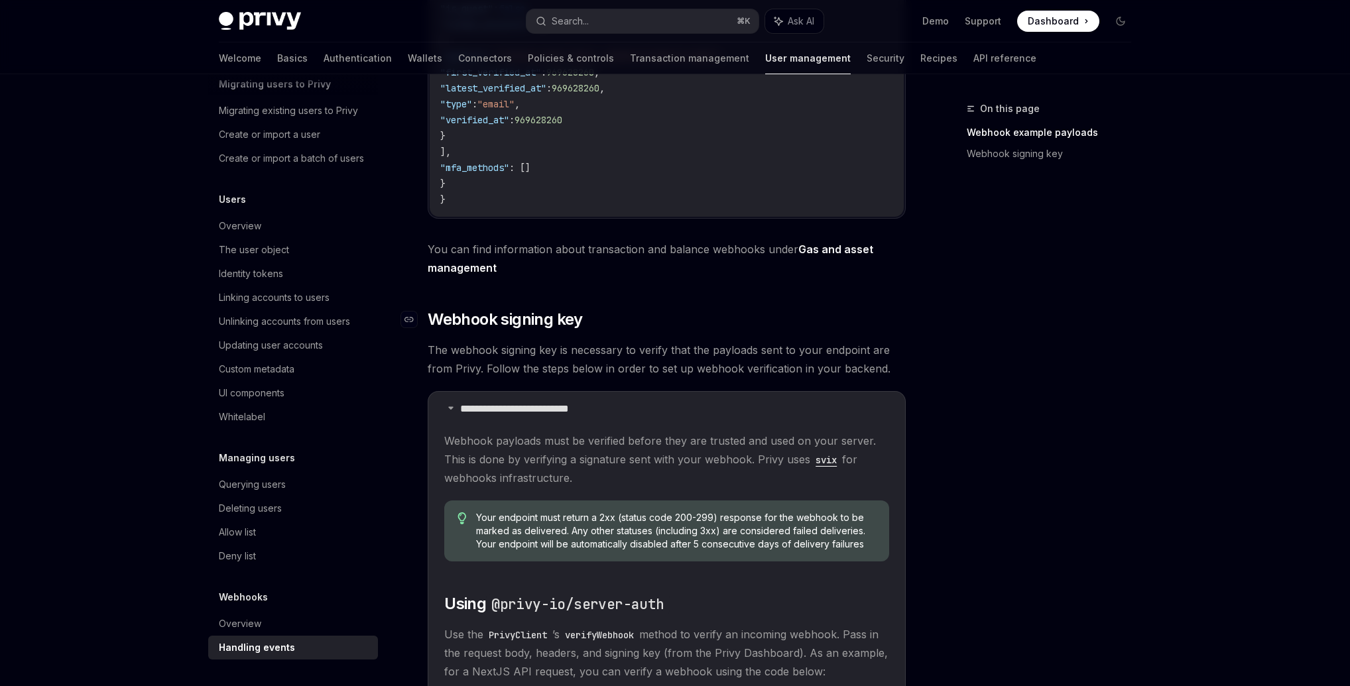
click at [658, 330] on h2 "​ Webhook signing key" at bounding box center [667, 319] width 478 height 21
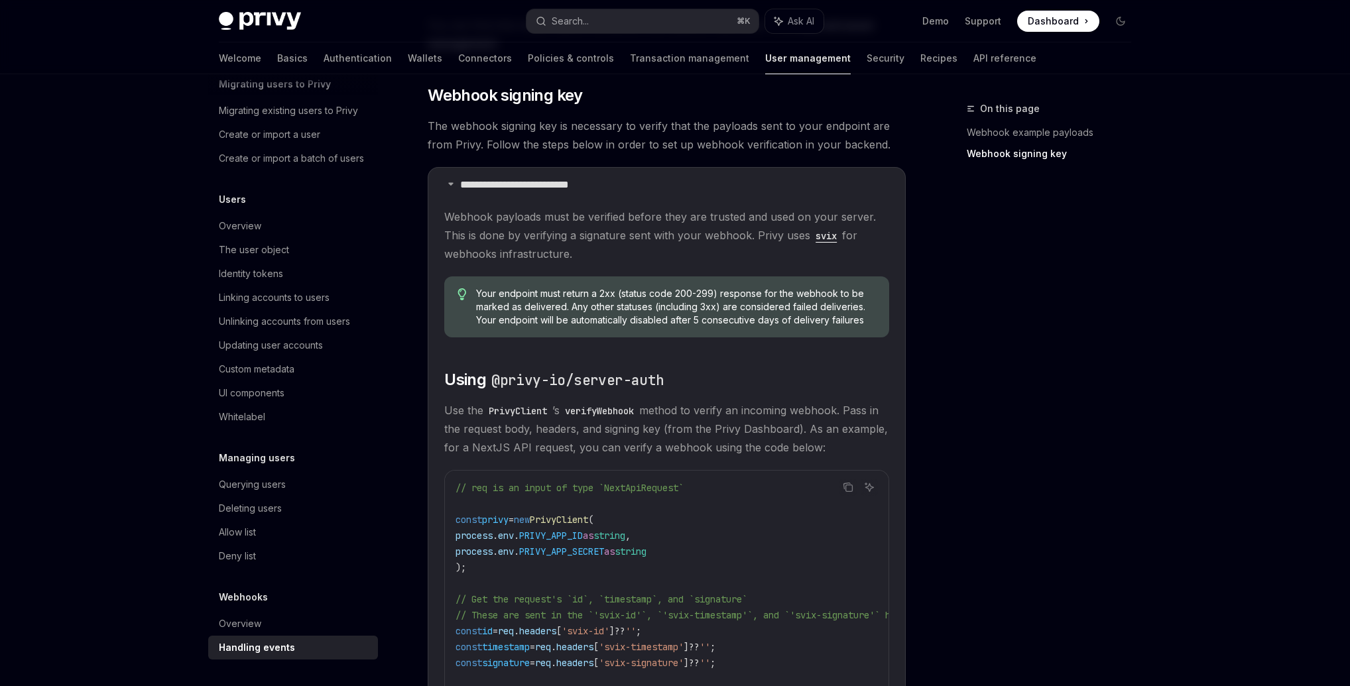
click at [491, 324] on span "Your endpoint must return a 2xx (status code 200-299) response for the webhook …" at bounding box center [676, 307] width 401 height 40
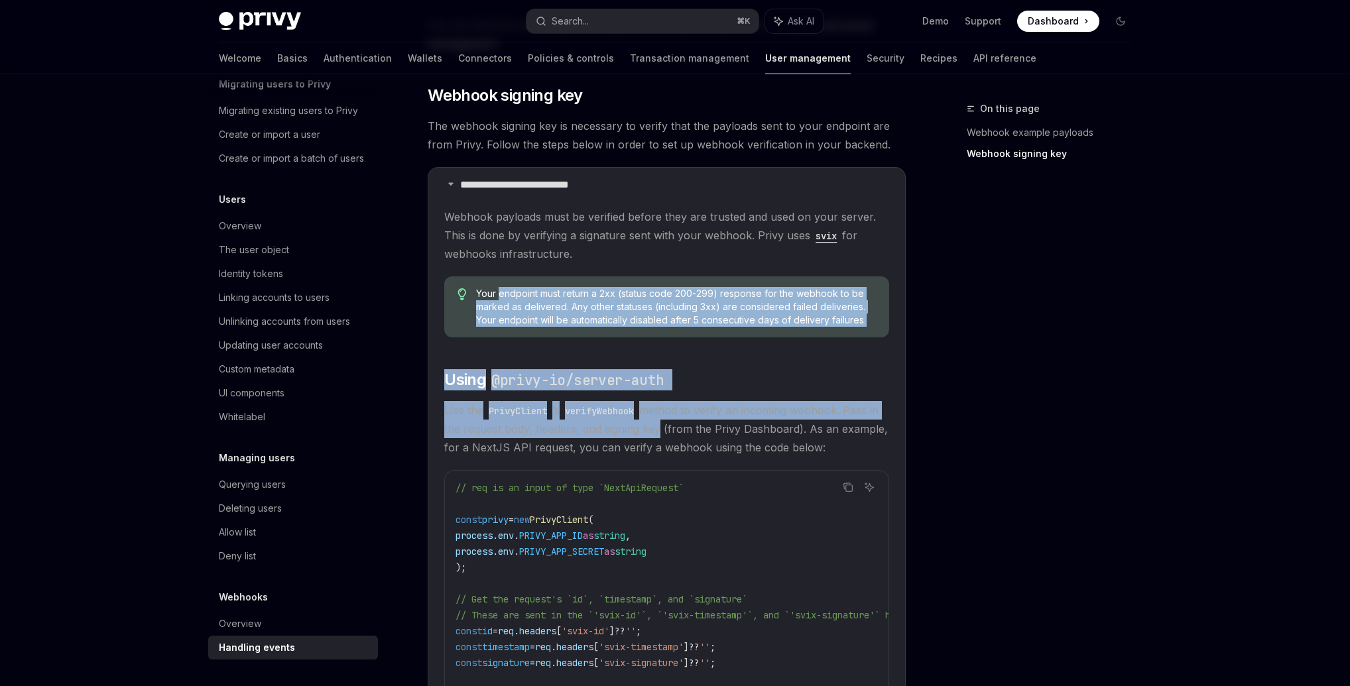
drag, startPoint x: 499, startPoint y: 300, endPoint x: 668, endPoint y: 439, distance: 218.6
click at [668, 439] on children "Webhook payloads must be verified before they are trusted and used on your serv…" at bounding box center [666, 572] width 445 height 728
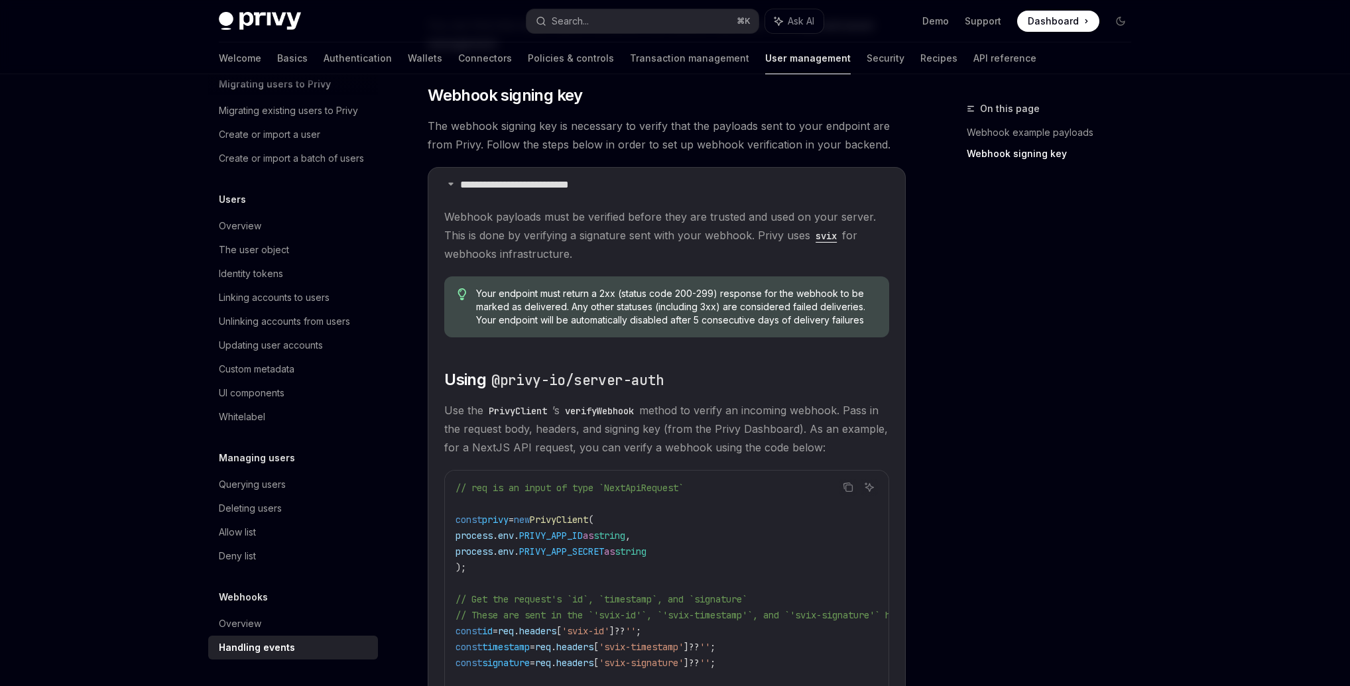
click at [670, 434] on span "Use the PrivyClient ’s verifyWebhook method to verify an incoming webhook. Pass…" at bounding box center [666, 429] width 445 height 56
drag, startPoint x: 654, startPoint y: 388, endPoint x: 661, endPoint y: 424, distance: 36.5
click at [660, 422] on children "Webhook payloads must be verified before they are trusted and used on your serv…" at bounding box center [666, 572] width 445 height 728
click at [723, 440] on span "Use the PrivyClient ’s verifyWebhook method to verify an incoming webhook. Pass…" at bounding box center [666, 429] width 445 height 56
click at [932, 427] on div "On this page Webhook example payloads Webhook signing key Webhooks Handling eve…" at bounding box center [675, 174] width 934 height 1940
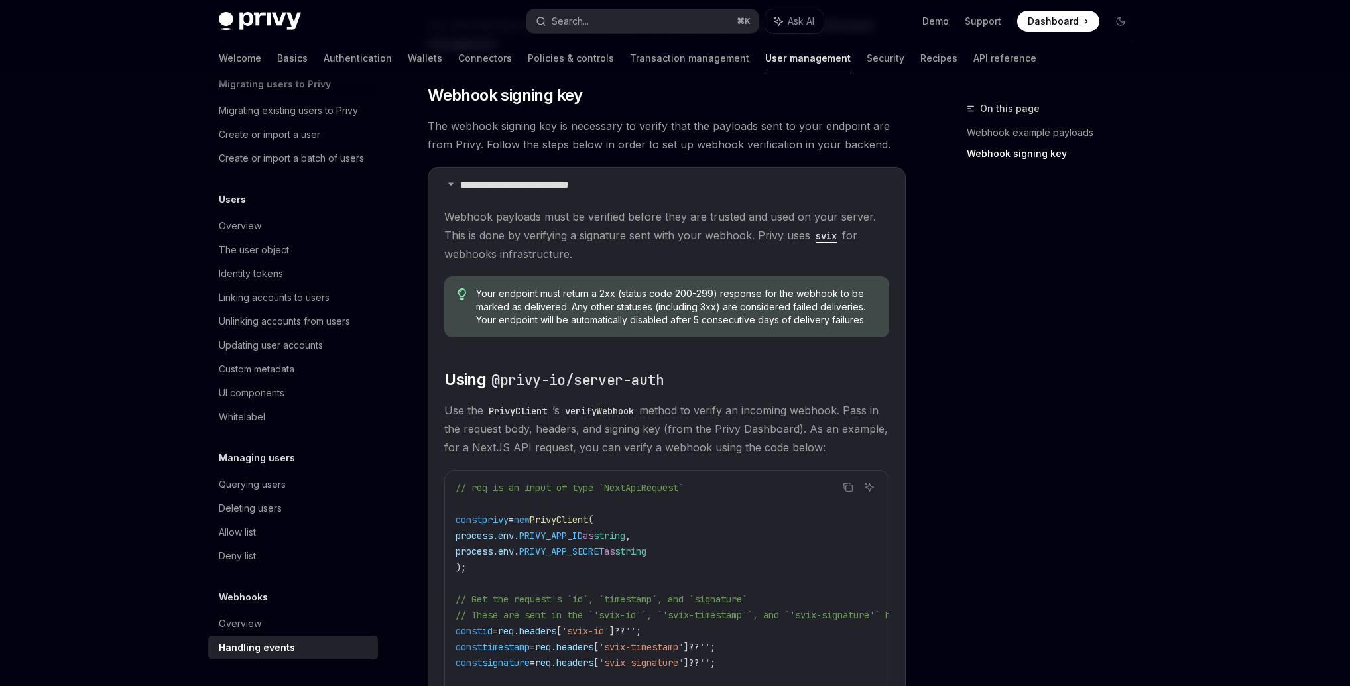
scroll to position [965, 0]
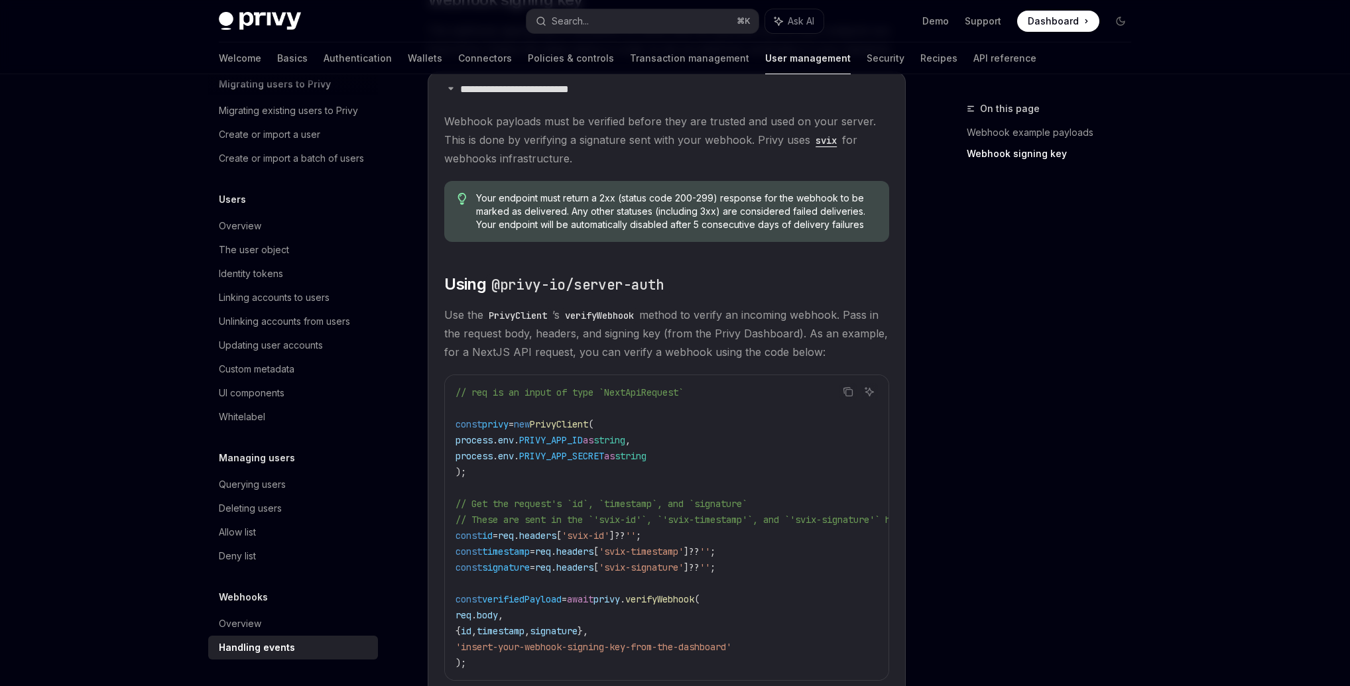
click at [827, 143] on code "svix" at bounding box center [826, 140] width 32 height 15
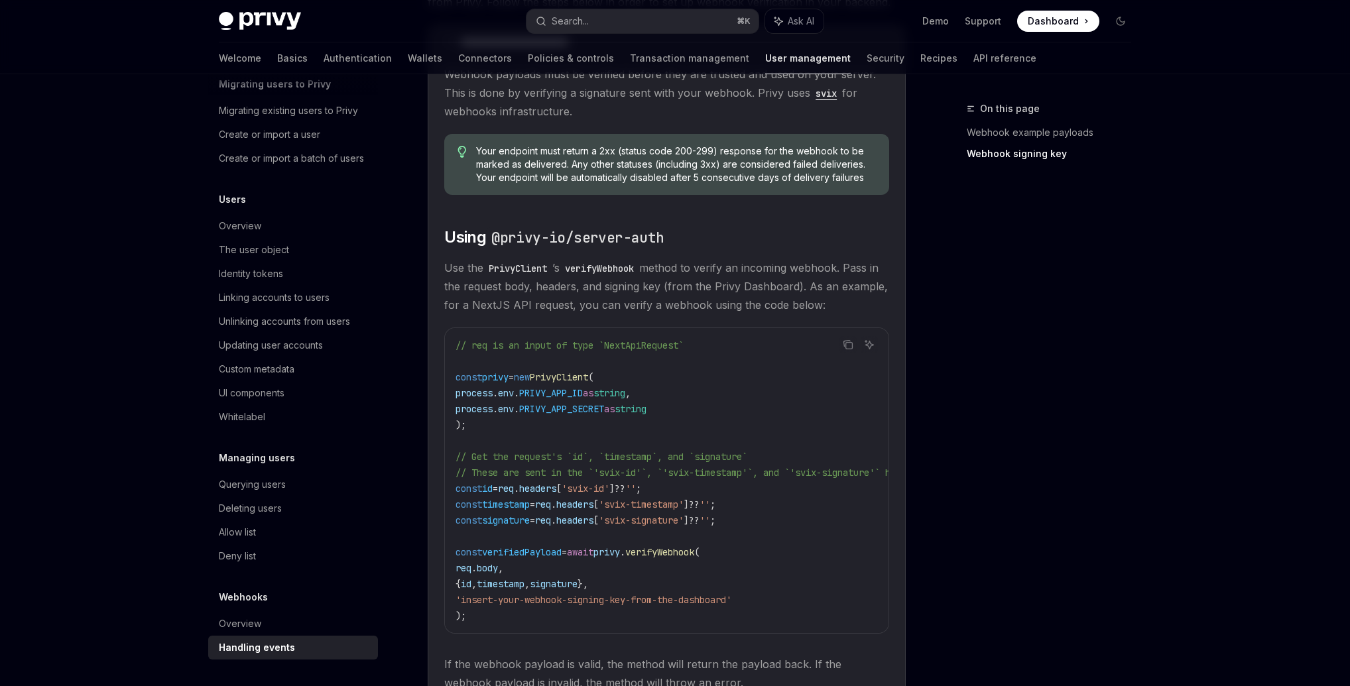
scroll to position [1156, 0]
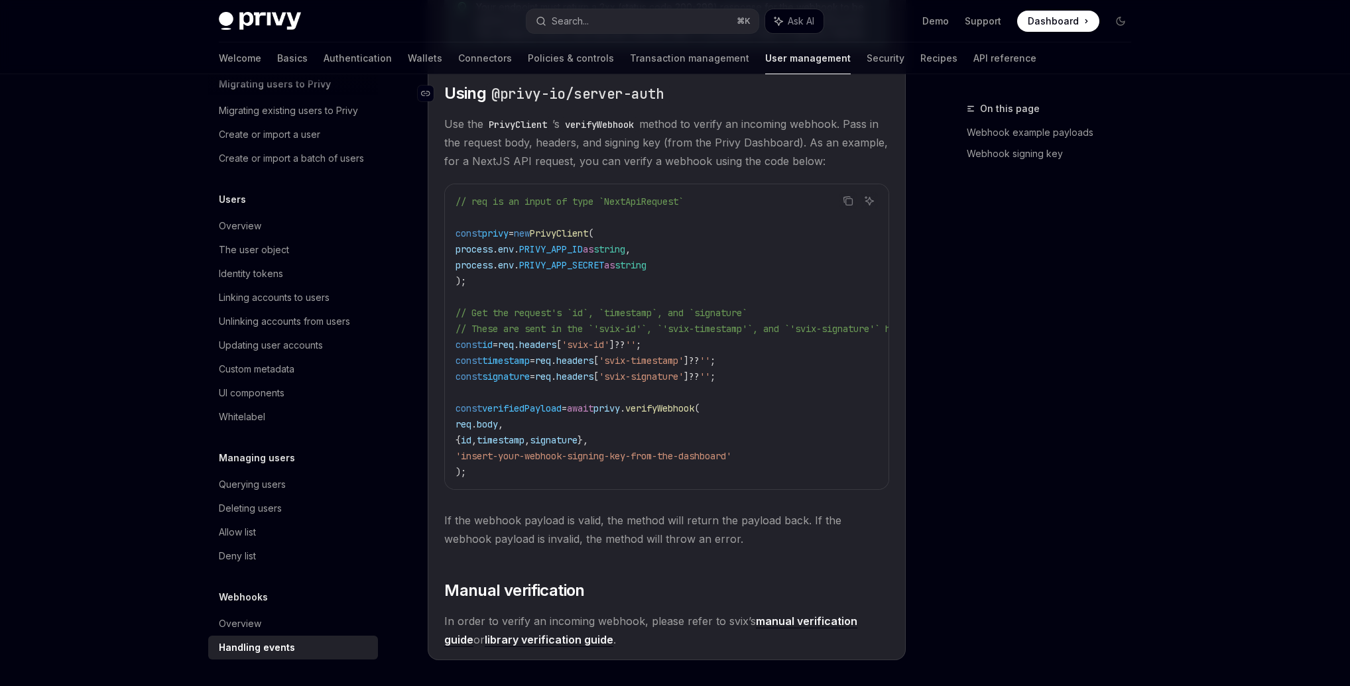
click at [624, 103] on code "@privy-io/server-auth" at bounding box center [577, 94] width 183 height 21
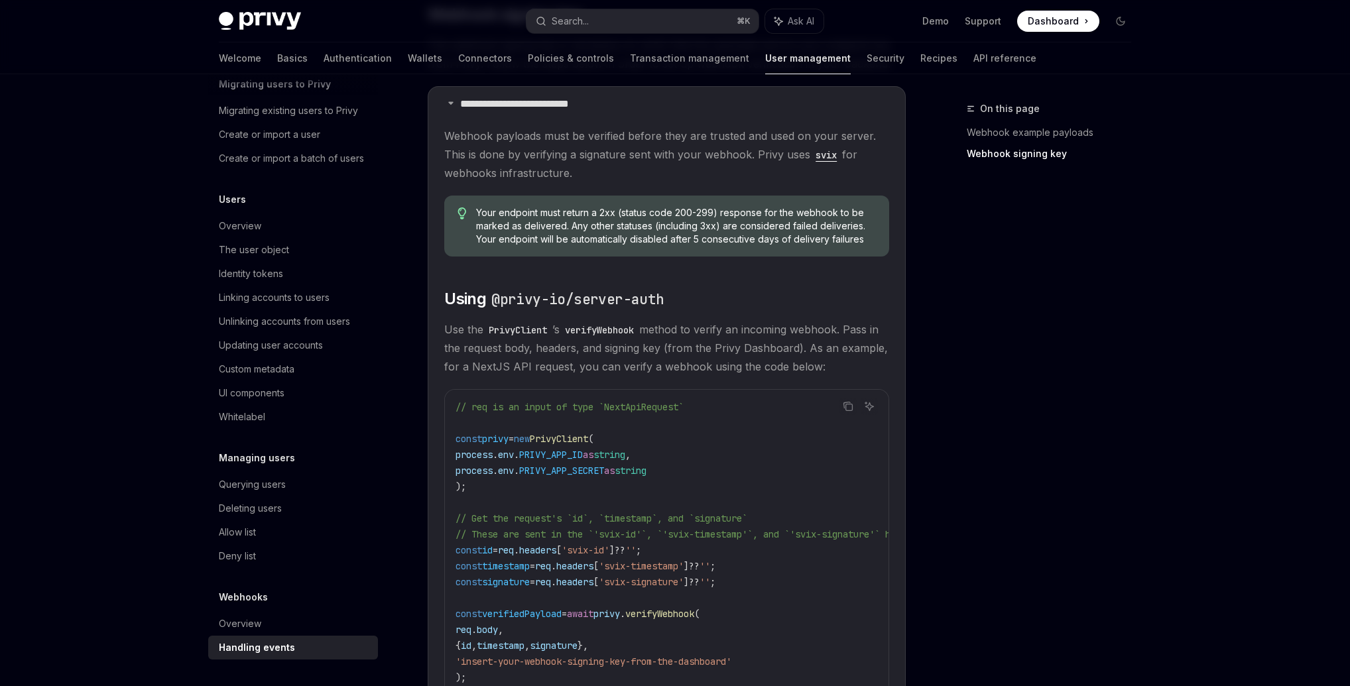
scroll to position [939, 0]
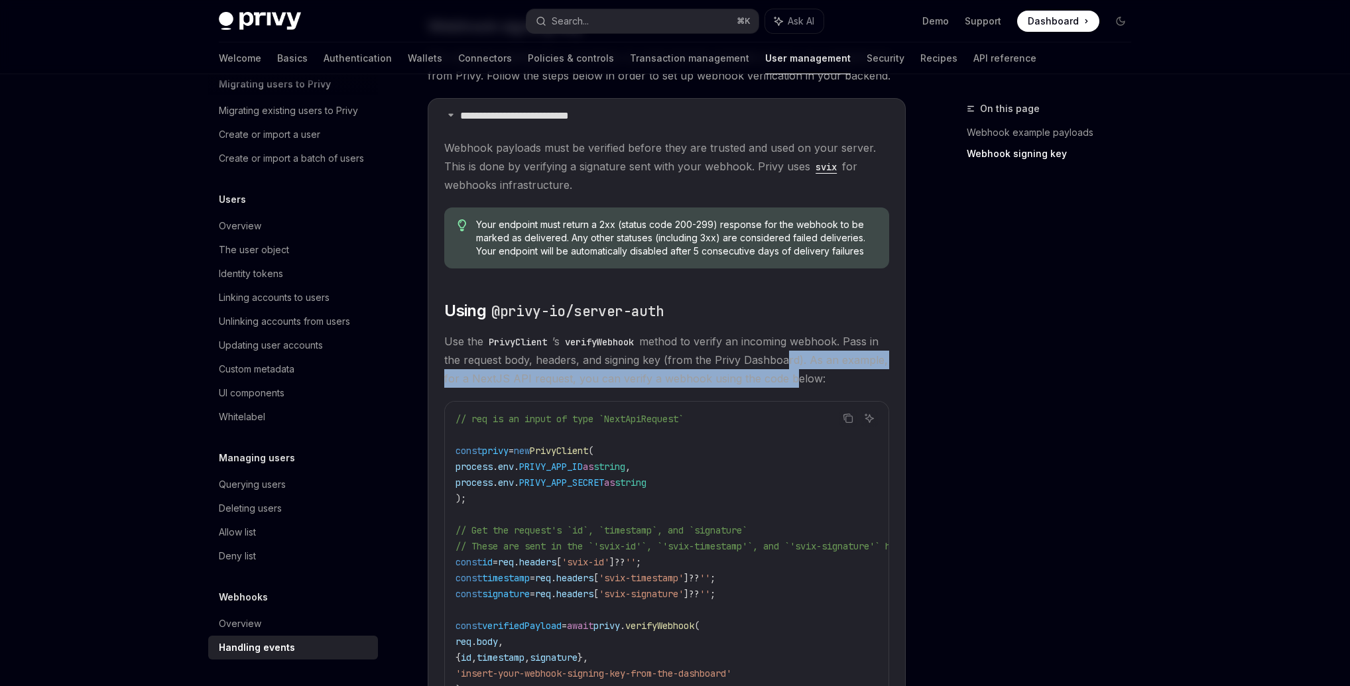
drag, startPoint x: 793, startPoint y: 361, endPoint x: 833, endPoint y: 391, distance: 50.1
click at [833, 388] on span "Use the PrivyClient ’s verifyWebhook method to verify an incoming webhook. Pass…" at bounding box center [666, 360] width 445 height 56
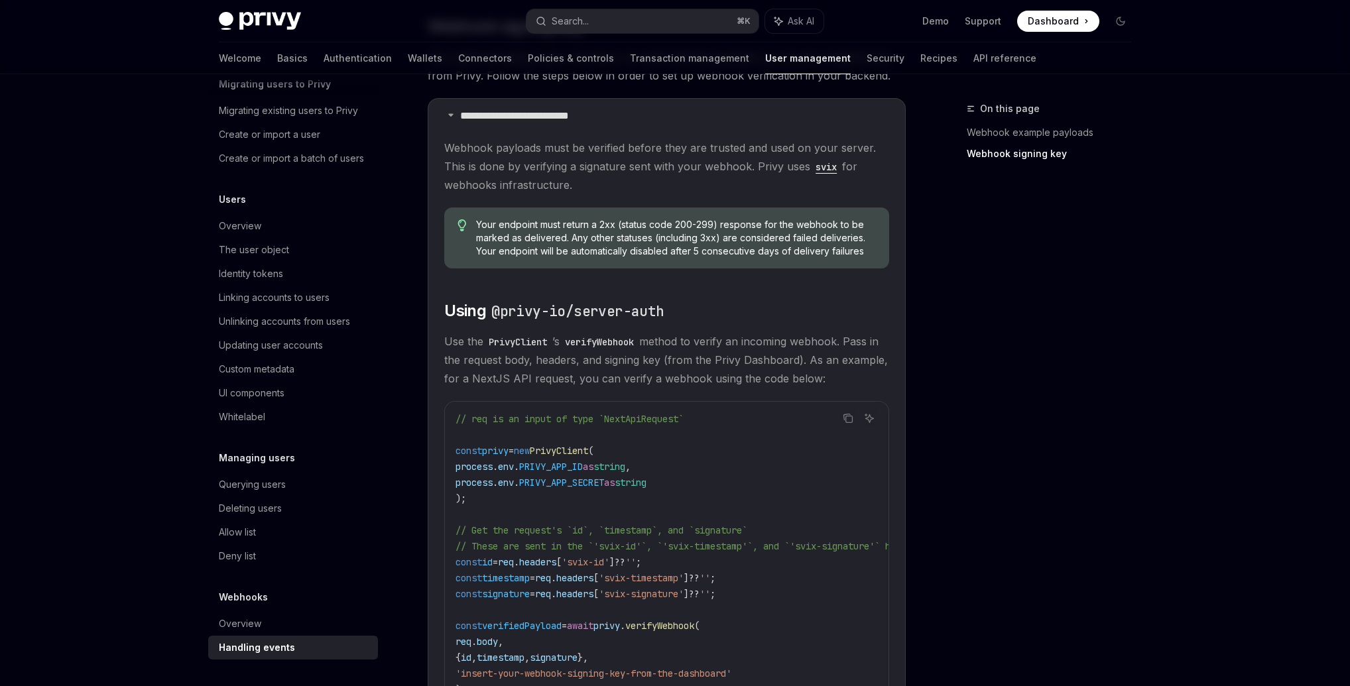
click at [856, 379] on span "Use the PrivyClient ’s verifyWebhook method to verify an incoming webhook. Pass…" at bounding box center [666, 360] width 445 height 56
click at [853, 369] on span "Use the PrivyClient ’s verifyWebhook method to verify an incoming webhook. Pass…" at bounding box center [666, 360] width 445 height 56
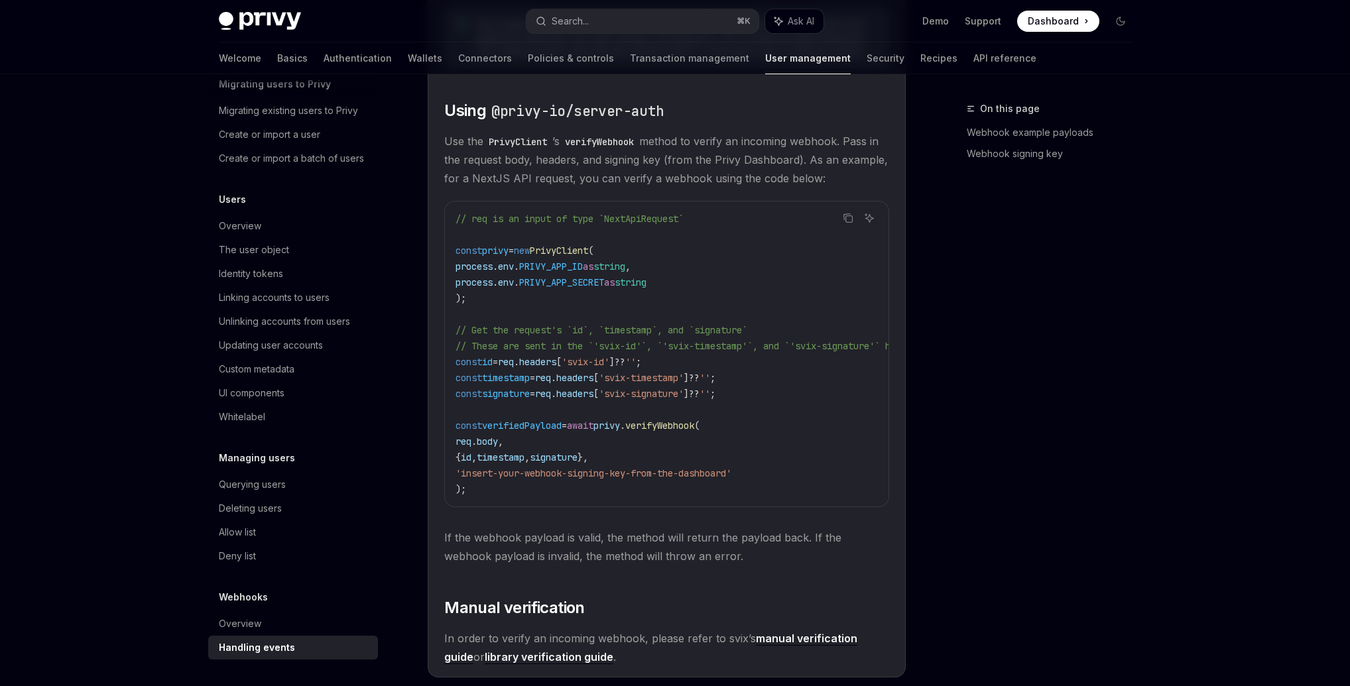
scroll to position [1194, 0]
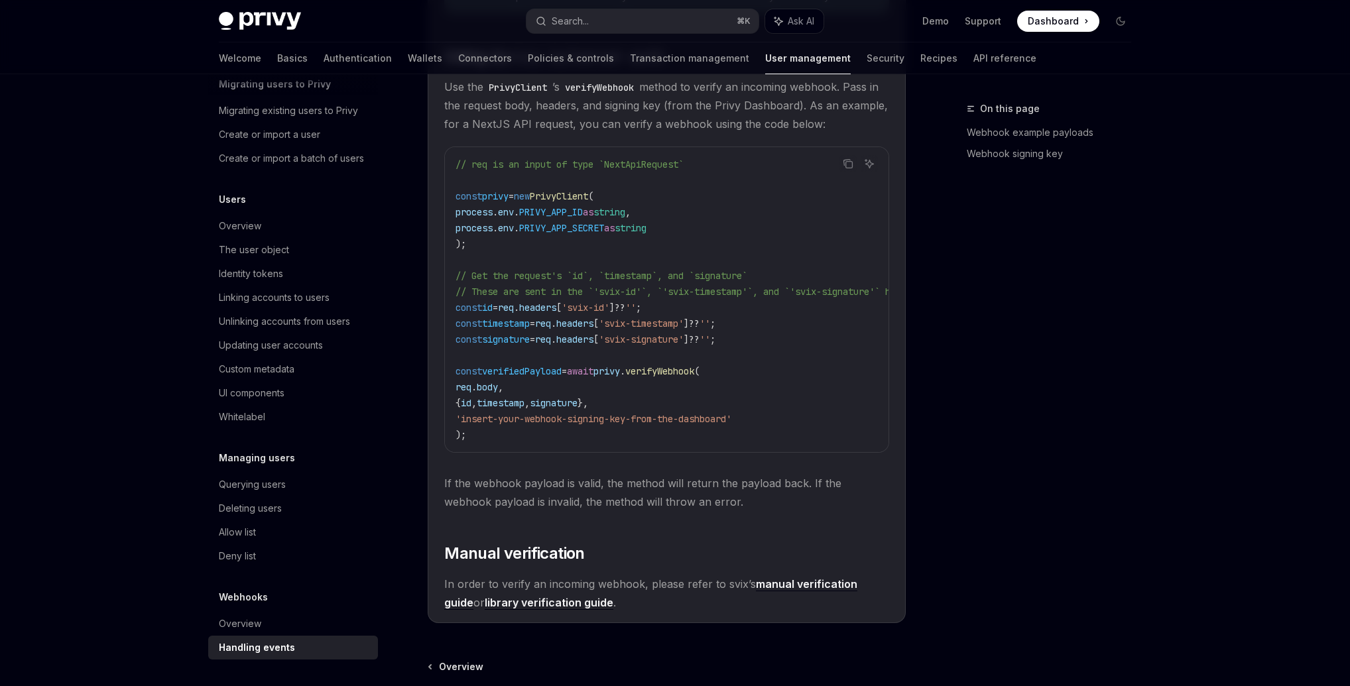
click at [637, 330] on span "'svix-timestamp'" at bounding box center [641, 324] width 85 height 12
click at [637, 328] on span "'svix-timestamp'" at bounding box center [641, 324] width 85 height 12
click at [651, 330] on span "'svix-timestamp'" at bounding box center [641, 324] width 85 height 12
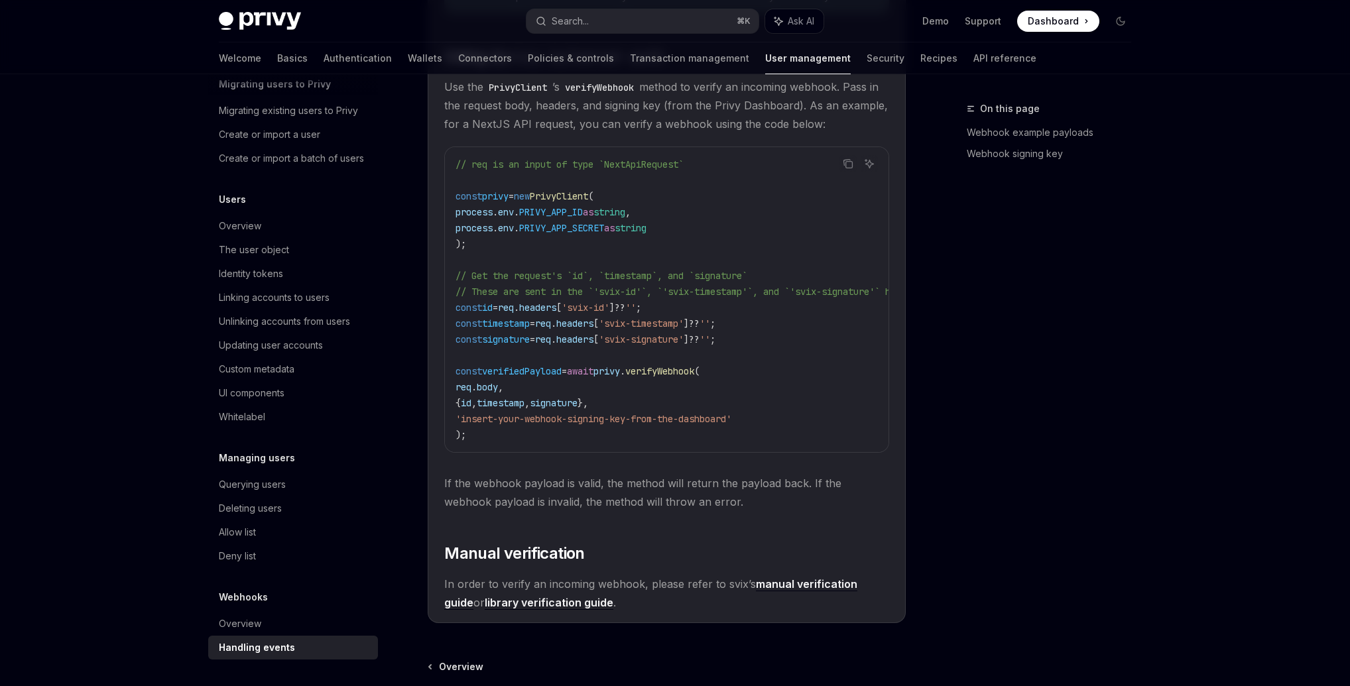
click at [796, 338] on code "// req is an input of type `NextApiRequest` const privy = new PrivyClient ( pro…" at bounding box center [740, 299] width 568 height 286
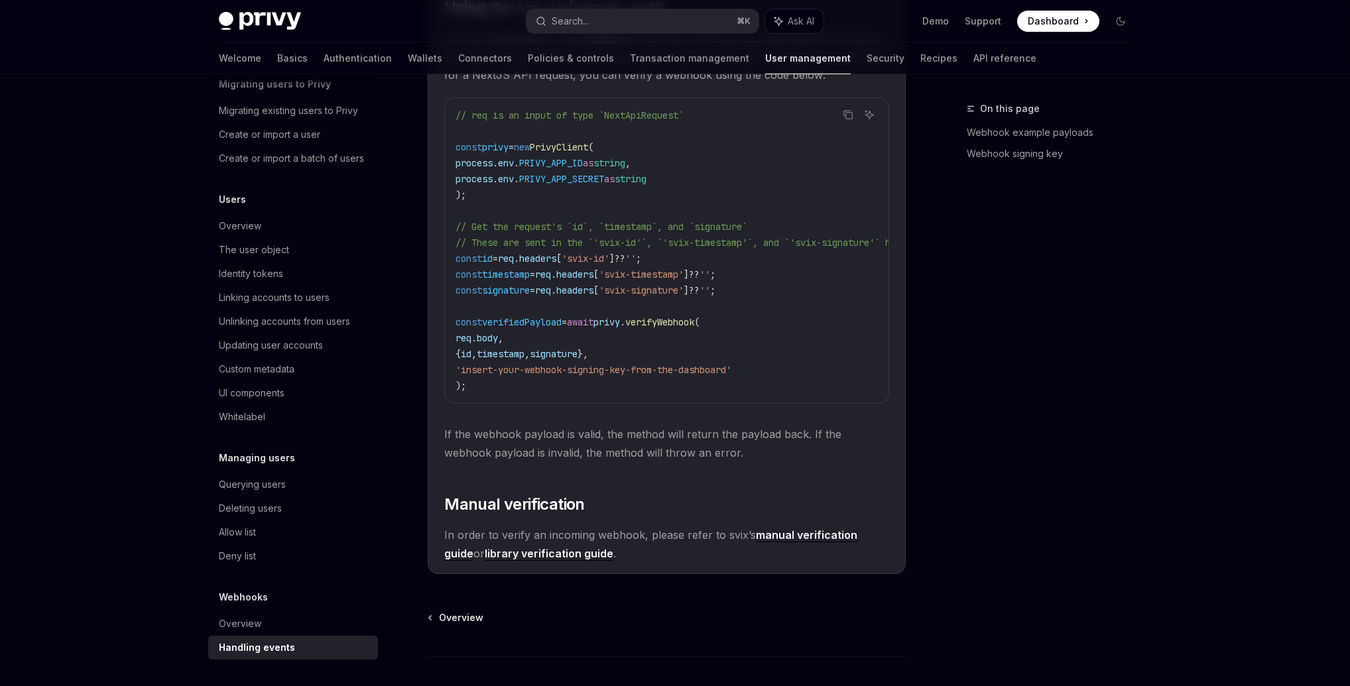
scroll to position [1296, 0]
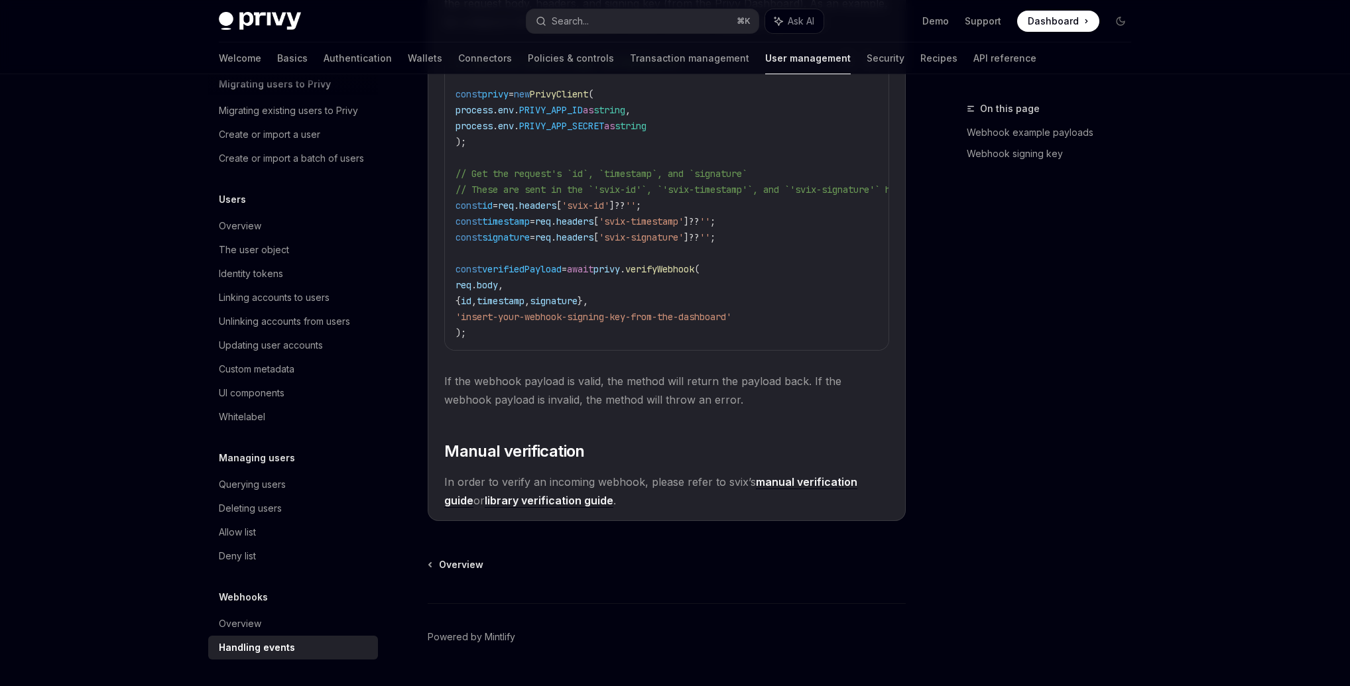
click at [540, 508] on link "library verification guide" at bounding box center [549, 501] width 129 height 14
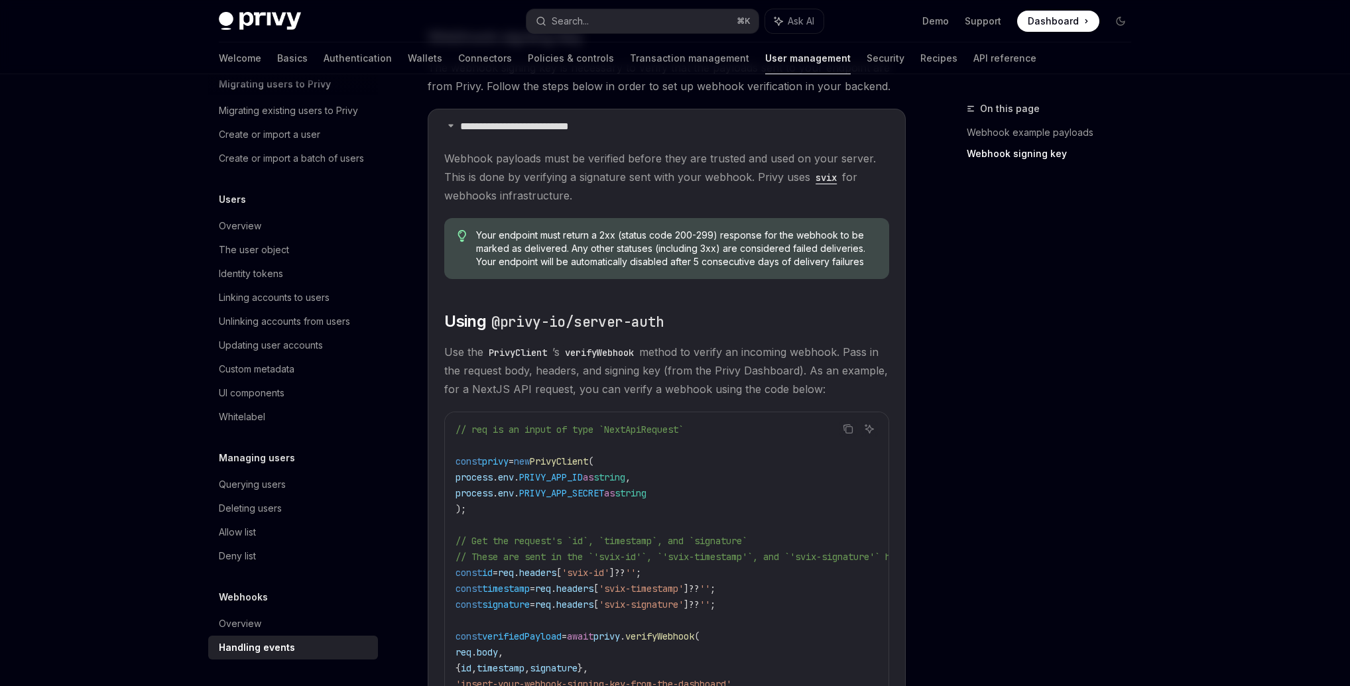
scroll to position [926, 0]
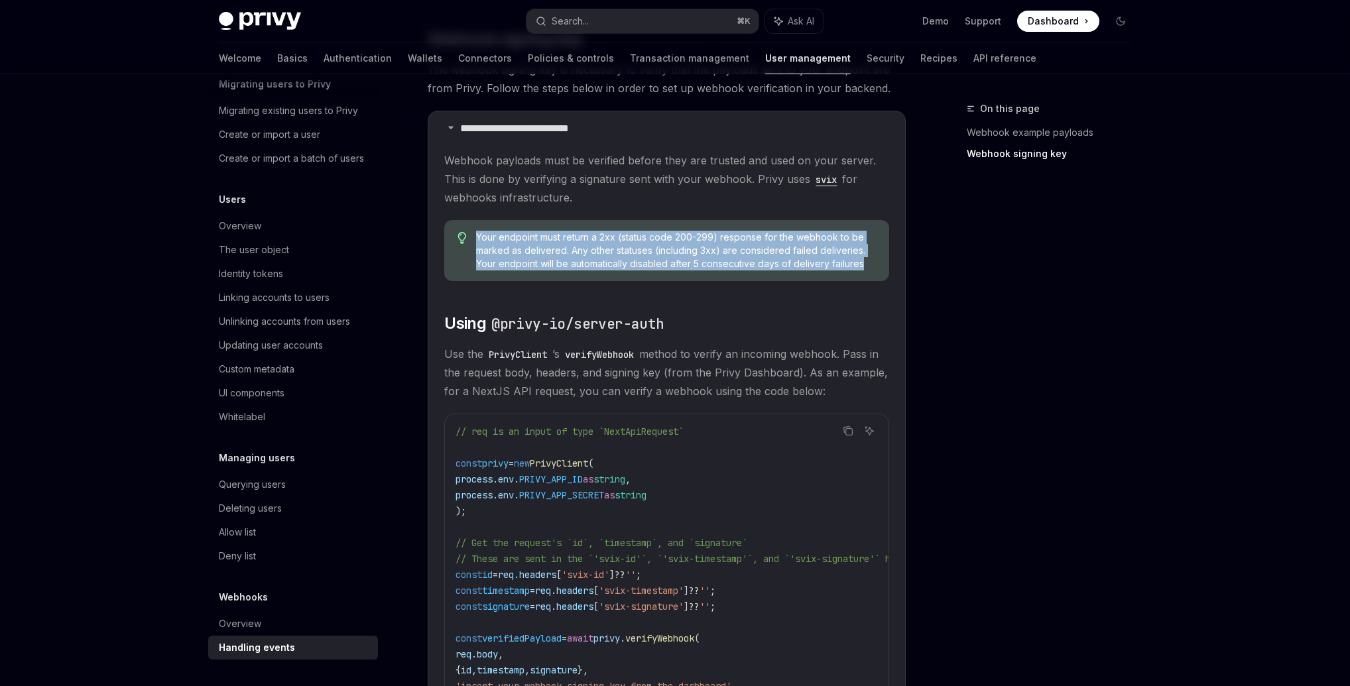
drag, startPoint x: 474, startPoint y: 237, endPoint x: 865, endPoint y: 271, distance: 392.1
click at [865, 271] on div "Your endpoint must return a 2xx (status code 200-299) response for the webhook …" at bounding box center [666, 250] width 445 height 61
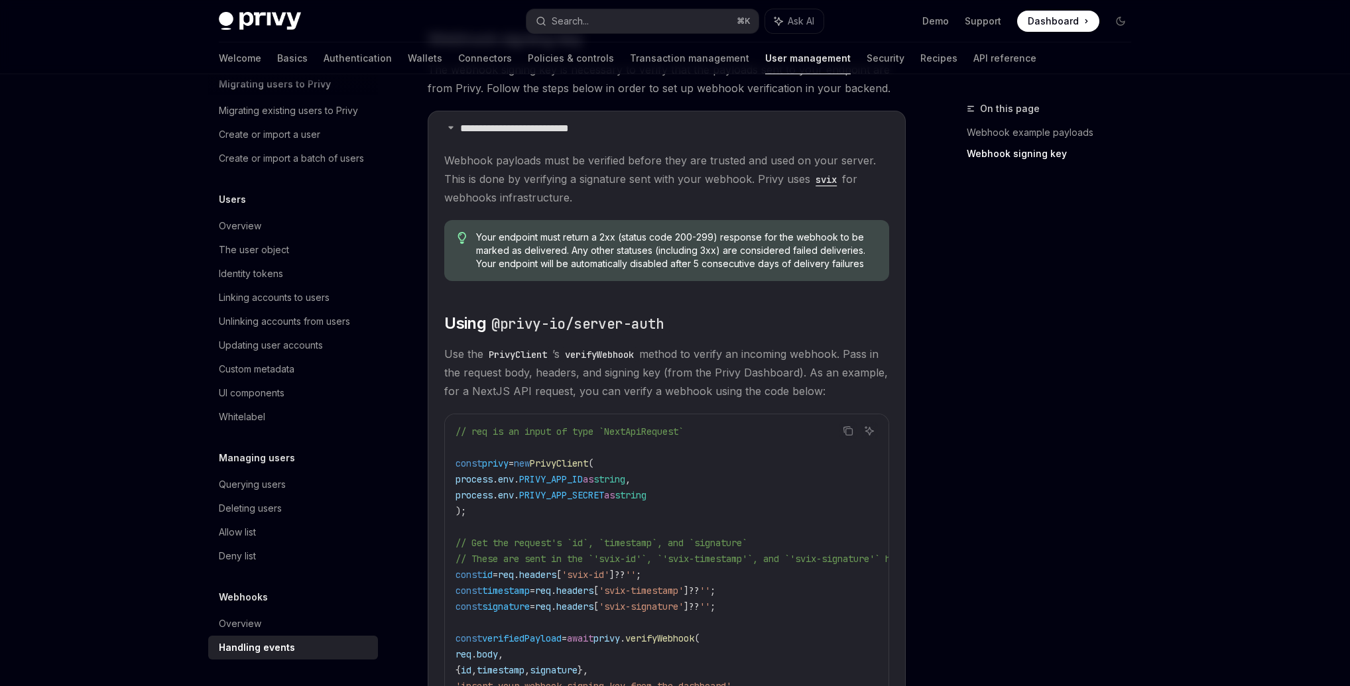
click at [863, 289] on children "Webhook payloads must be verified before they are trusted and used on your serv…" at bounding box center [666, 515] width 445 height 728
drag, startPoint x: 643, startPoint y: 177, endPoint x: 673, endPoint y: 256, distance: 84.4
click at [673, 256] on children "Webhook payloads must be verified before they are trusted and used on your serv…" at bounding box center [666, 515] width 445 height 728
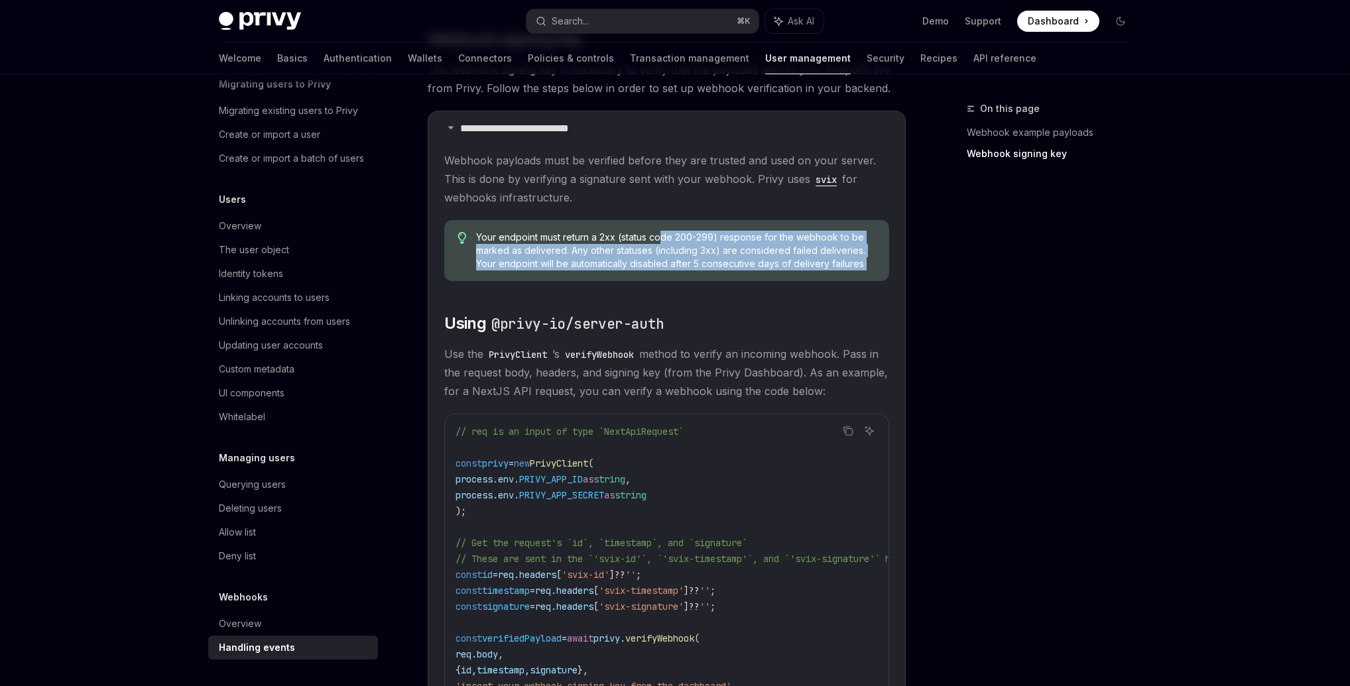
drag, startPoint x: 666, startPoint y: 301, endPoint x: 633, endPoint y: 84, distance: 220.0
click at [656, 200] on children "Webhook payloads must be verified before they are trusted and used on your serv…" at bounding box center [666, 515] width 445 height 728
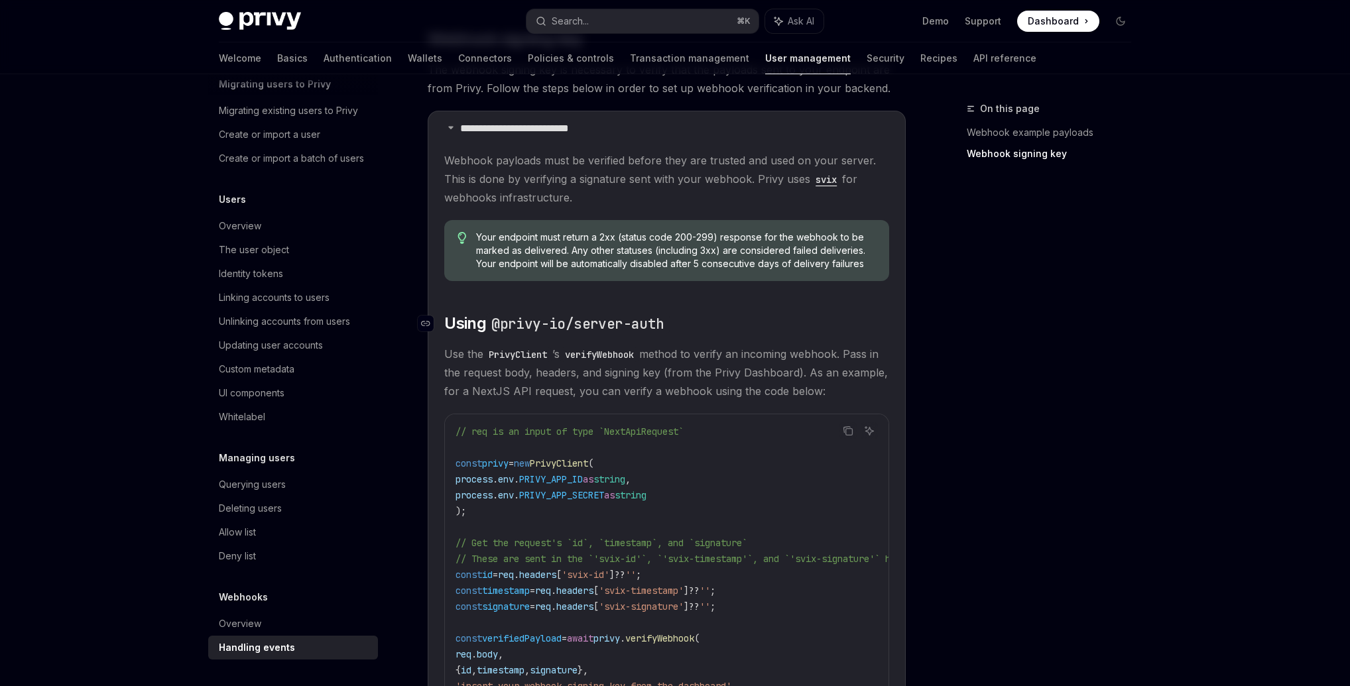
click at [586, 324] on code "@privy-io/server-auth" at bounding box center [577, 324] width 183 height 21
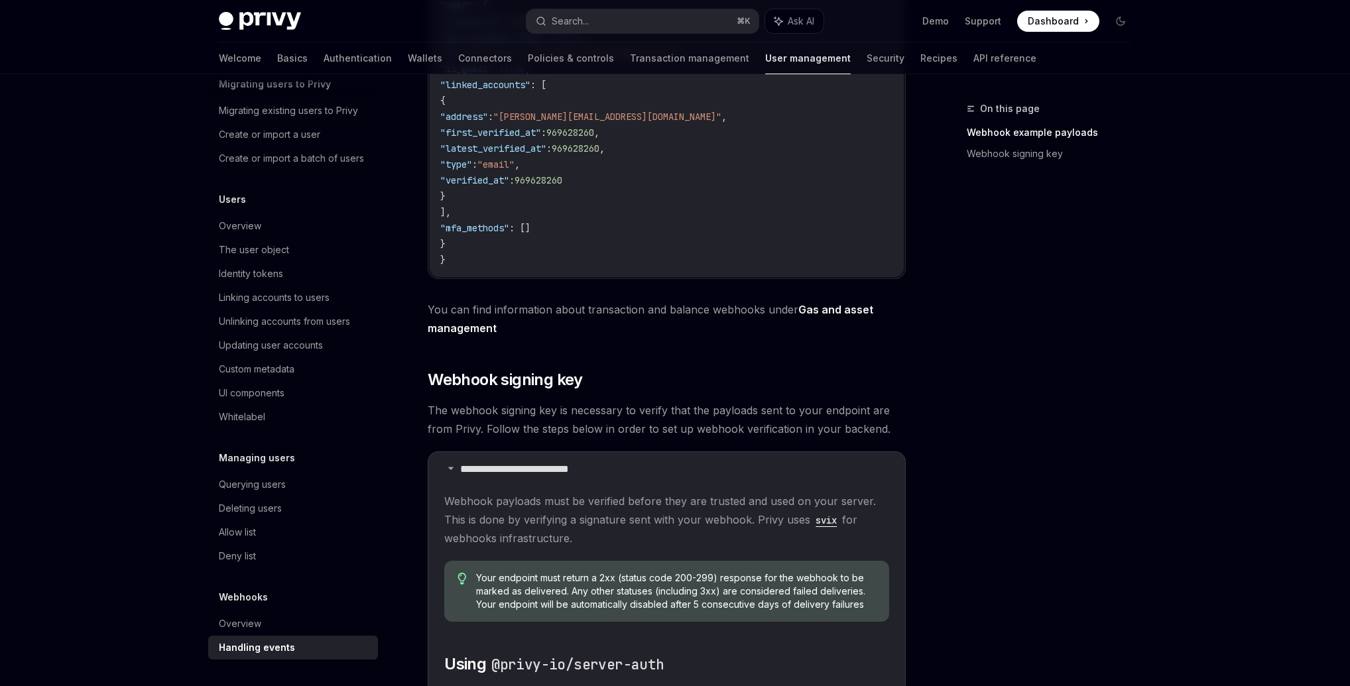
scroll to position [0, 0]
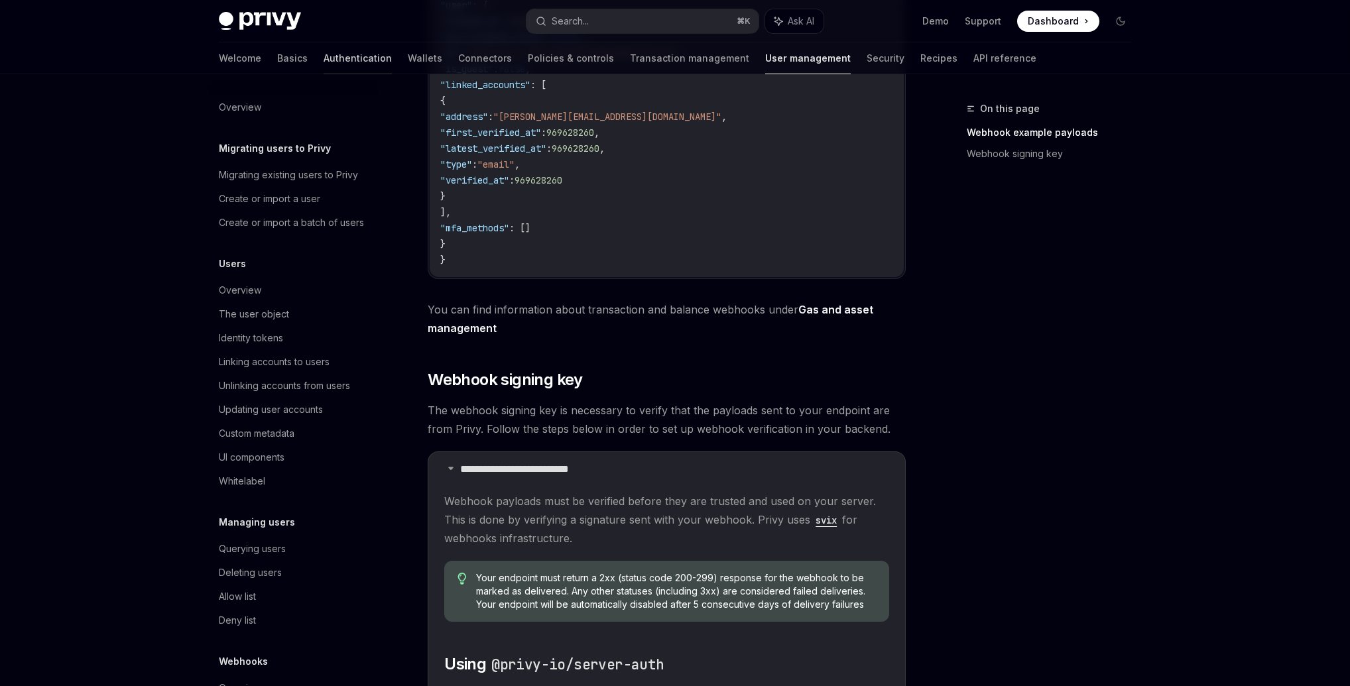
click at [324, 56] on link "Authentication" at bounding box center [358, 58] width 68 height 32
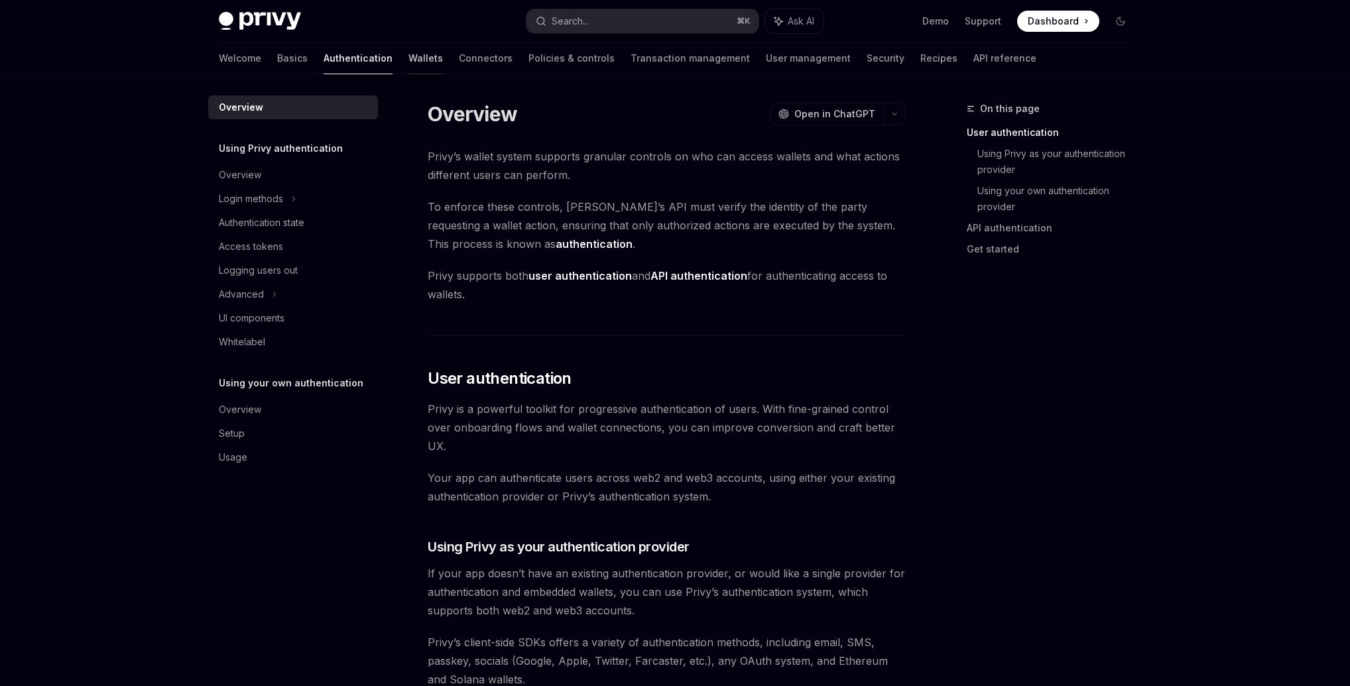
click at [408, 55] on link "Wallets" at bounding box center [425, 58] width 34 height 32
type textarea "*"
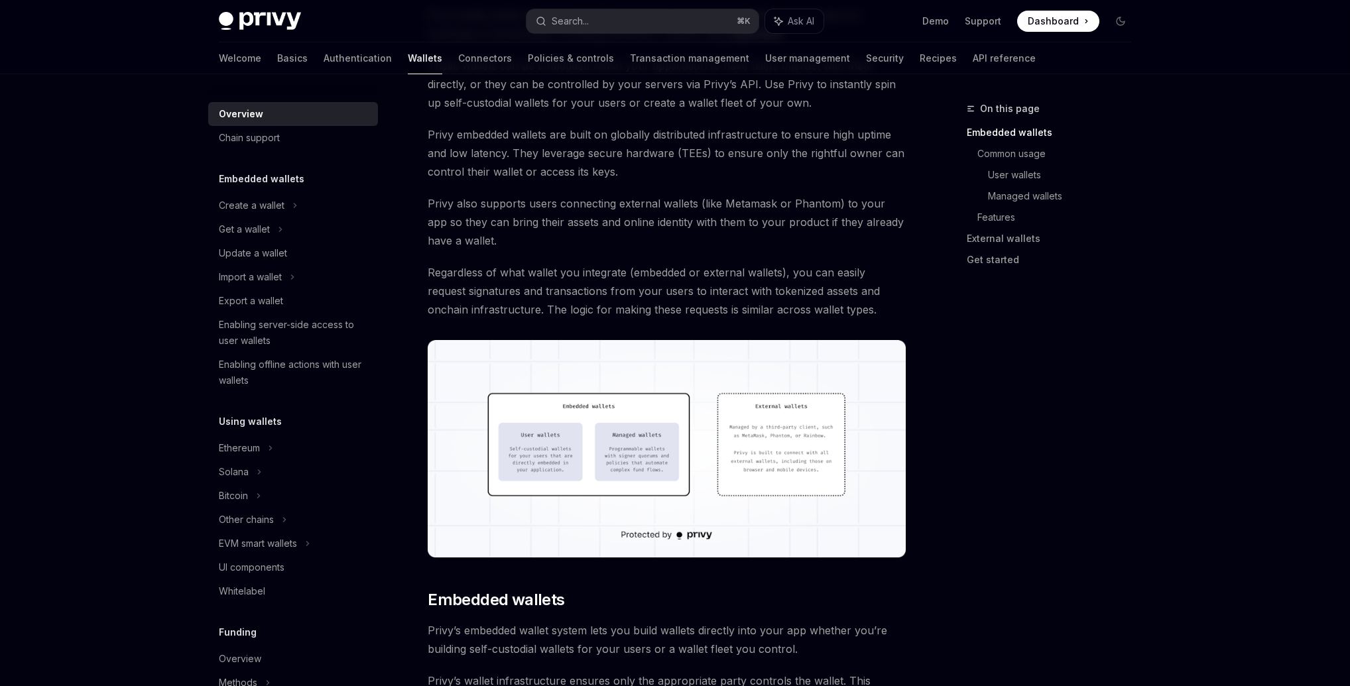
scroll to position [355, 0]
